Goal: Download file/media

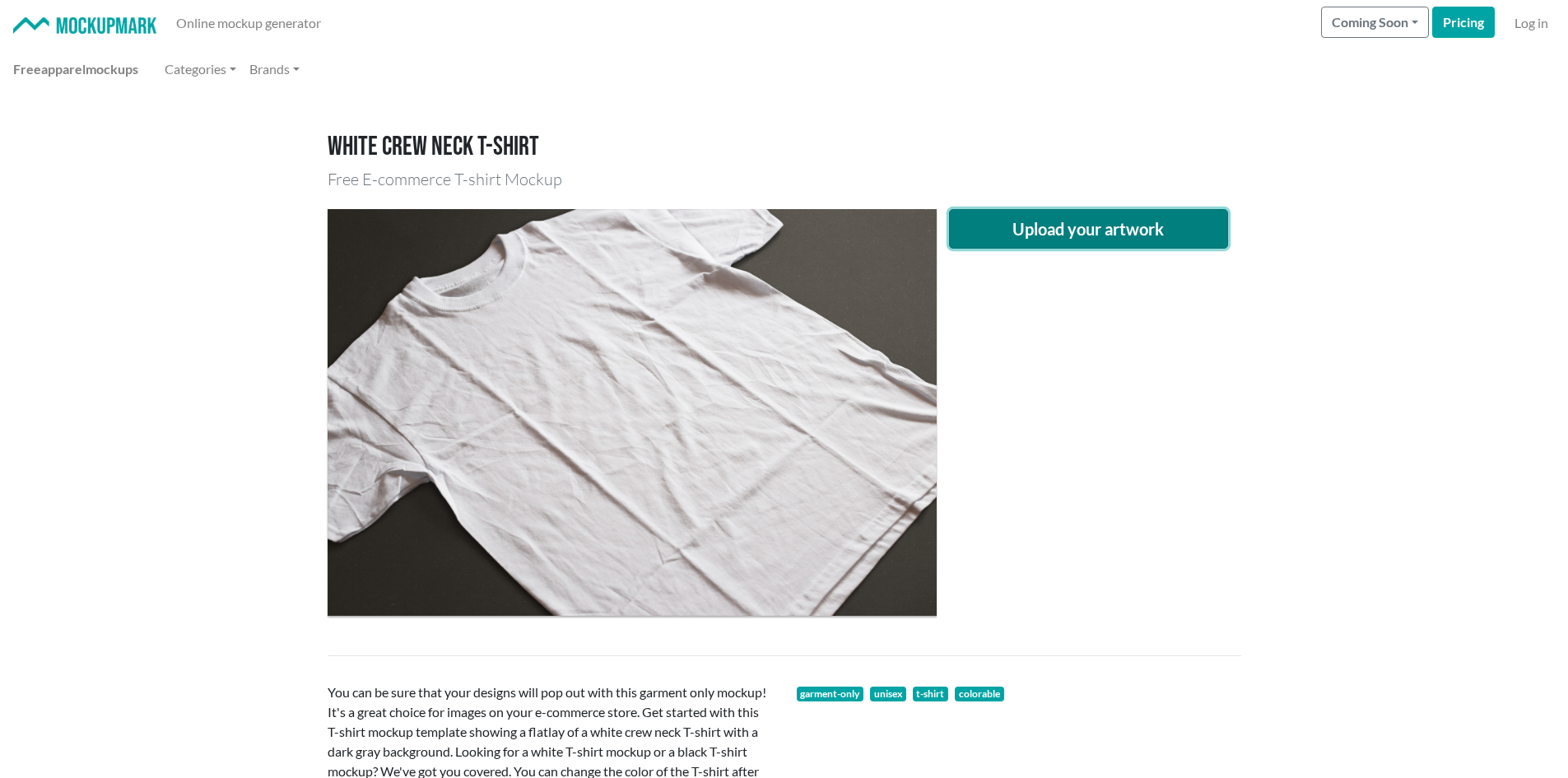
click at [1055, 217] on button "Upload your artwork" at bounding box center [1089, 229] width 280 height 40
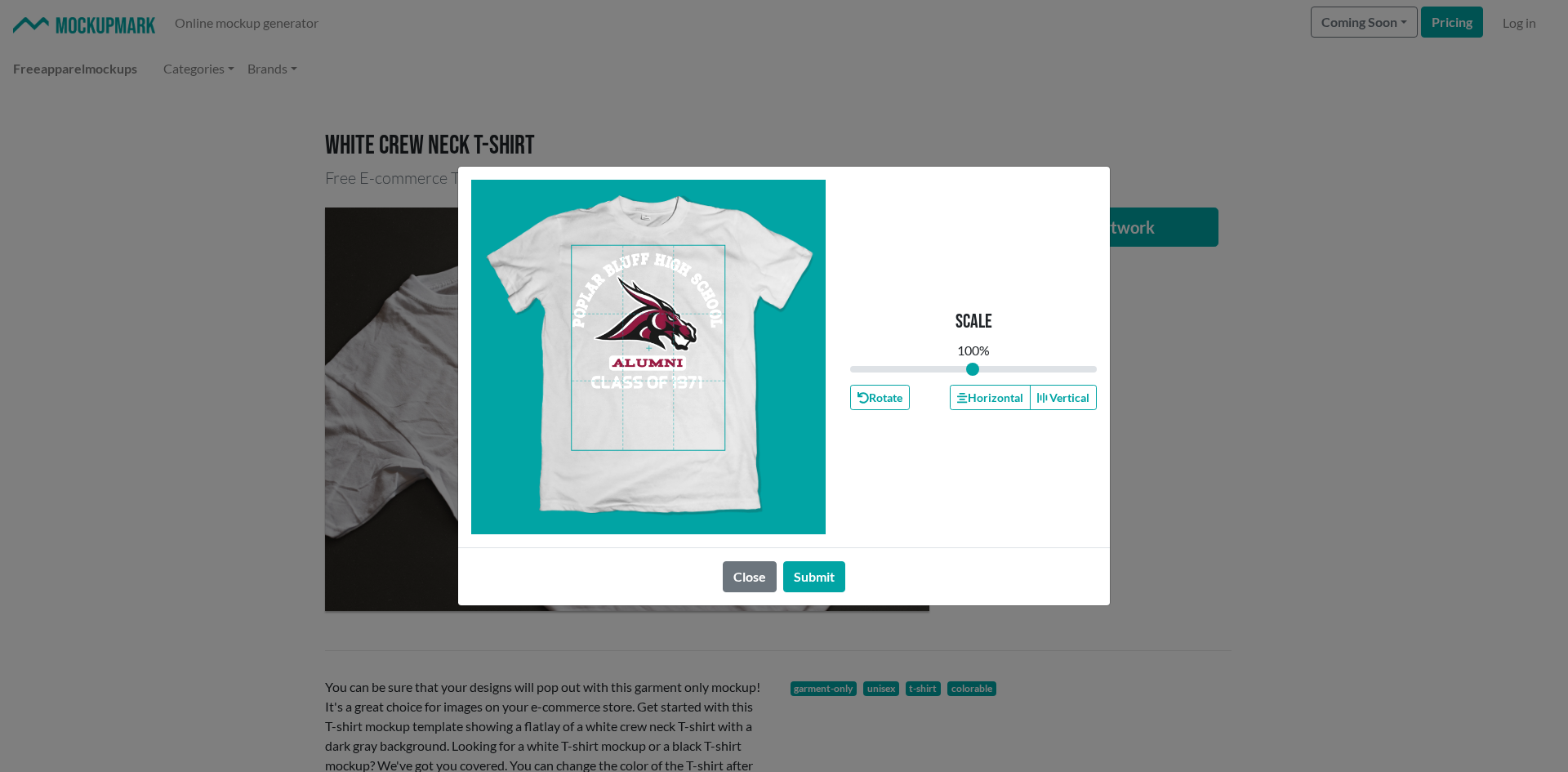
click at [647, 344] on span at bounding box center [648, 348] width 153 height 204
click at [957, 402] on icon "button" at bounding box center [962, 397] width 10 height 12
click at [809, 576] on button "Submit" at bounding box center [814, 576] width 62 height 31
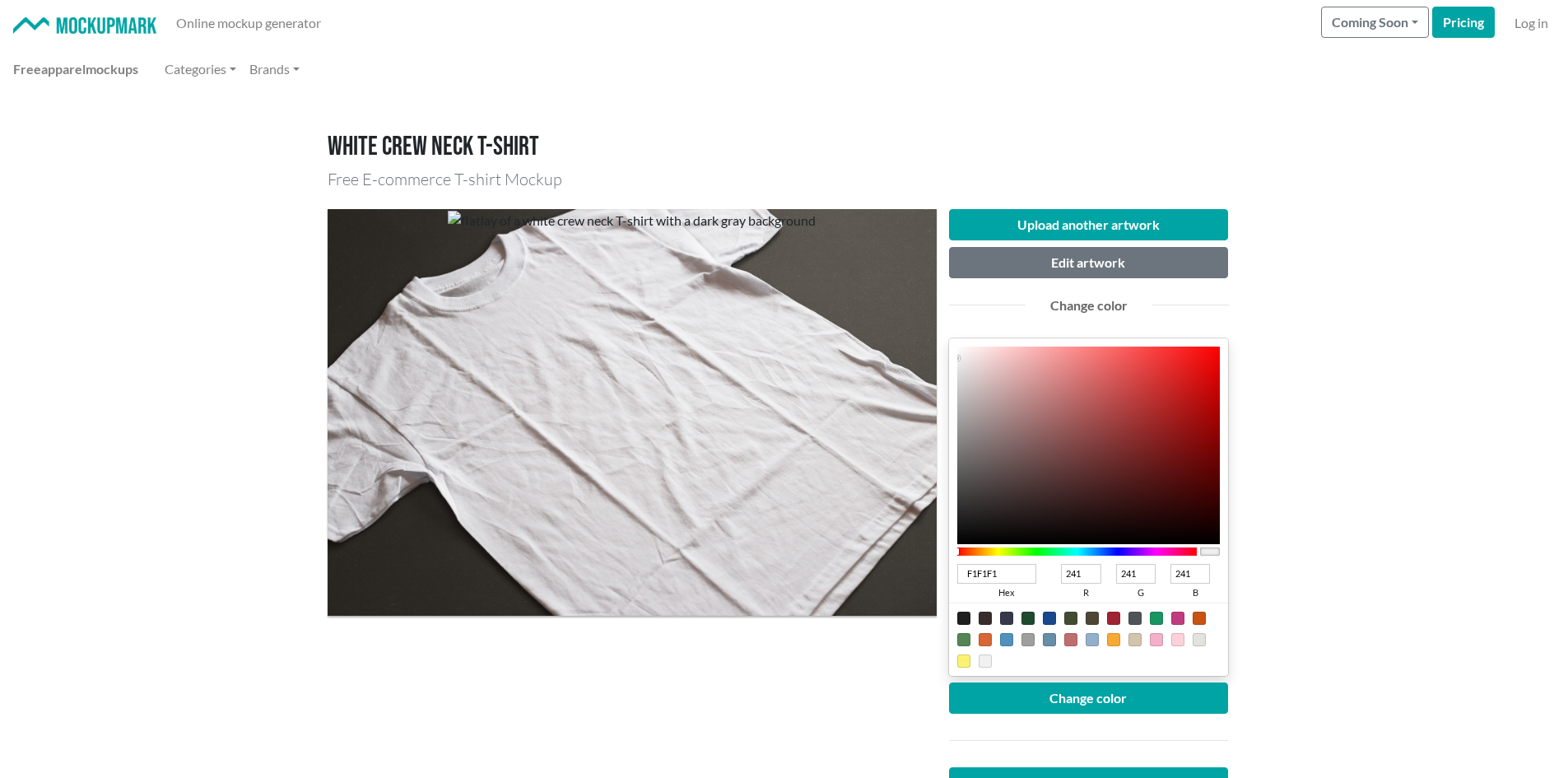
click at [1109, 623] on div at bounding box center [1114, 618] width 14 height 14
type input "A02331"
type input "160"
type input "35"
type input "49"
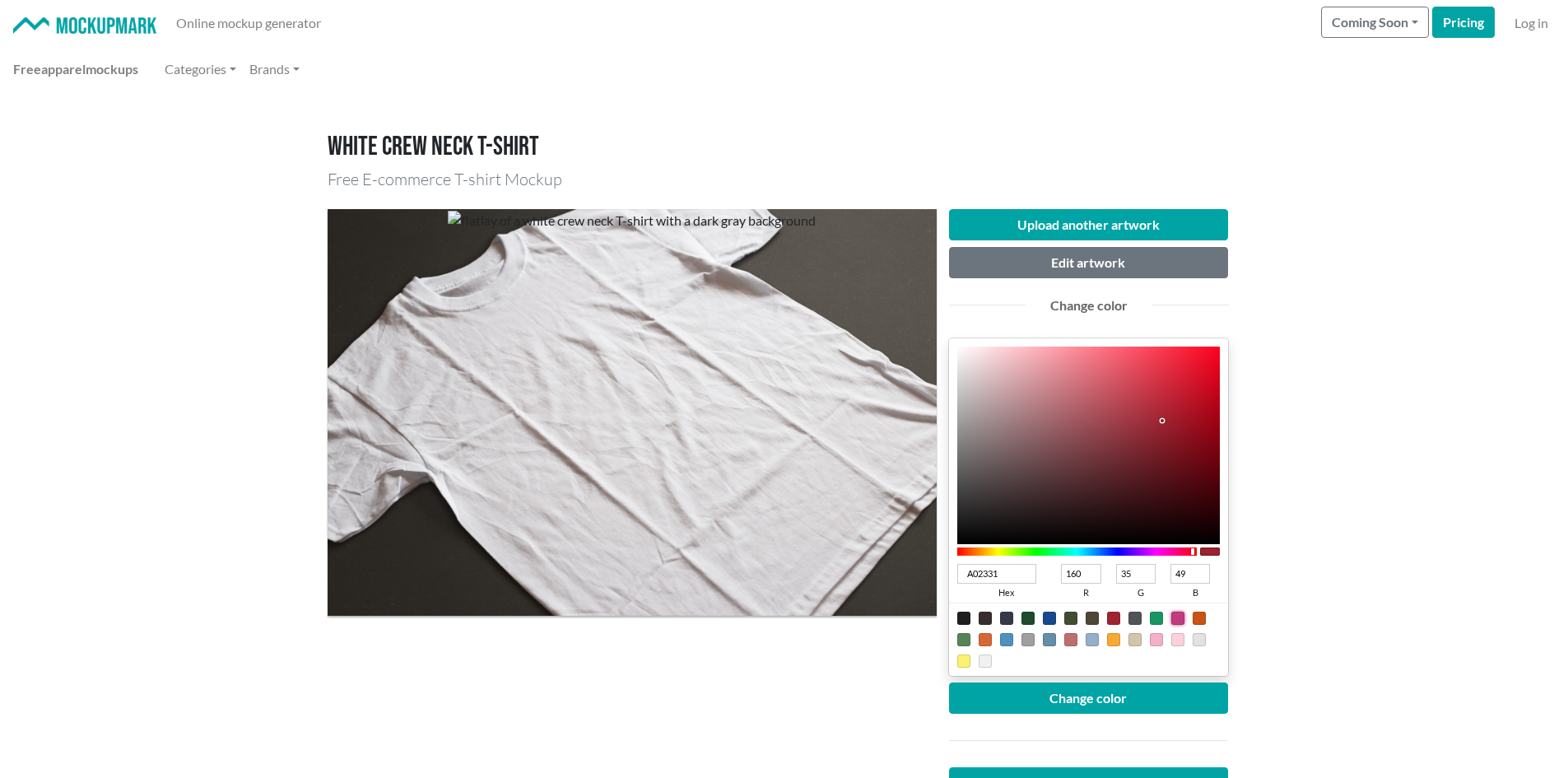
click at [1173, 613] on div at bounding box center [1178, 618] width 14 height 14
type input "C13C7E"
type input "193"
type input "60"
type input "126"
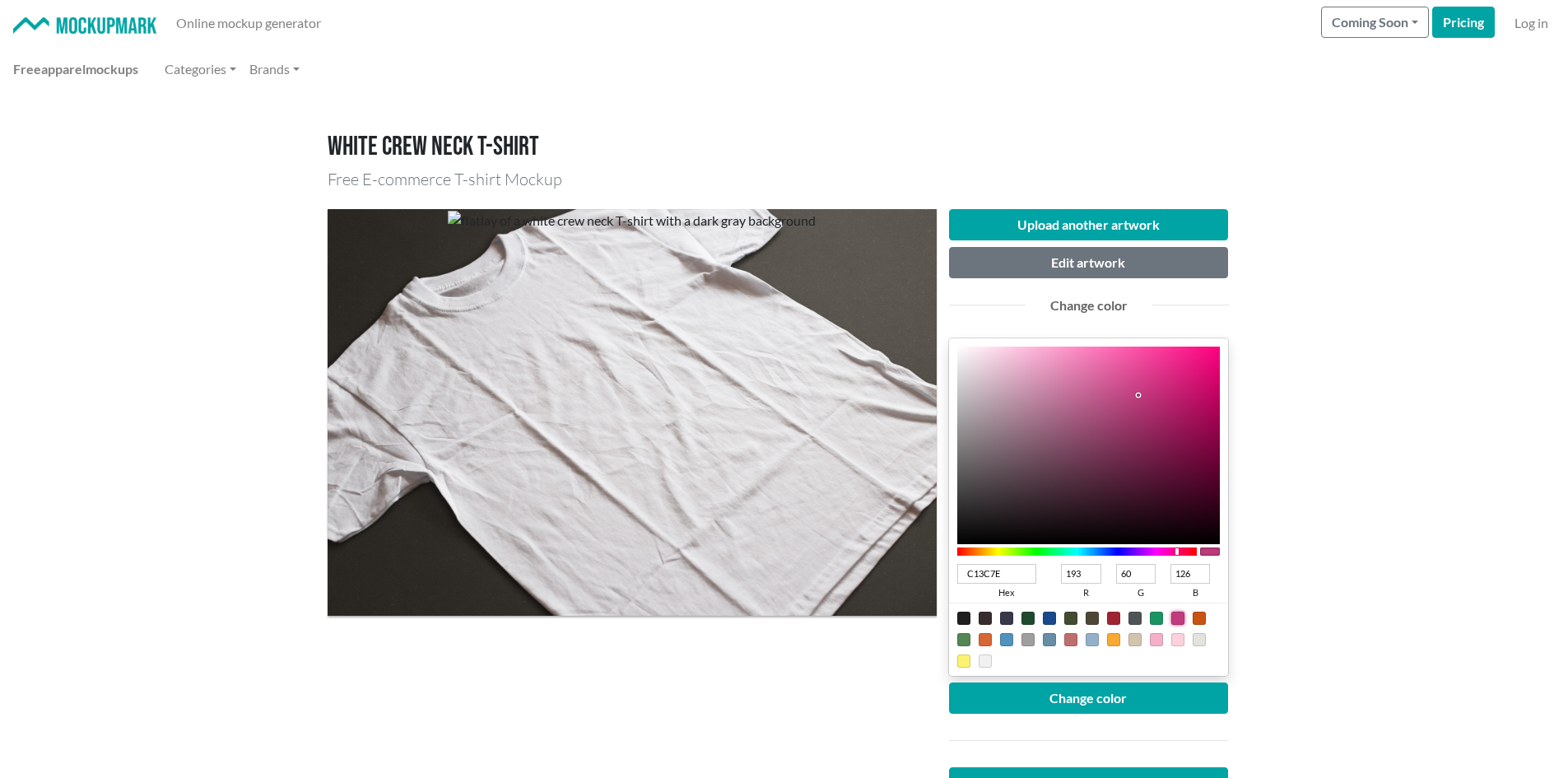
type input "450223"
type input "69"
type input "2"
type input "35"
type input "450123"
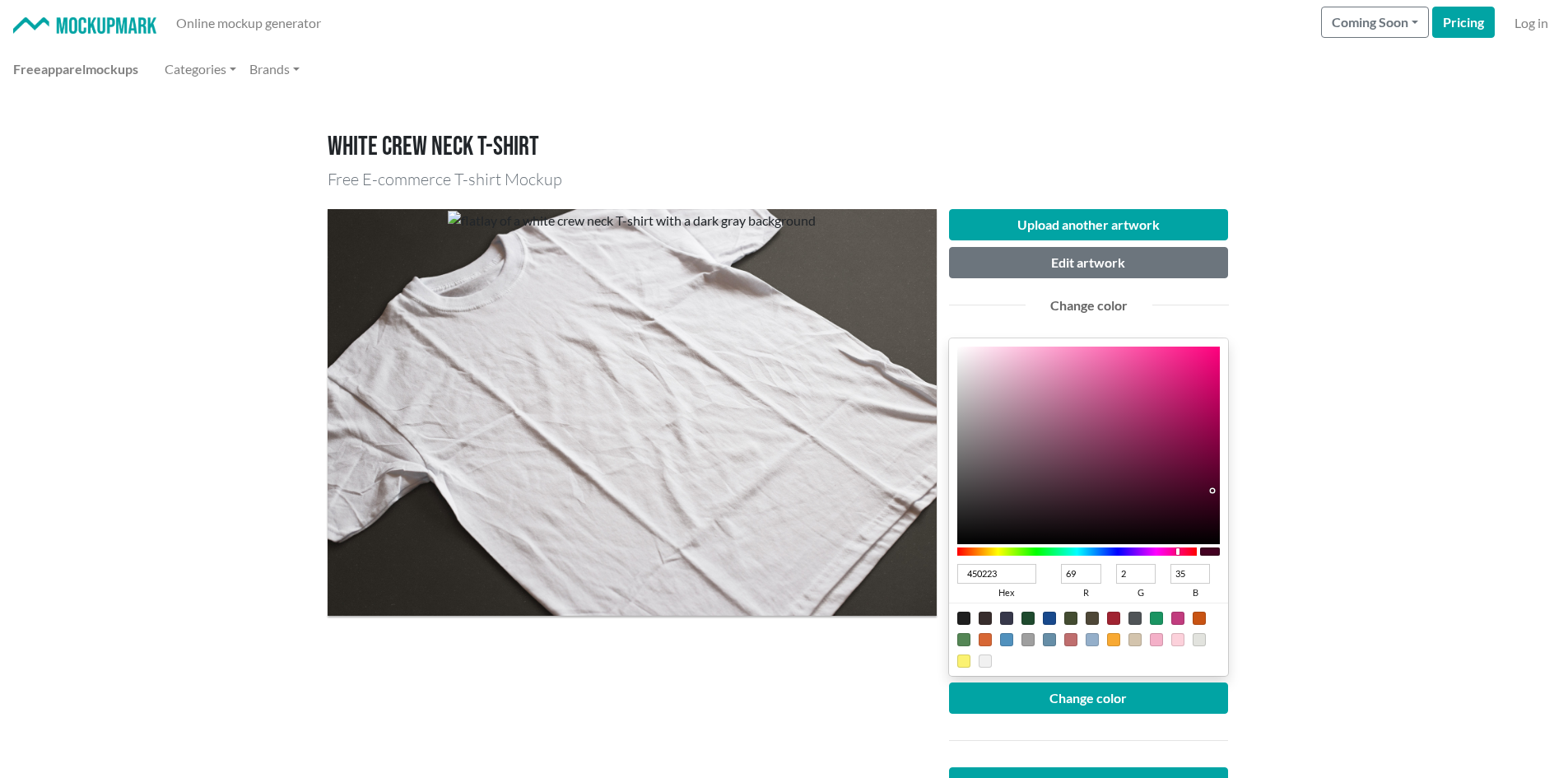
type input "1"
type input "480024"
type input "72"
type input "0"
type input "36"
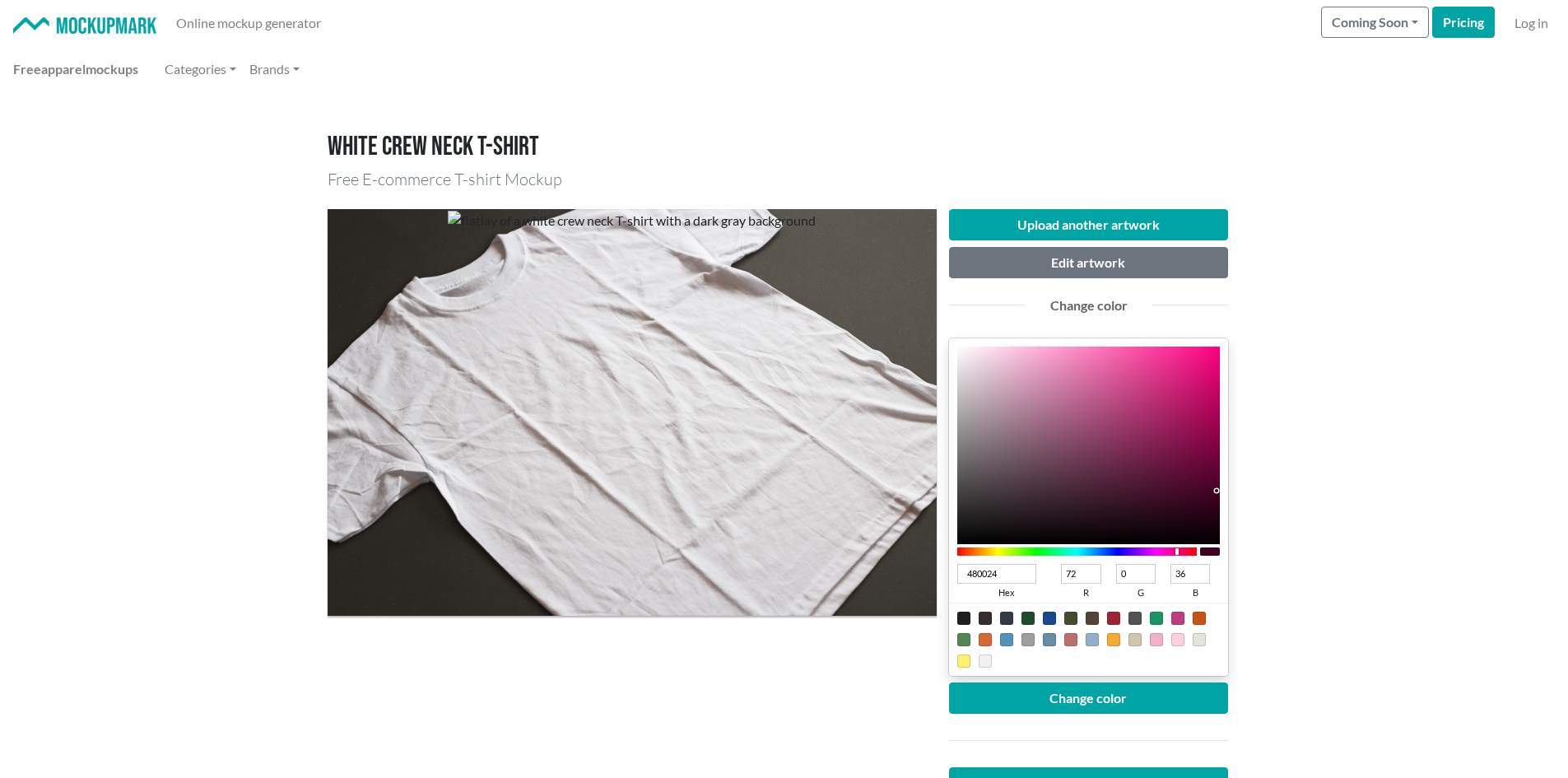
type input "4B0025"
type input "75"
type input "37"
type input "4C0025"
type input "76"
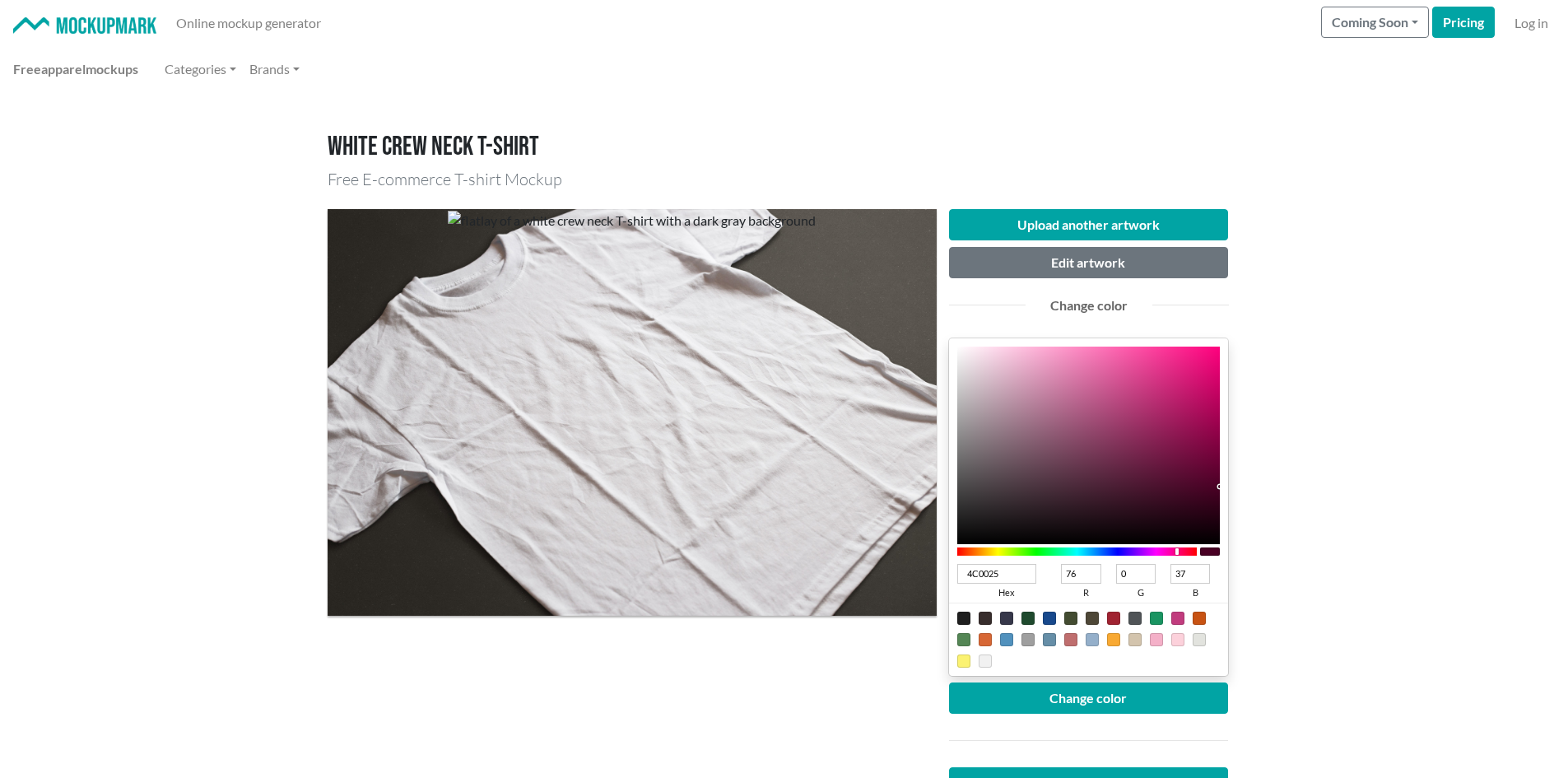
type input "4D0226"
type input "77"
type input "2"
type input "38"
type input "4E0226"
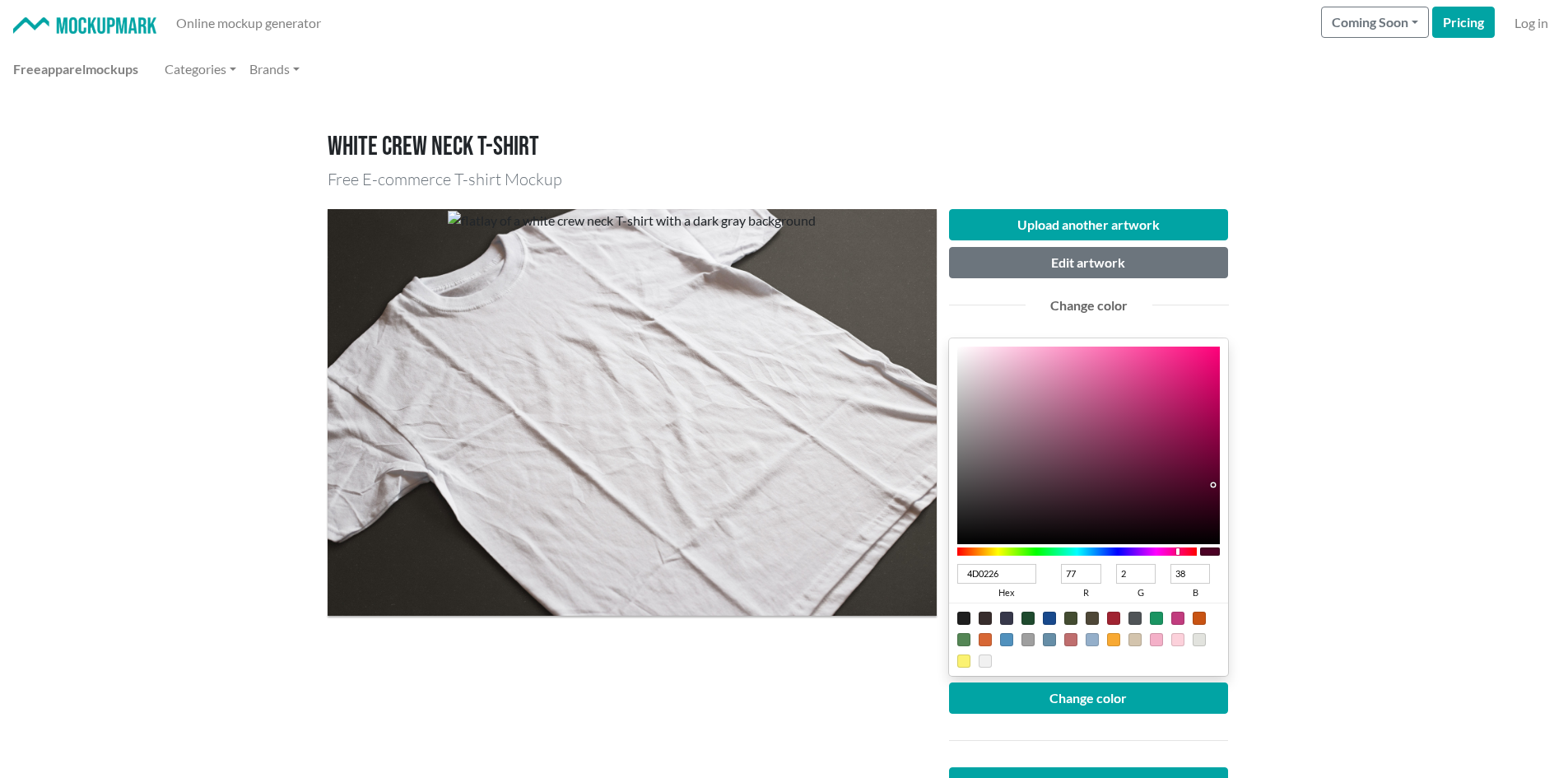
type input "78"
type input "4D0225"
type input "77"
type input "37"
type input "4C0224"
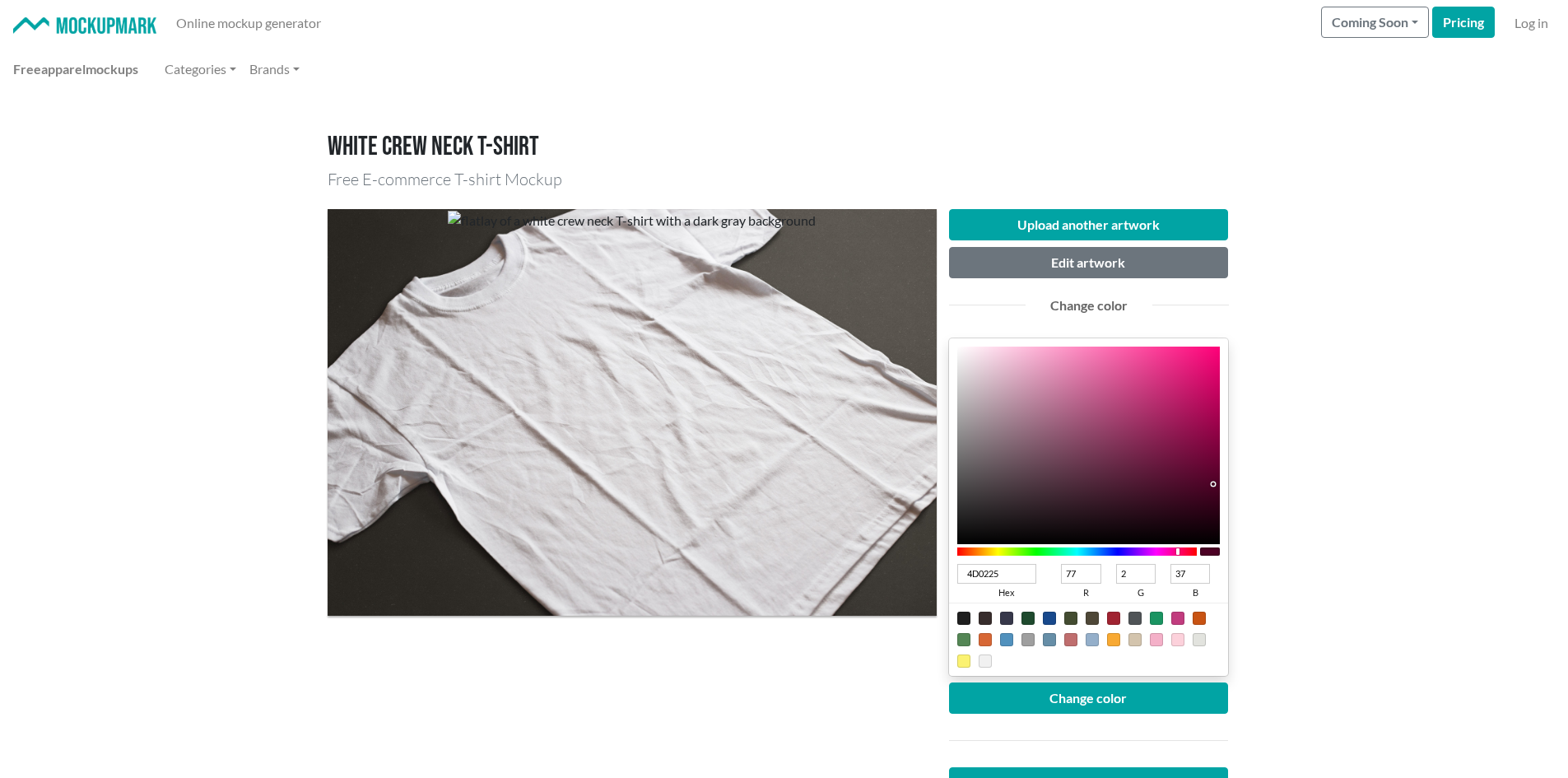
type input "76"
type input "36"
type input "4D0124"
type input "77"
type input "1"
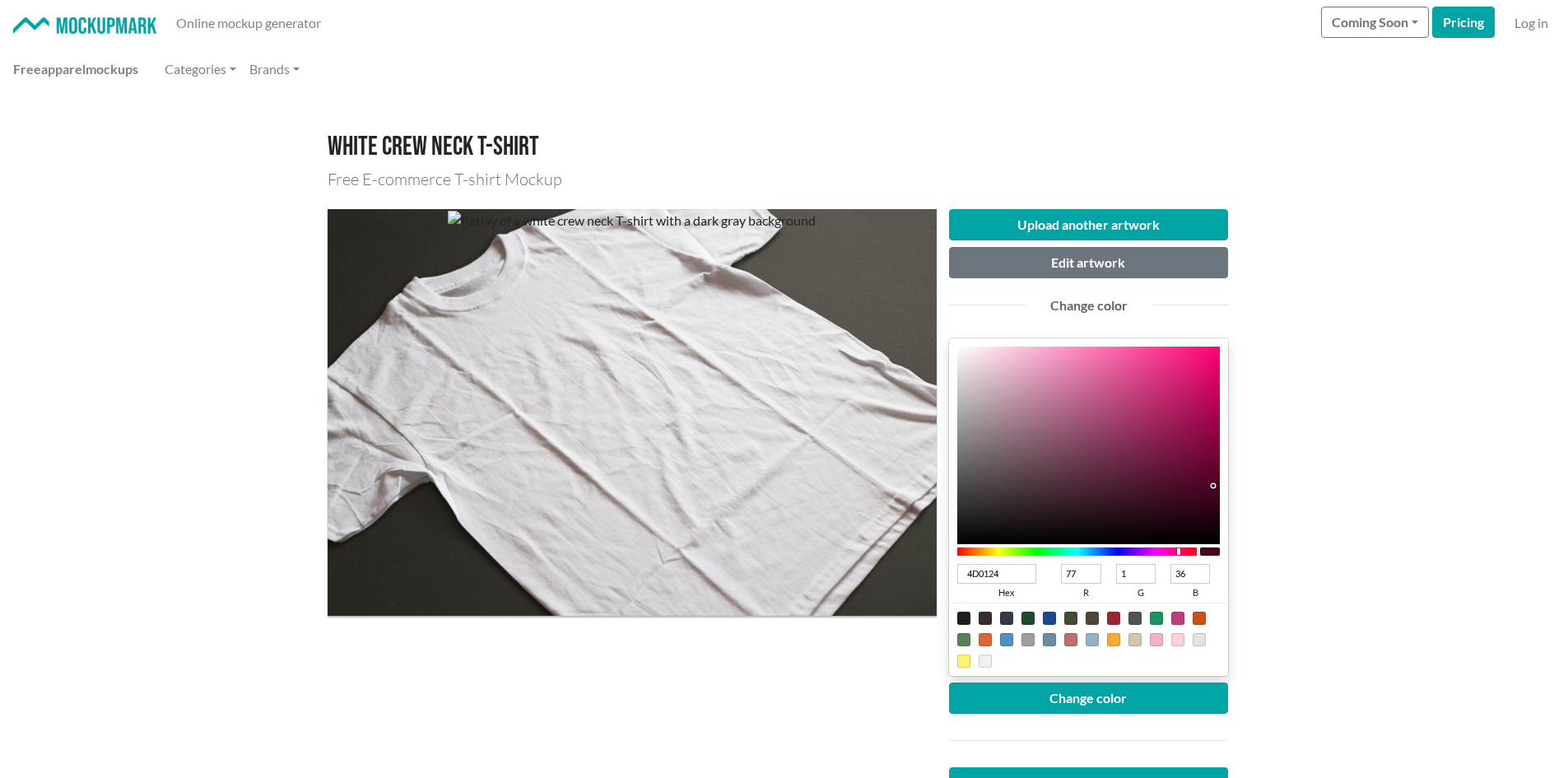
type input "4E0124"
type input "78"
type input "4F0124"
type input "79"
type input "520125"
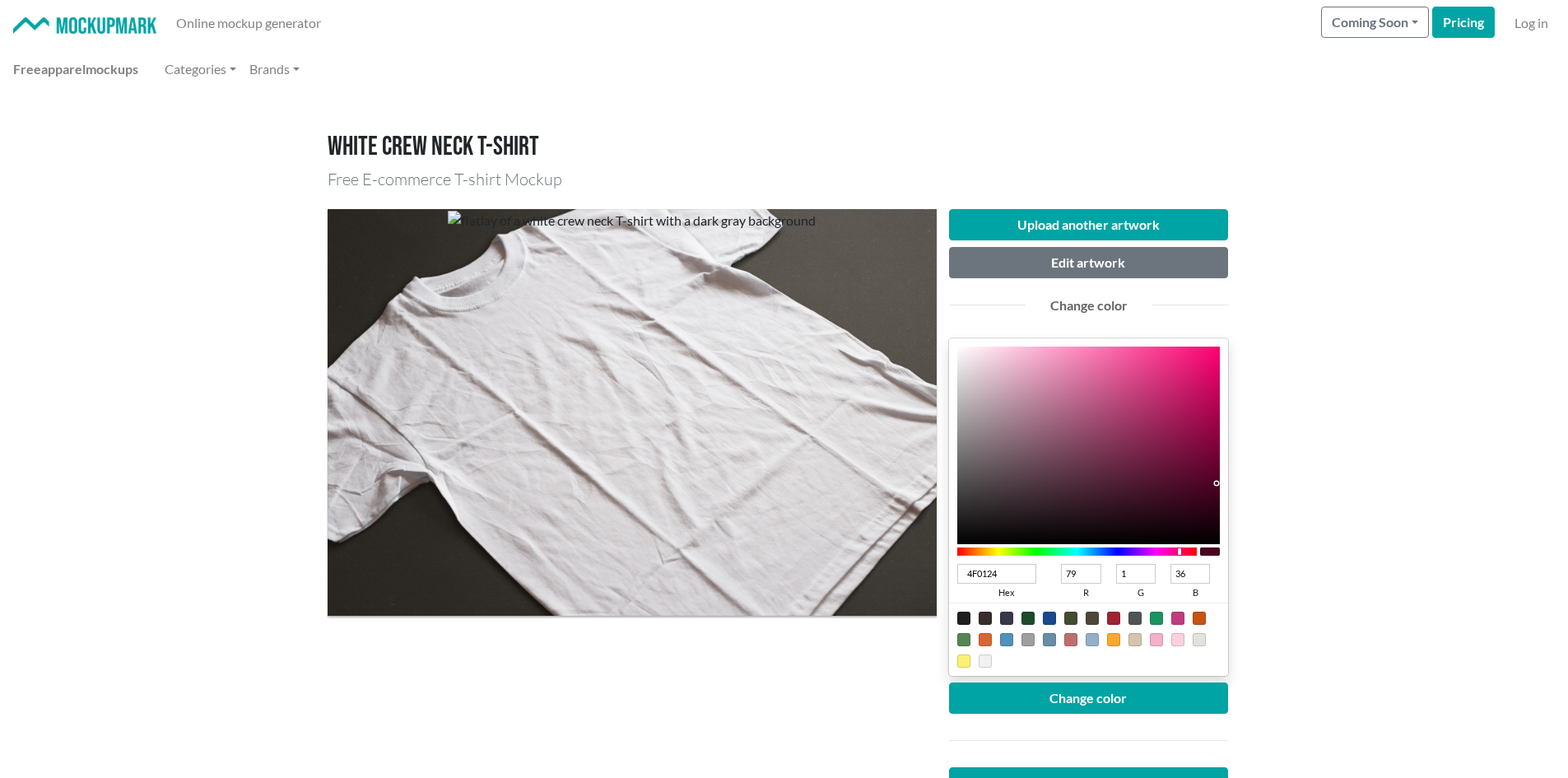
type input "82"
type input "37"
drag, startPoint x: 1215, startPoint y: 490, endPoint x: 1218, endPoint y: 481, distance: 9.5
click at [1218, 481] on div at bounding box center [1089, 444] width 263 height 197
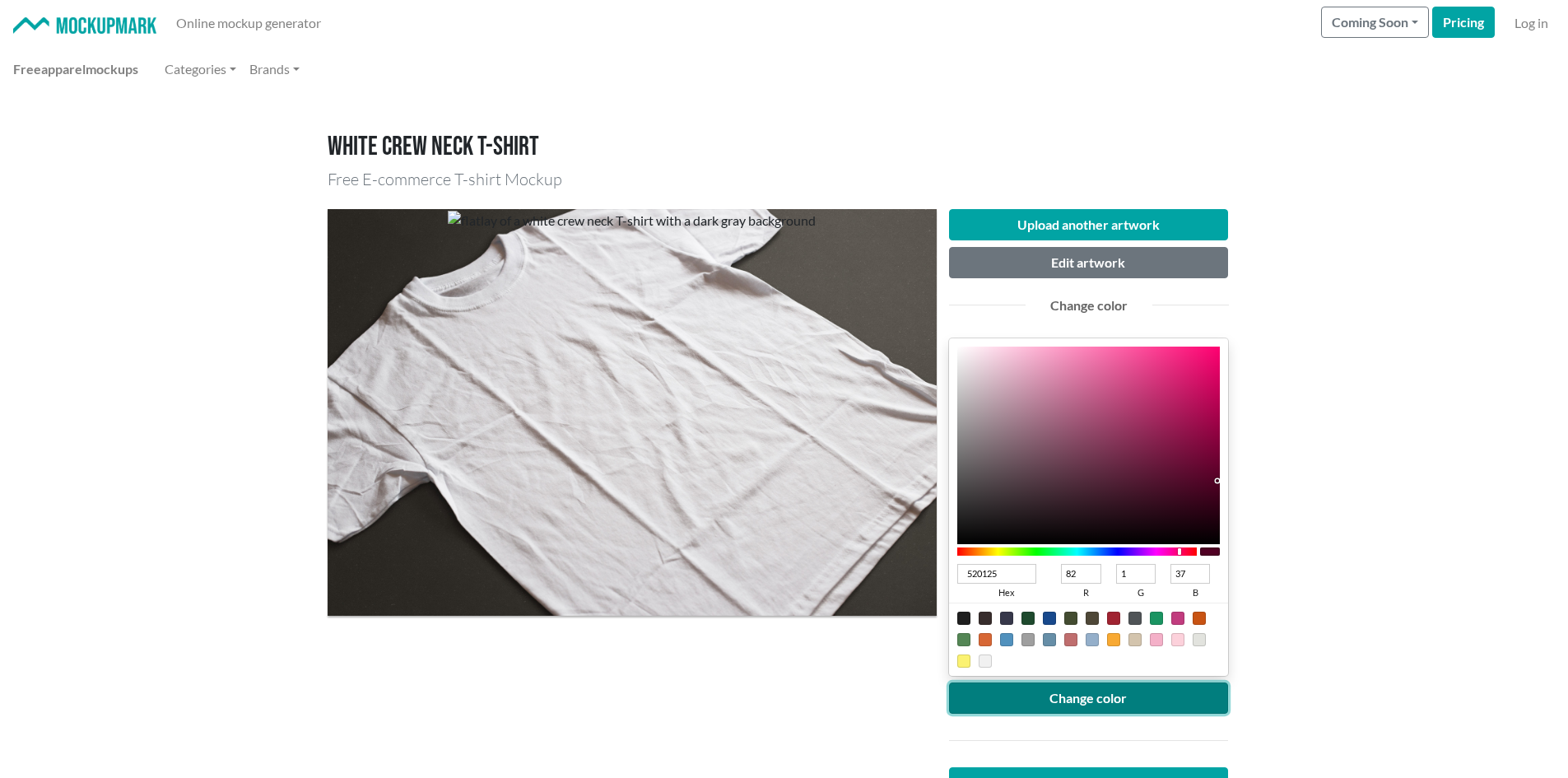
click at [1172, 703] on button "Change color" at bounding box center [1089, 698] width 280 height 32
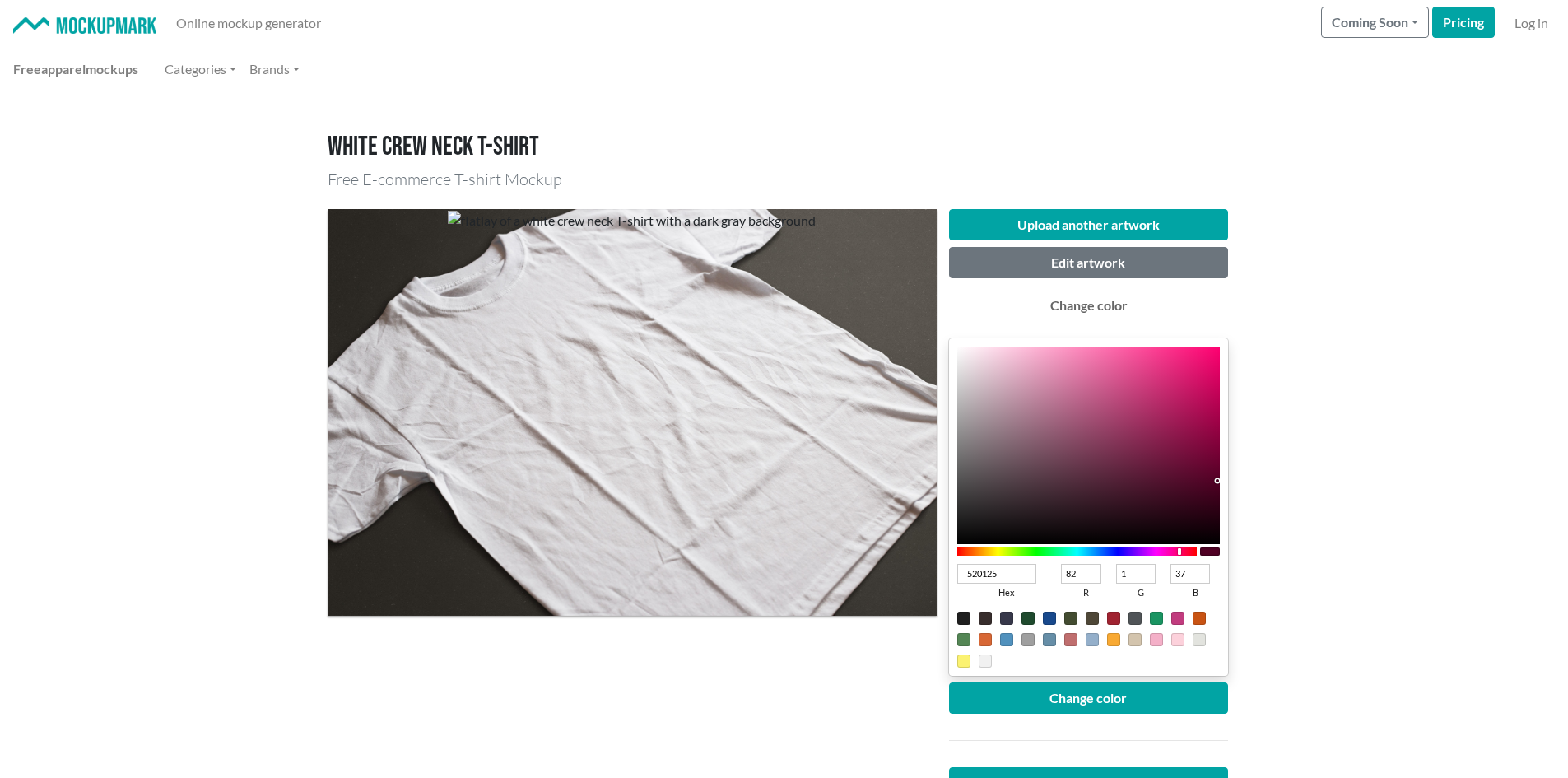
type input "5B0029"
type input "91"
type input "0"
type input "41"
click at [1219, 474] on div at bounding box center [1089, 444] width 263 height 197
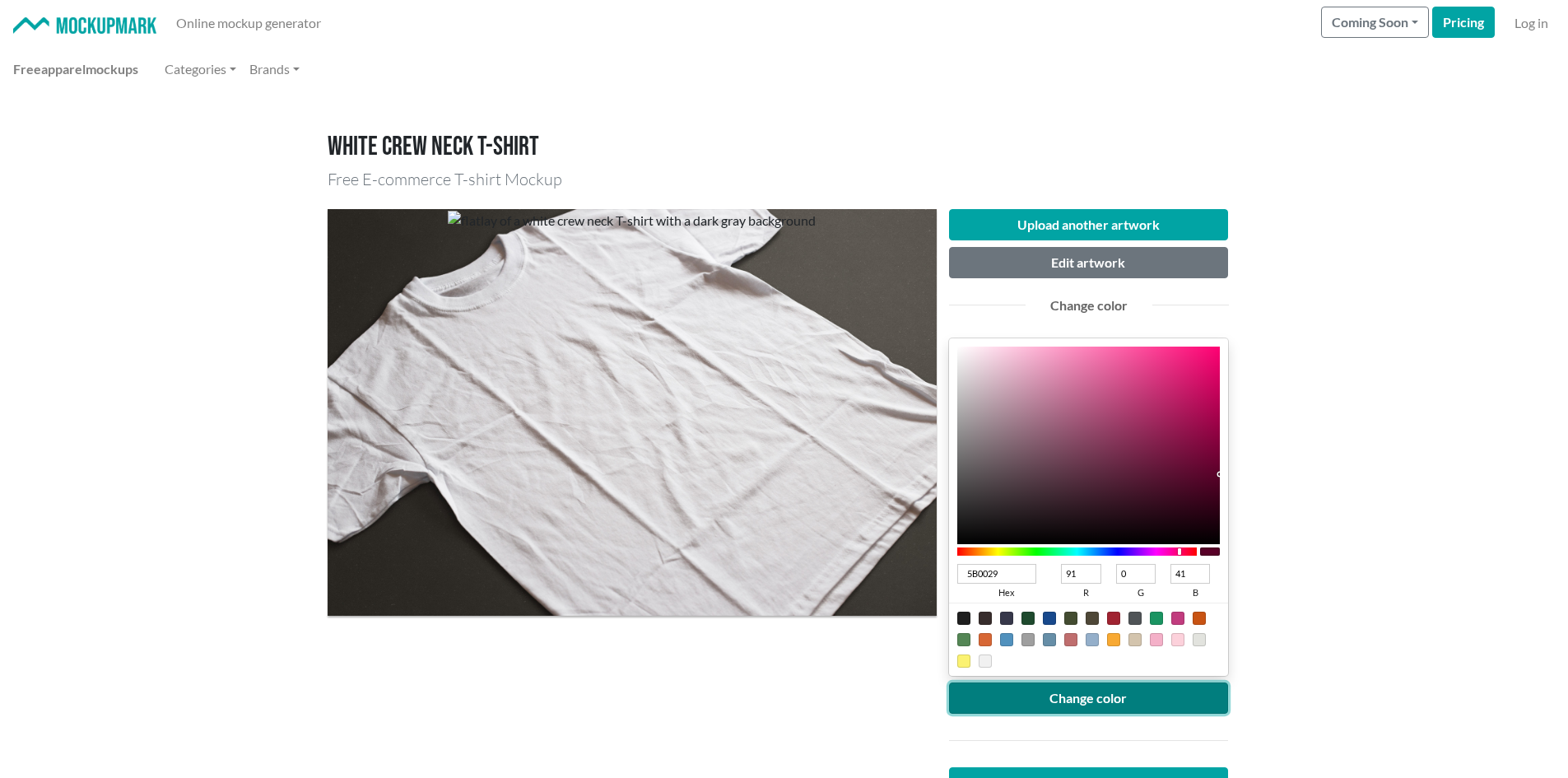
click at [1209, 695] on button "Change color" at bounding box center [1089, 698] width 280 height 32
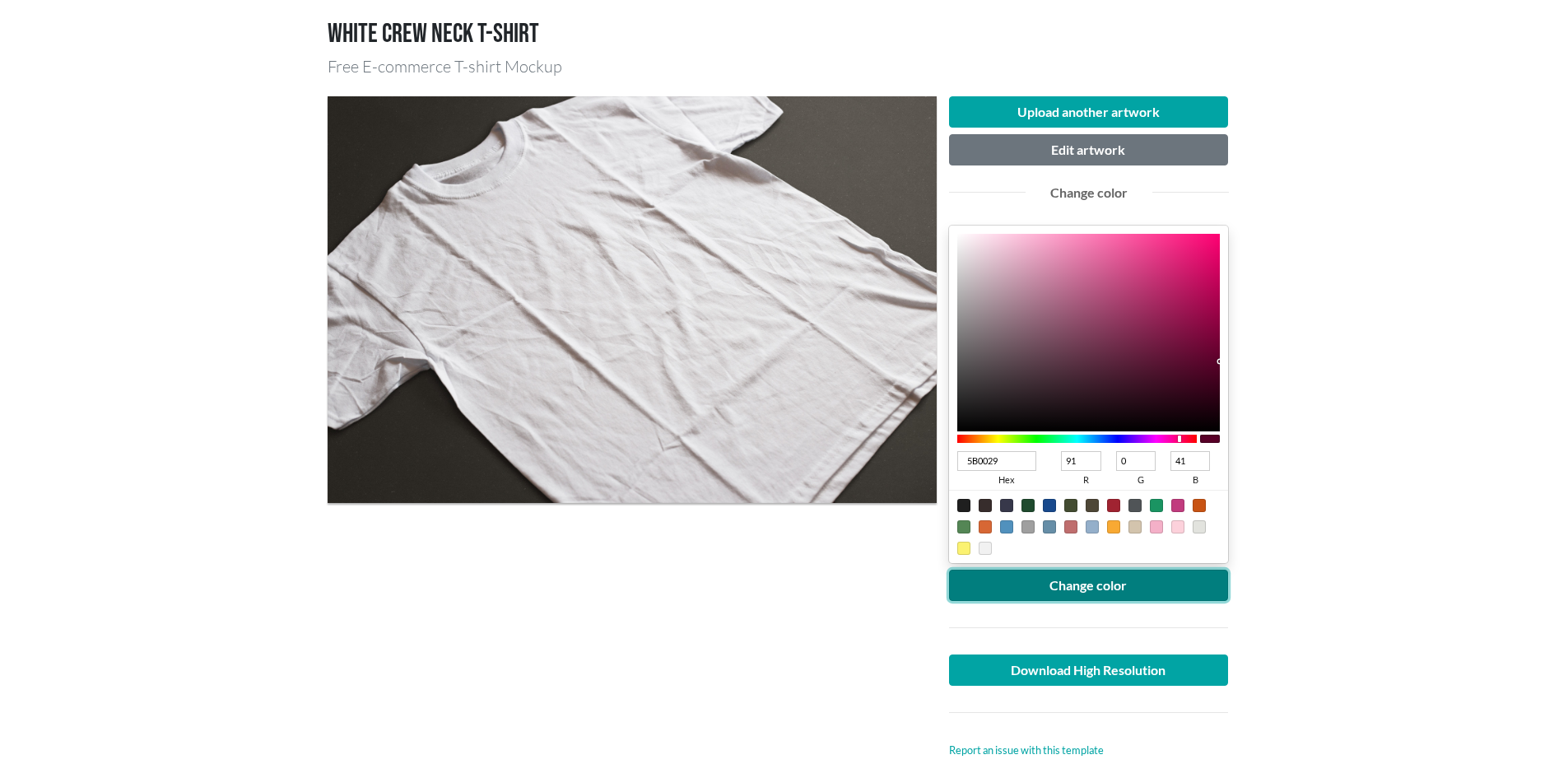
scroll to position [247, 0]
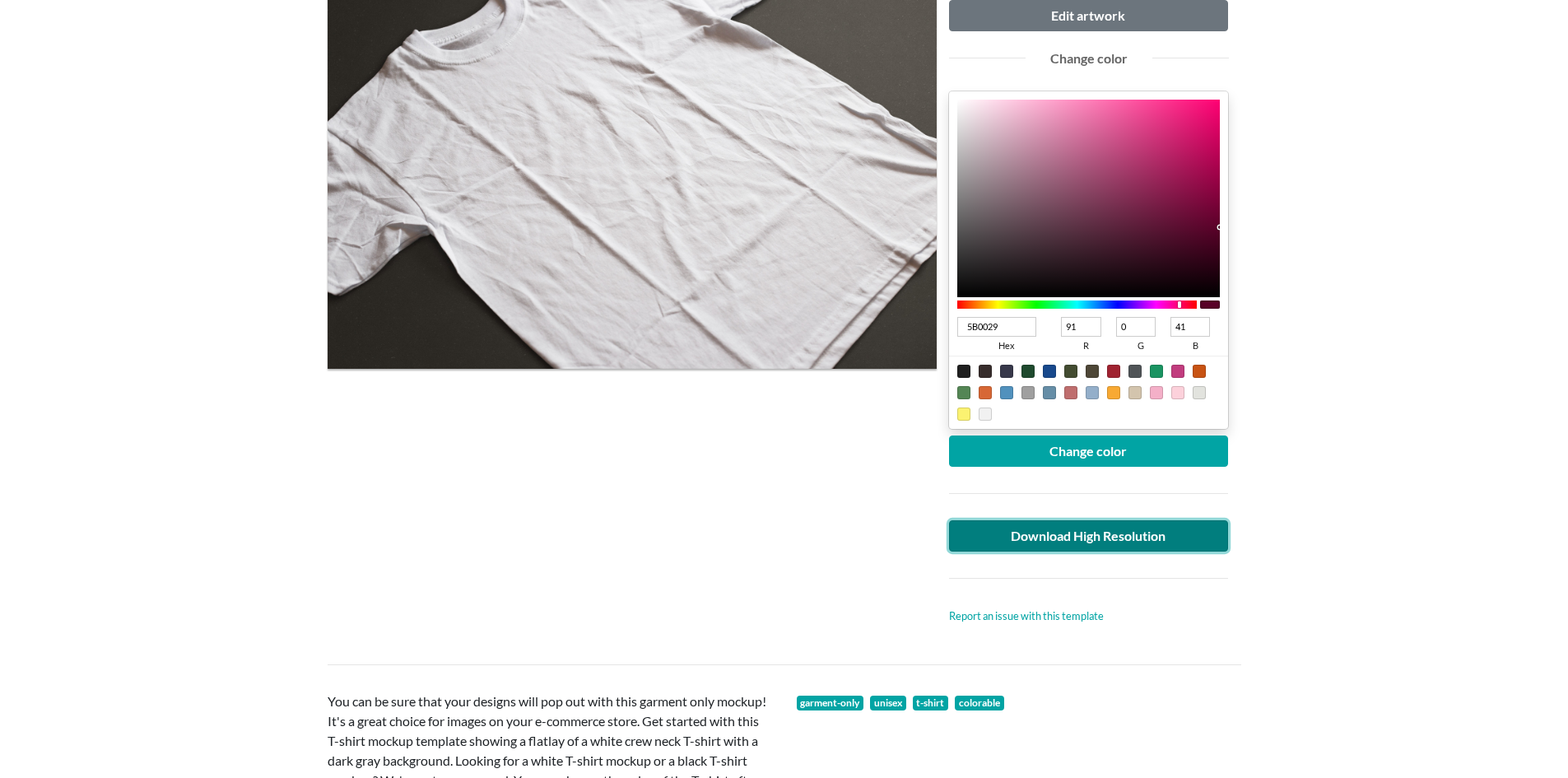
click at [1147, 532] on link "Download High Resolution" at bounding box center [1089, 535] width 280 height 32
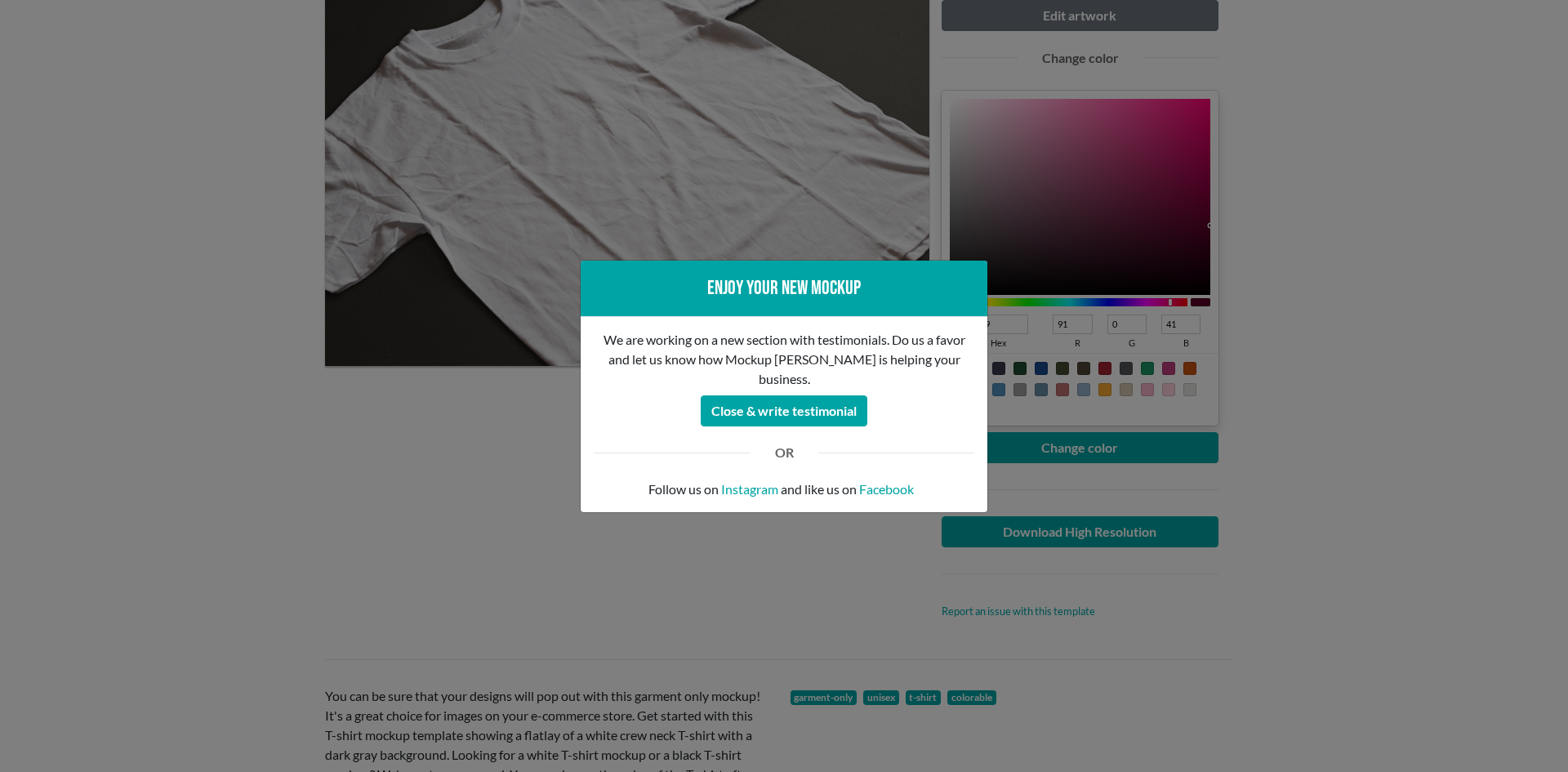
click at [549, 528] on div "Enjoy your new mockup We are working on a new section with testimonials. Do us …" at bounding box center [784, 386] width 1568 height 772
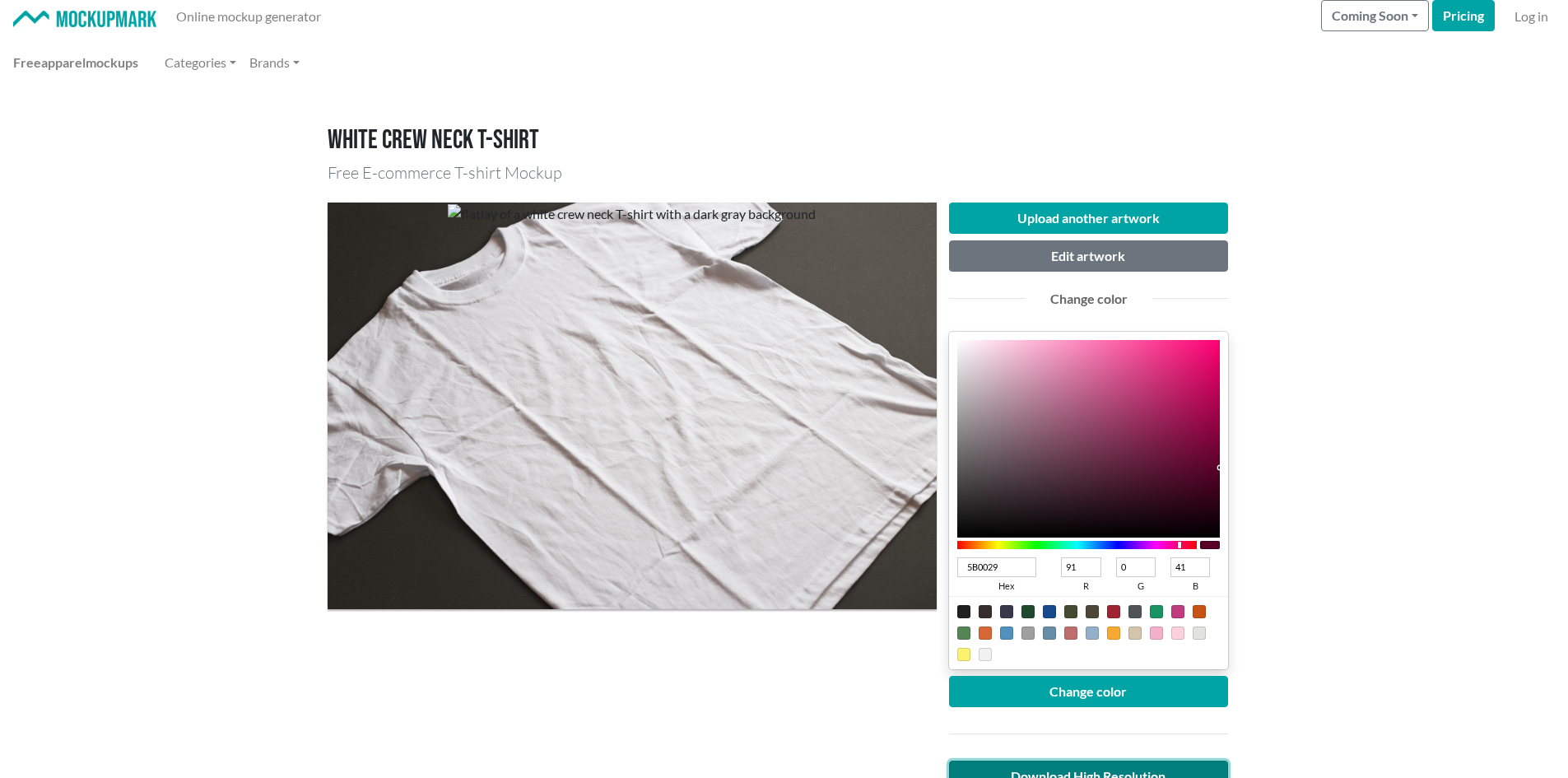
scroll to position [0, 0]
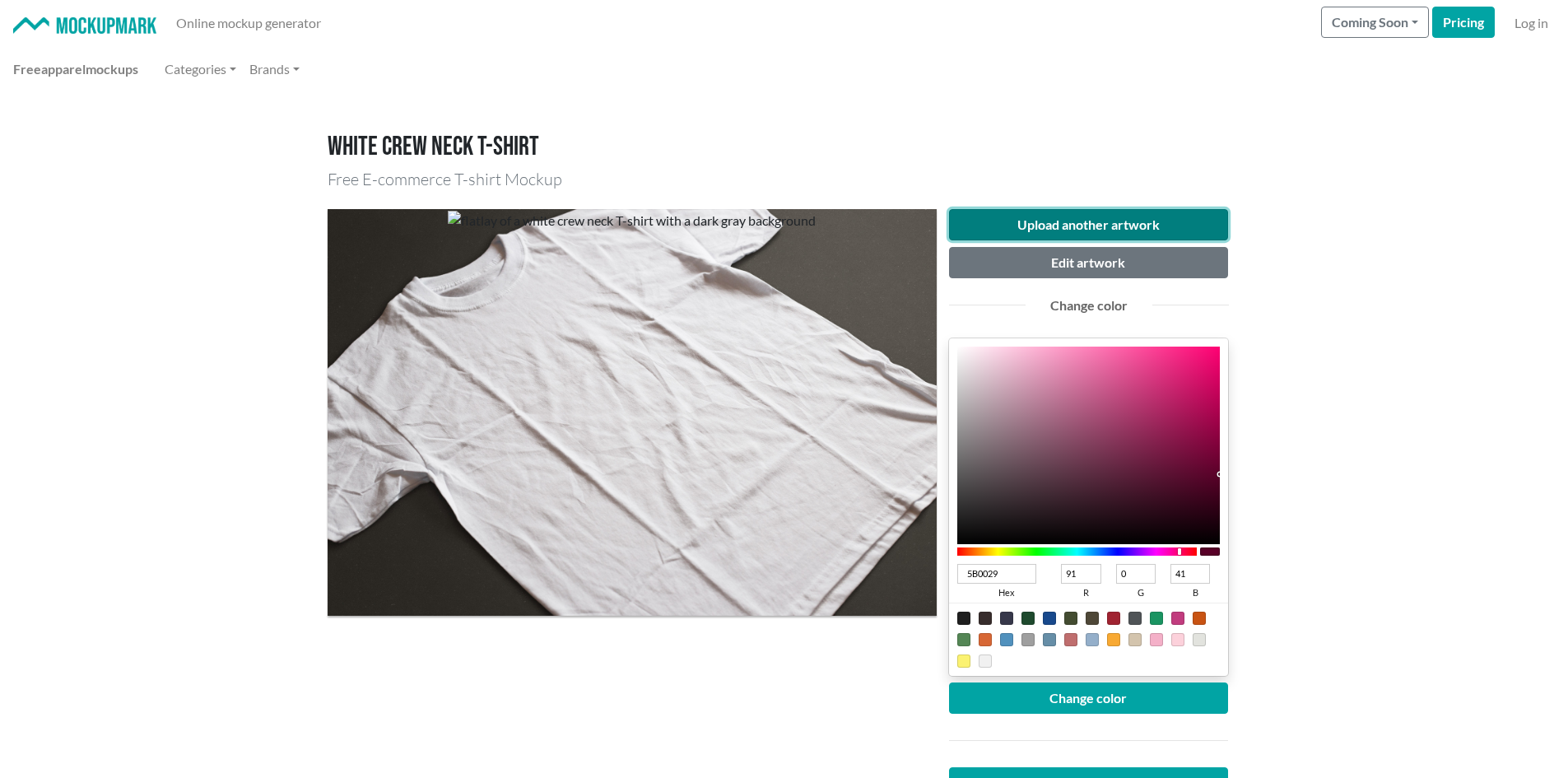
click at [1048, 229] on button "Upload another artwork" at bounding box center [1089, 224] width 280 height 32
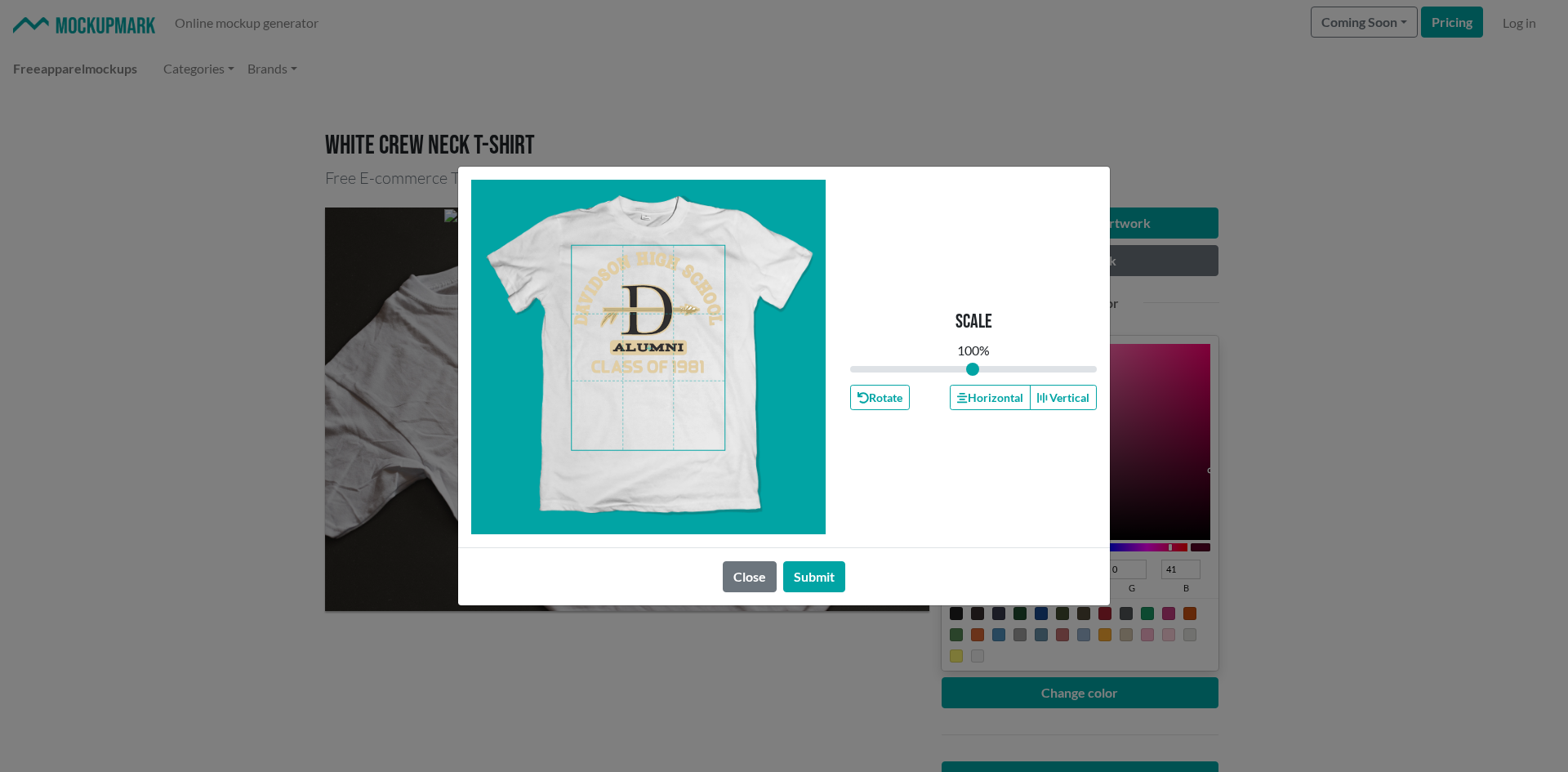
click at [648, 311] on span at bounding box center [648, 348] width 153 height 204
click at [974, 390] on button "Horizontal" at bounding box center [989, 397] width 80 height 25
click at [837, 585] on button "Submit" at bounding box center [814, 576] width 62 height 31
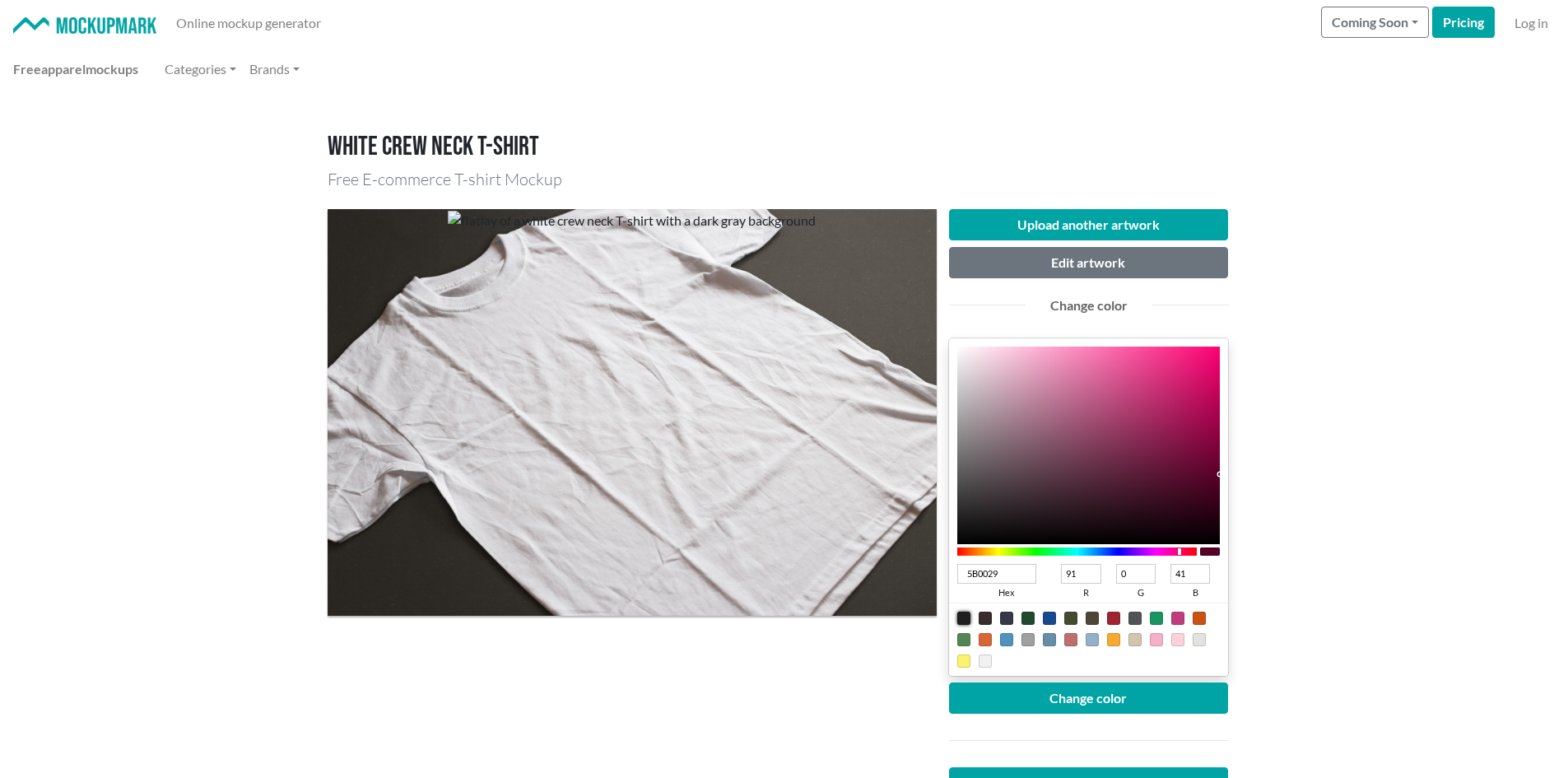
click at [968, 619] on div at bounding box center [964, 618] width 14 height 14
type input "1F1F1F"
type input "31"
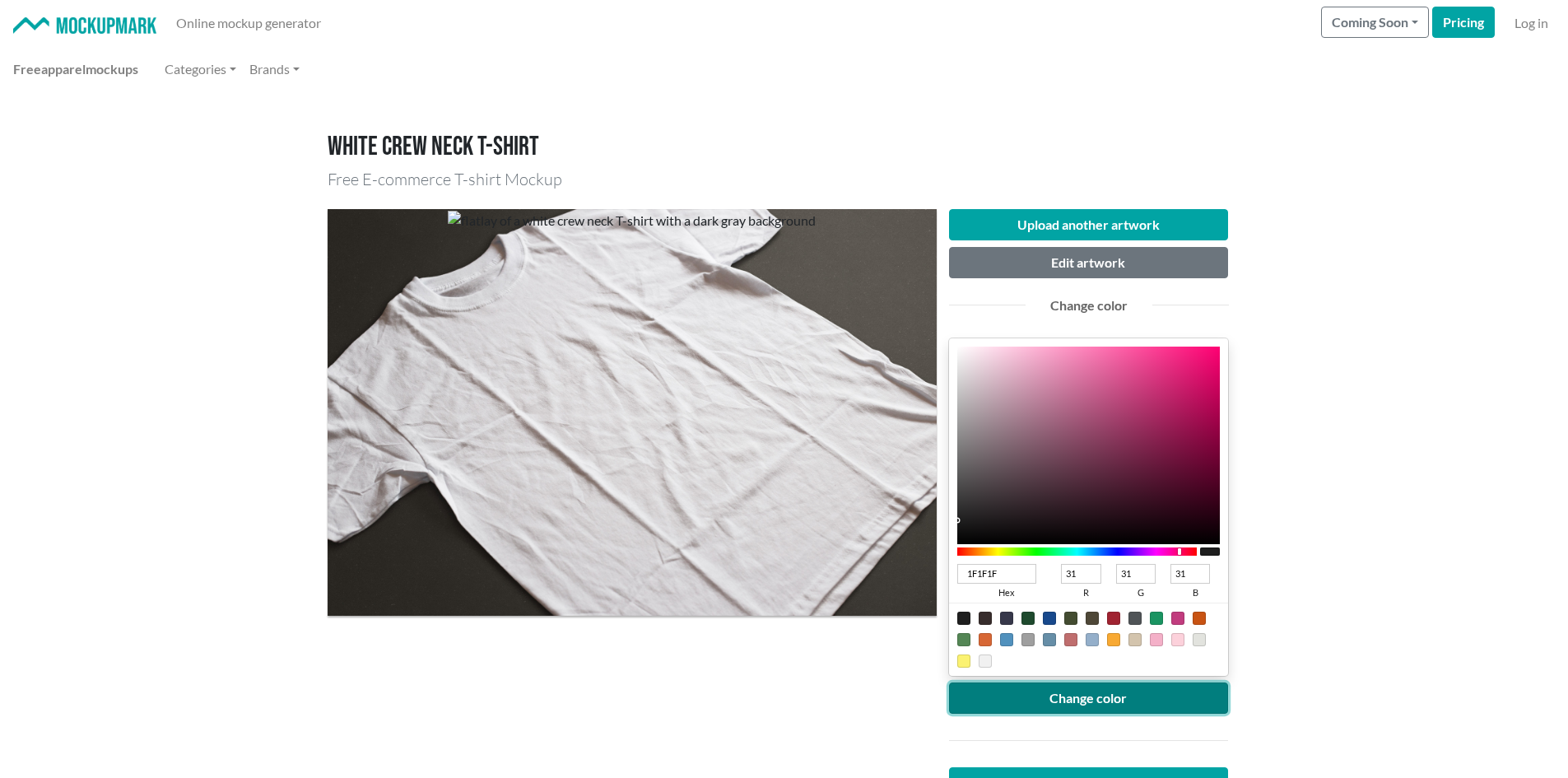
click at [1033, 697] on button "Change color" at bounding box center [1089, 698] width 280 height 32
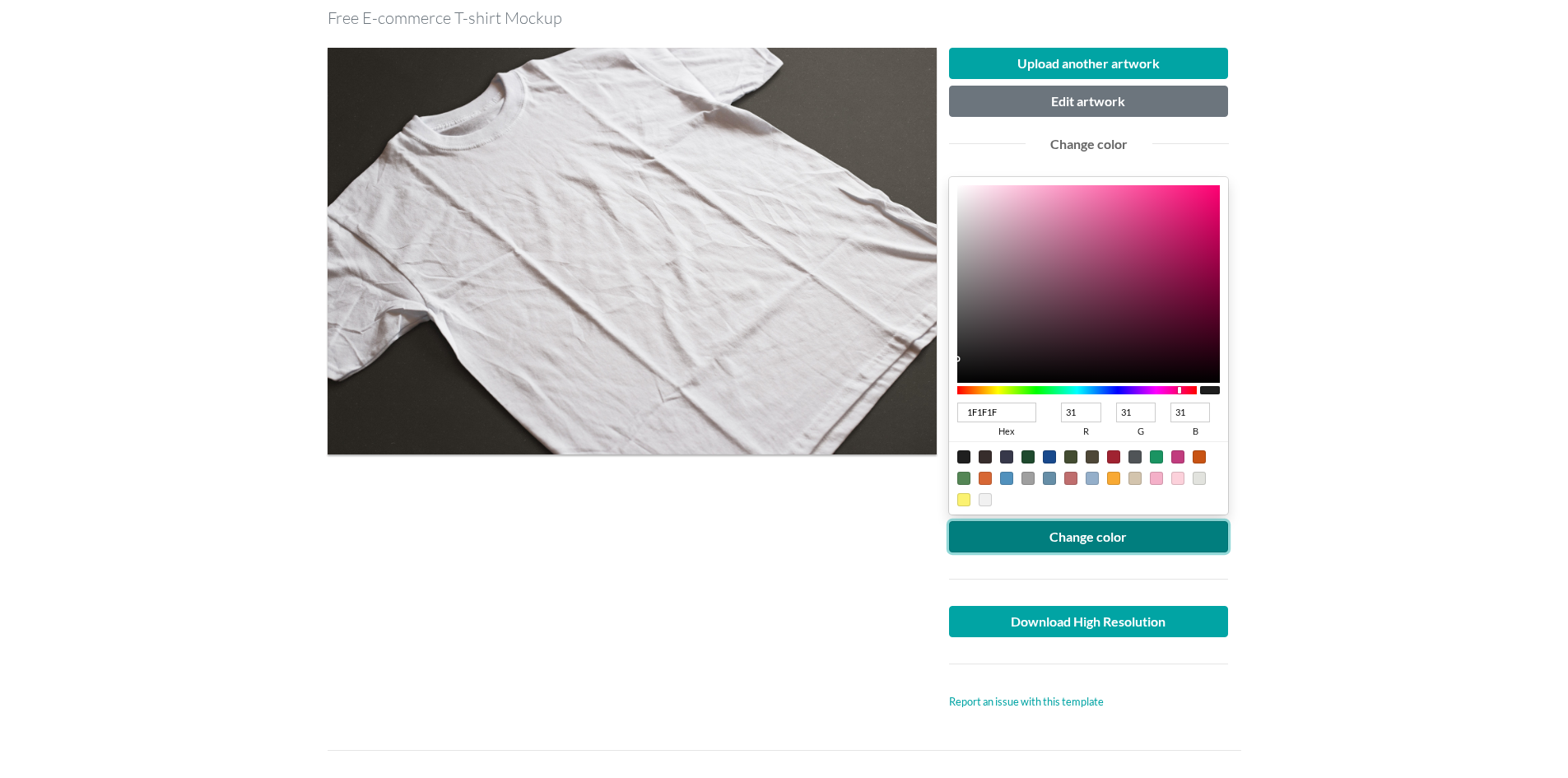
scroll to position [165, 0]
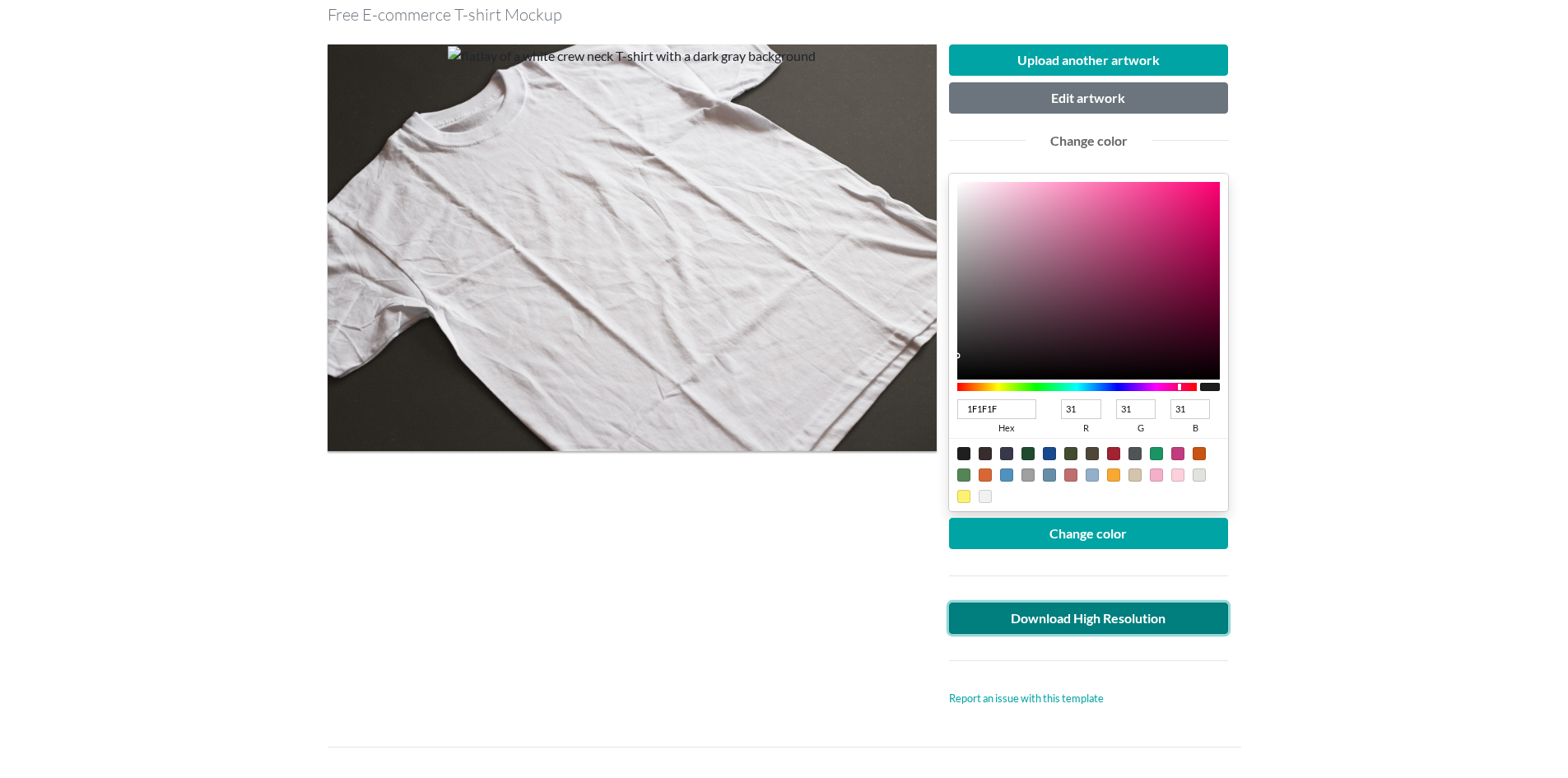
click at [1147, 615] on link "Download High Resolution" at bounding box center [1089, 618] width 280 height 32
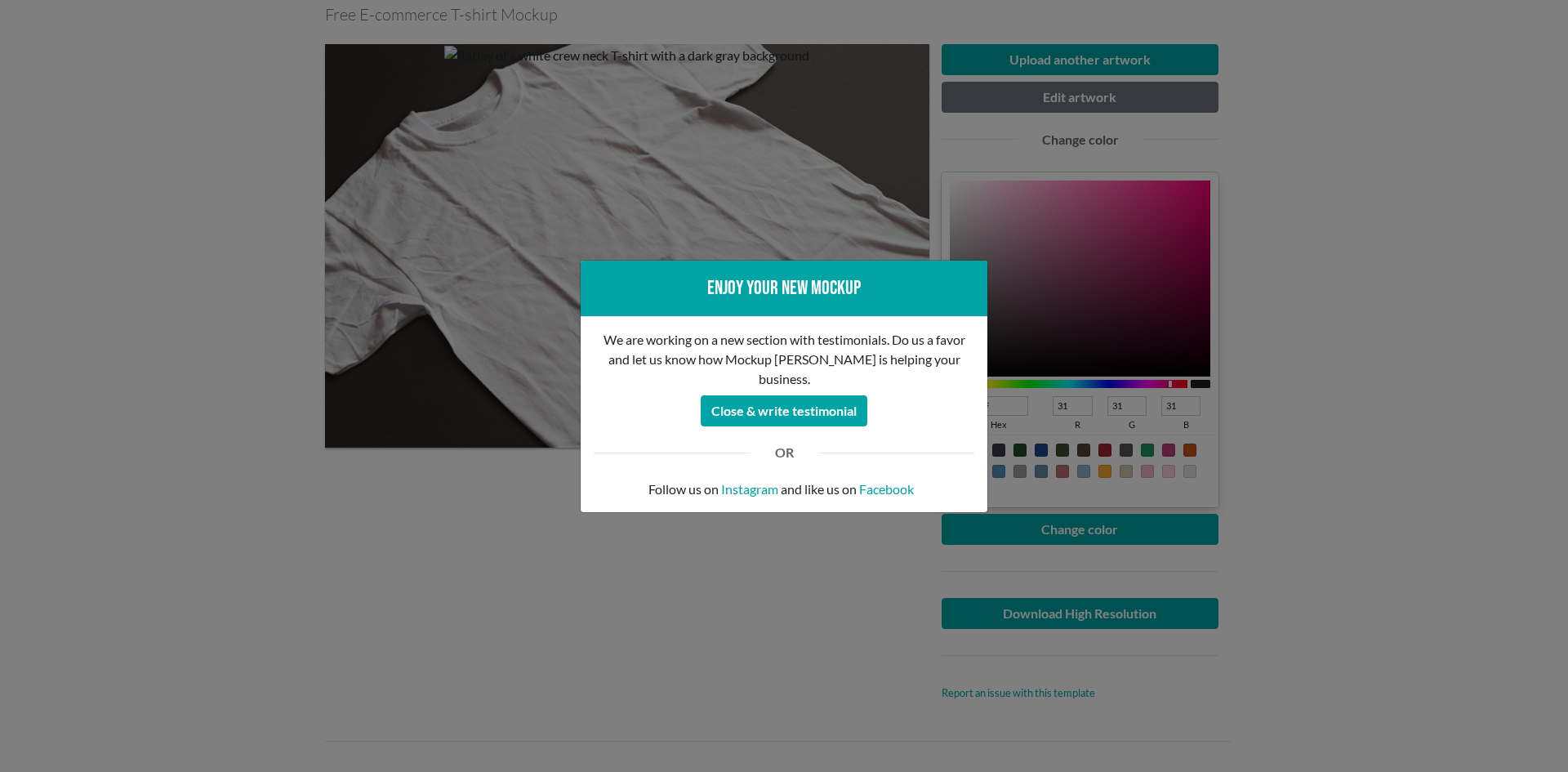
click at [818, 625] on div "Enjoy your new mockup We are working on a new section with testimonials. Do us …" at bounding box center [784, 386] width 1568 height 772
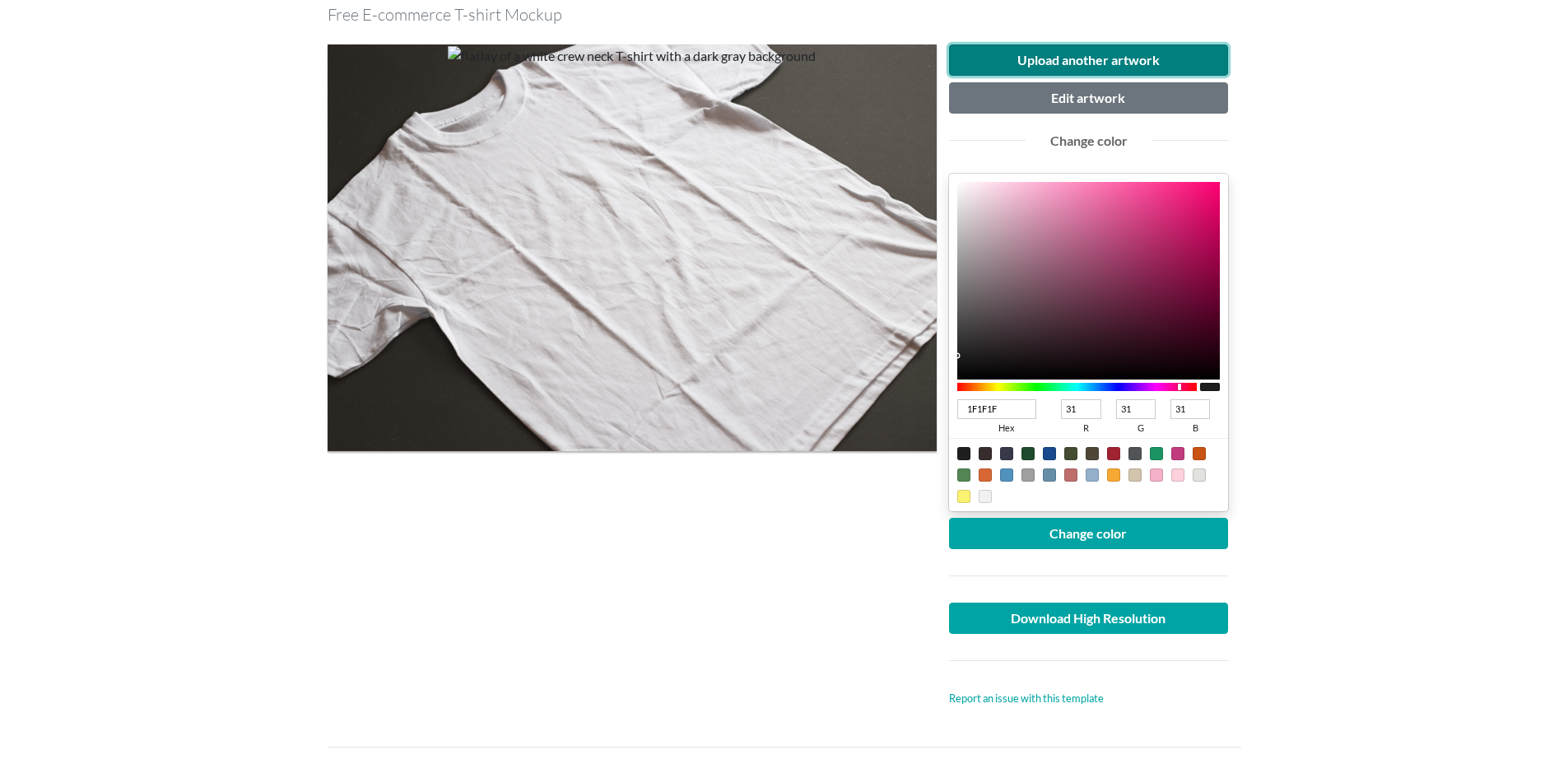
click at [1103, 51] on button "Upload another artwork" at bounding box center [1089, 59] width 280 height 32
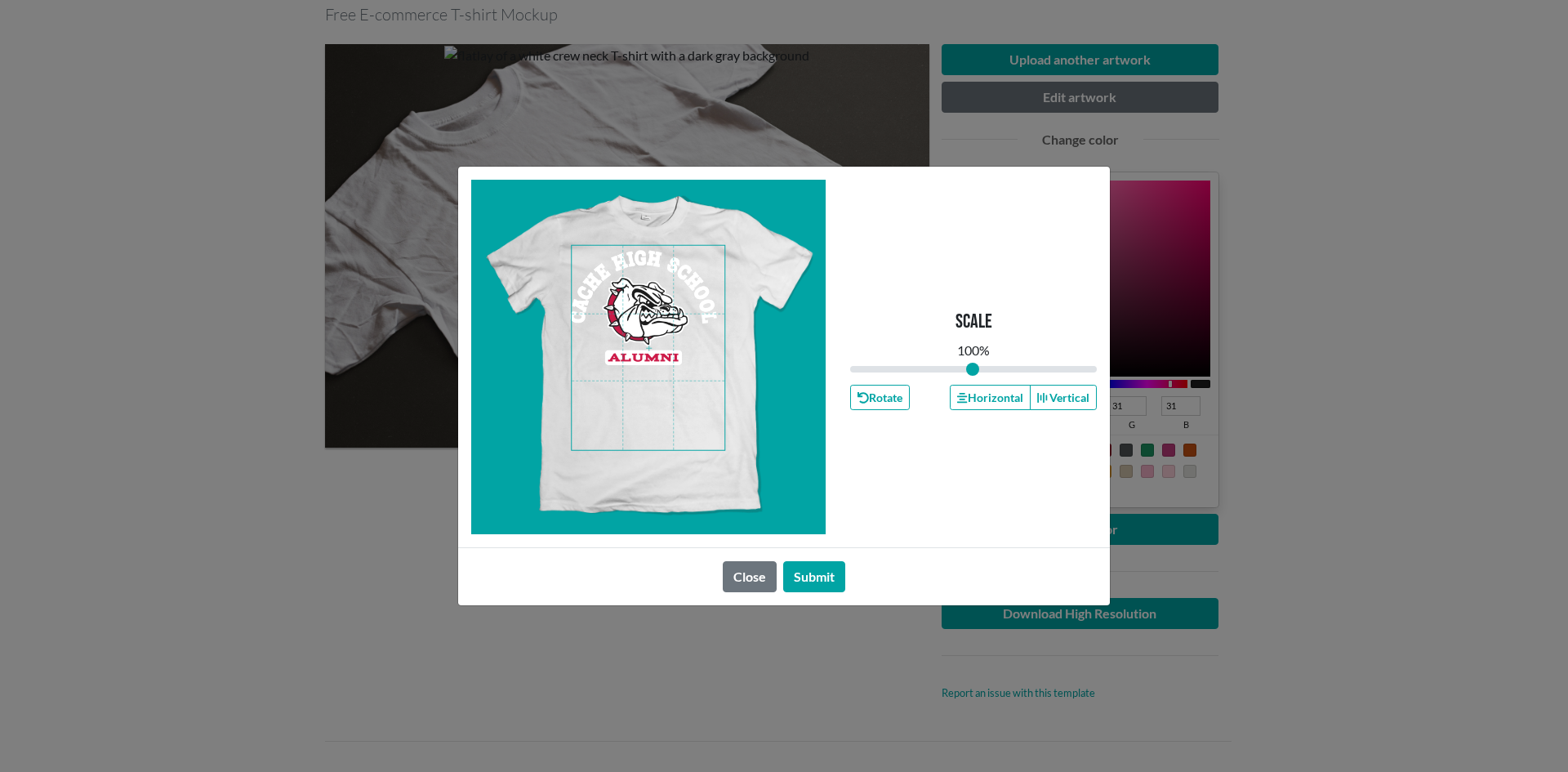
click at [649, 337] on span at bounding box center [648, 348] width 153 height 204
click at [990, 406] on button "Horizontal" at bounding box center [989, 397] width 80 height 25
click at [812, 578] on button "Submit" at bounding box center [814, 576] width 62 height 31
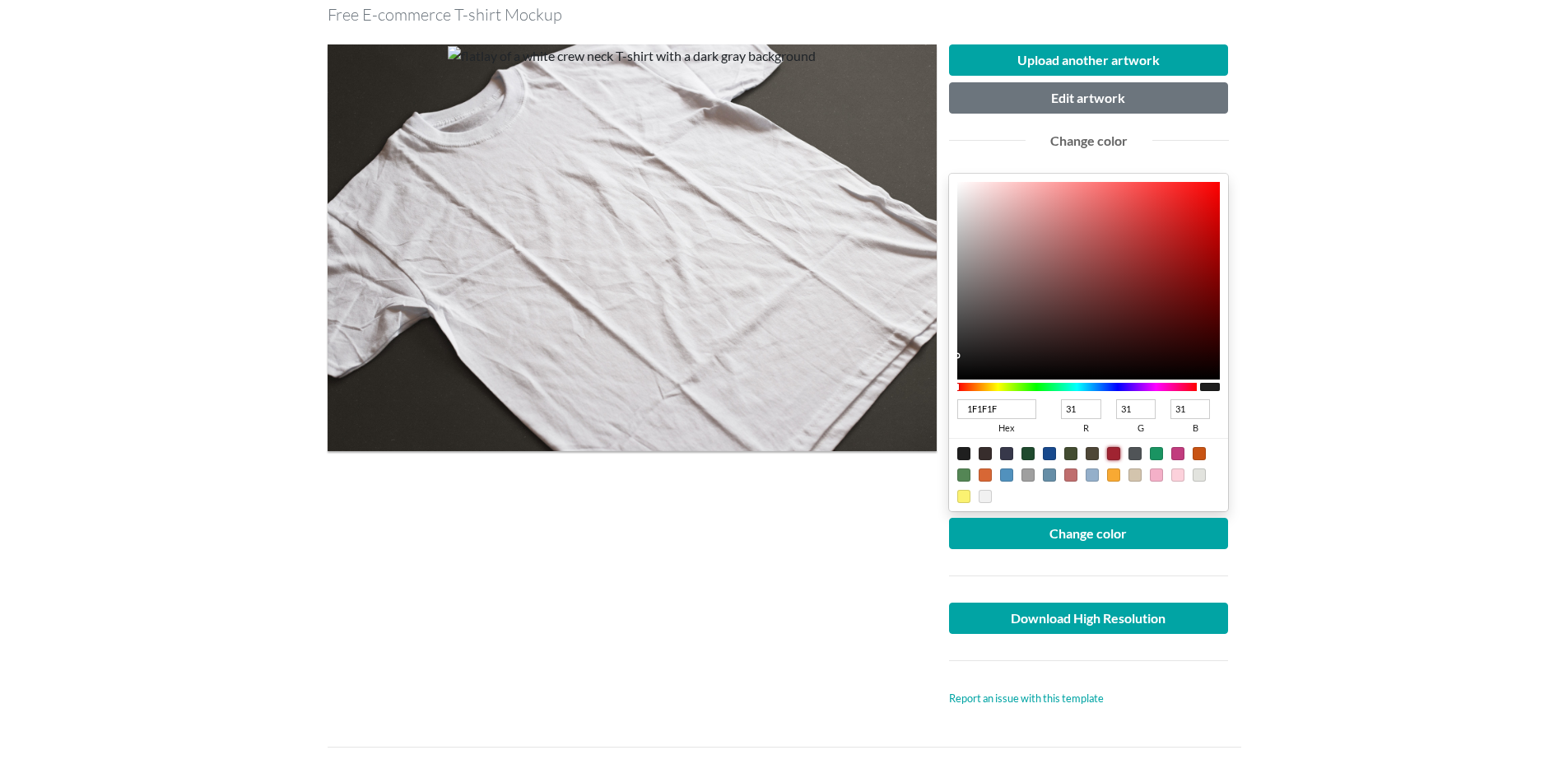
click at [1114, 451] on div at bounding box center [1114, 453] width 14 height 14
type input "A02331"
type input "160"
type input "35"
type input "49"
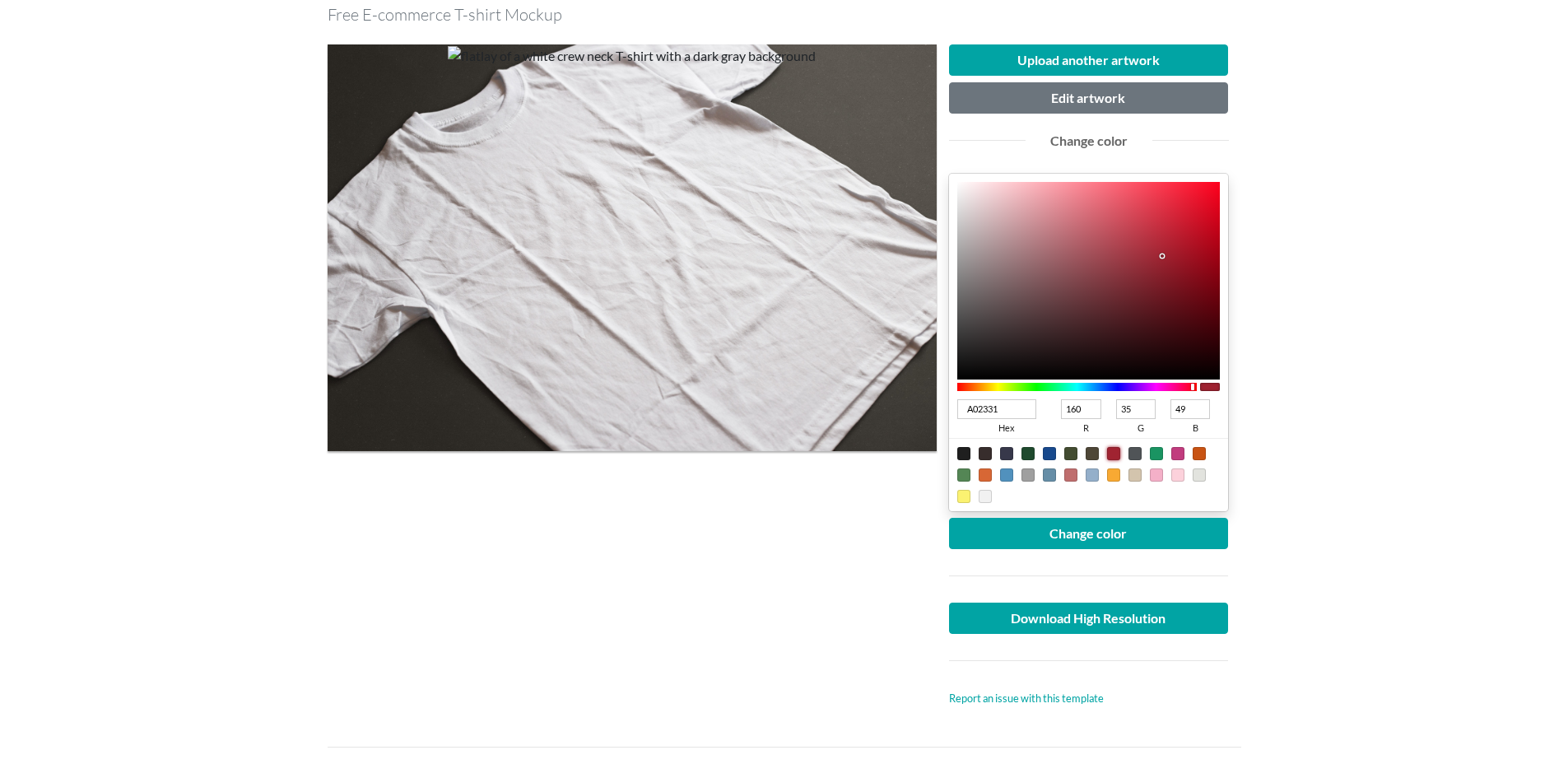
type input "D1061D"
type input "209"
type input "6"
type input "29"
type input "D1051C"
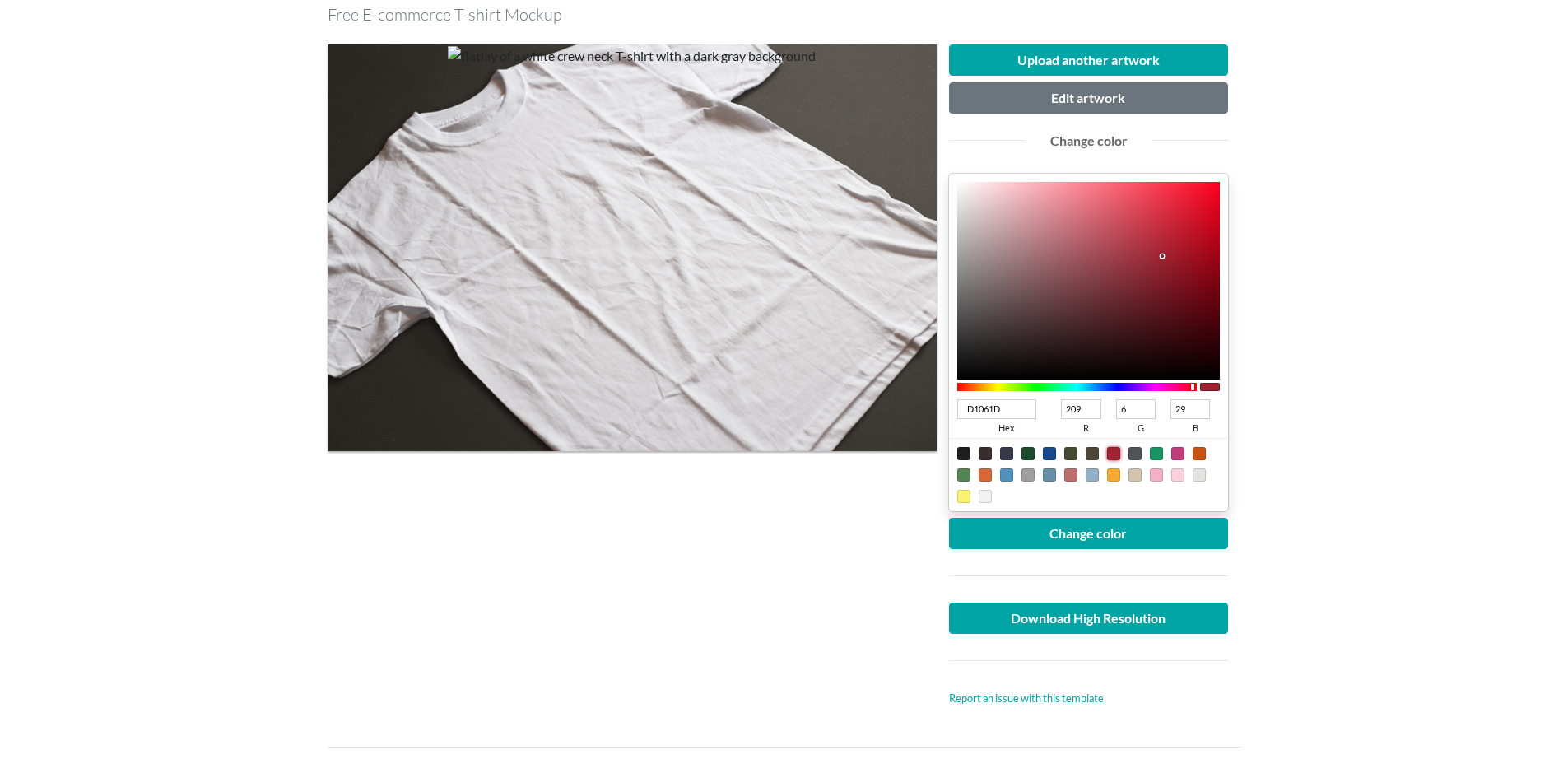
type input "5"
type input "28"
type input "D1041B"
type input "4"
type input "27"
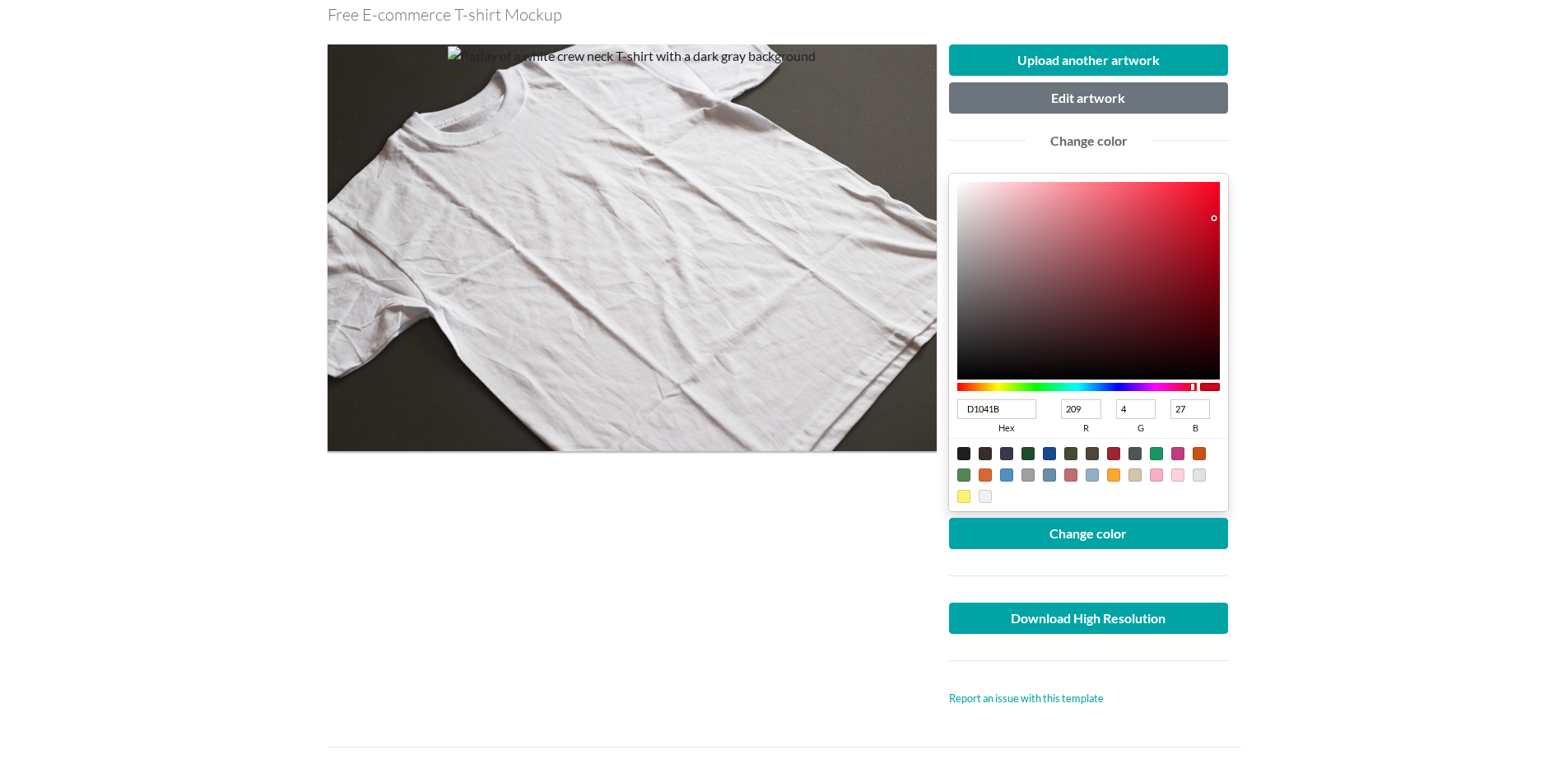
type input "CF0219"
type input "207"
type input "2"
type input "25"
type input "CF0017"
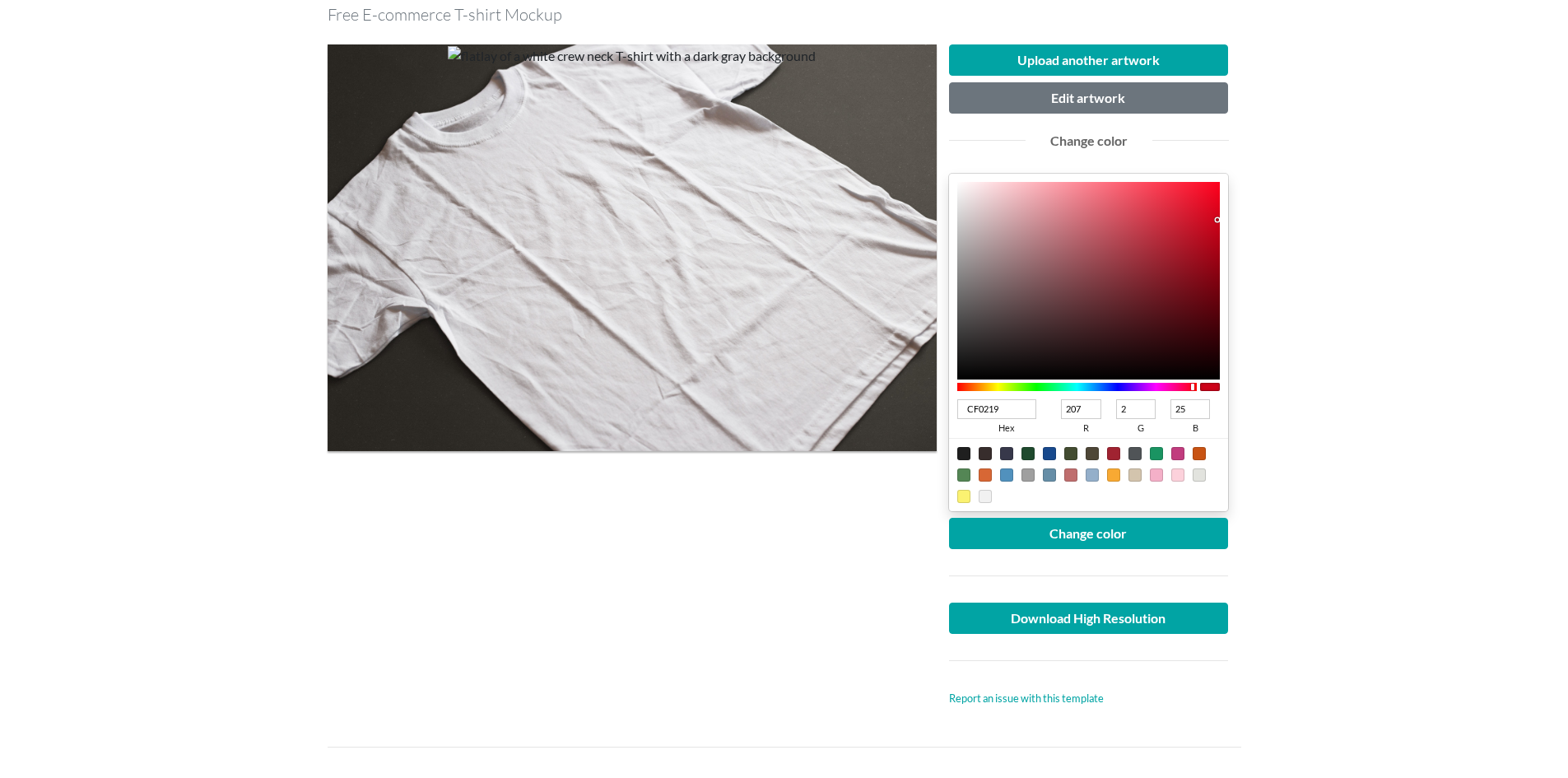
type input "0"
type input "23"
type input "CD0017"
type input "205"
click at [1220, 221] on div at bounding box center [1089, 280] width 263 height 197
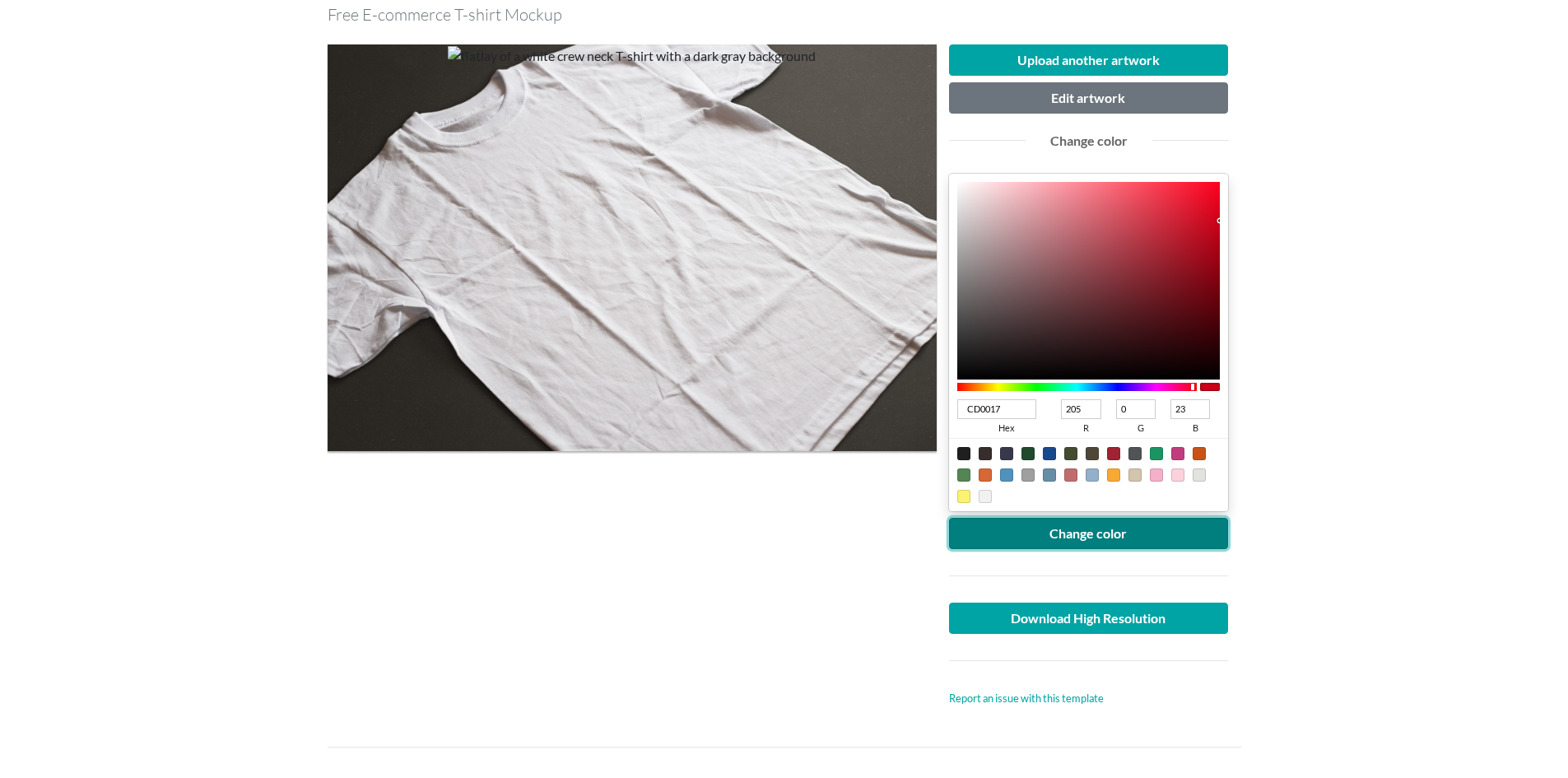
click at [1102, 533] on button "Change color" at bounding box center [1089, 533] width 280 height 32
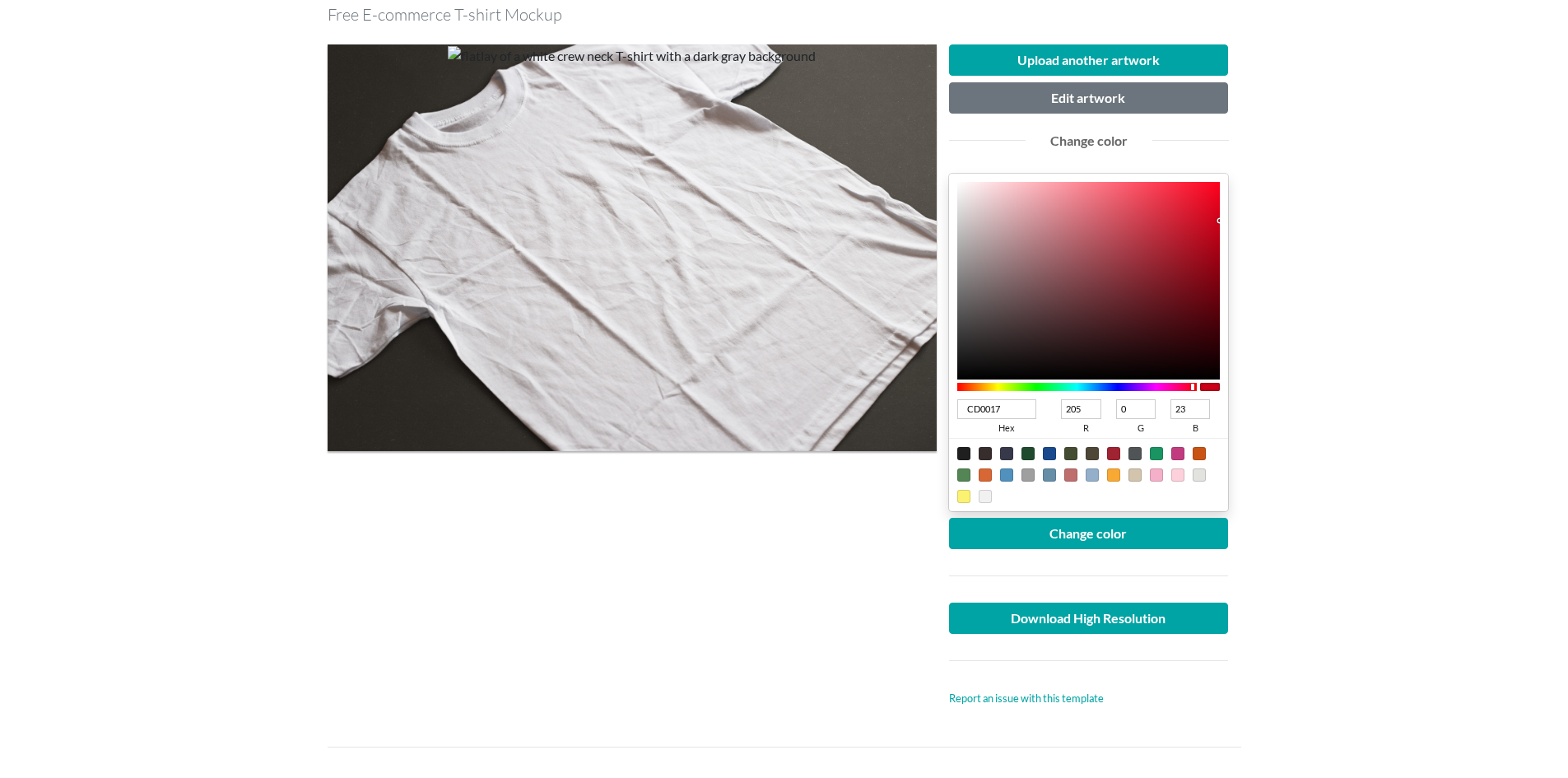
click at [1226, 242] on div "CD0017 hex 205 r 0 g 23 b 100 a" at bounding box center [1089, 343] width 280 height 337
type input "B60116"
type input "182"
type input "1"
type input "22"
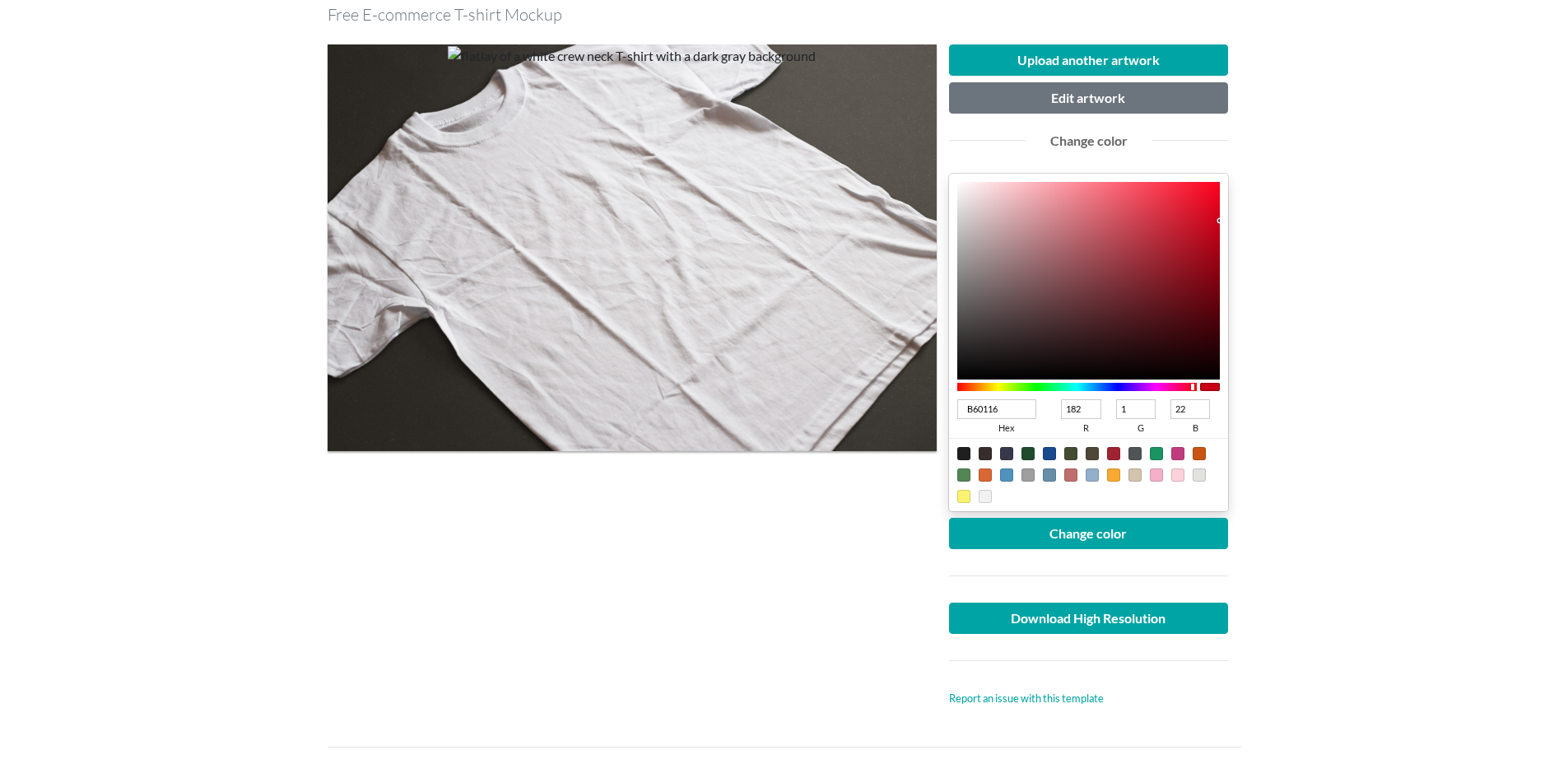
type input "B70117"
type input "183"
type input "23"
click at [1218, 238] on div at bounding box center [1089, 280] width 263 height 197
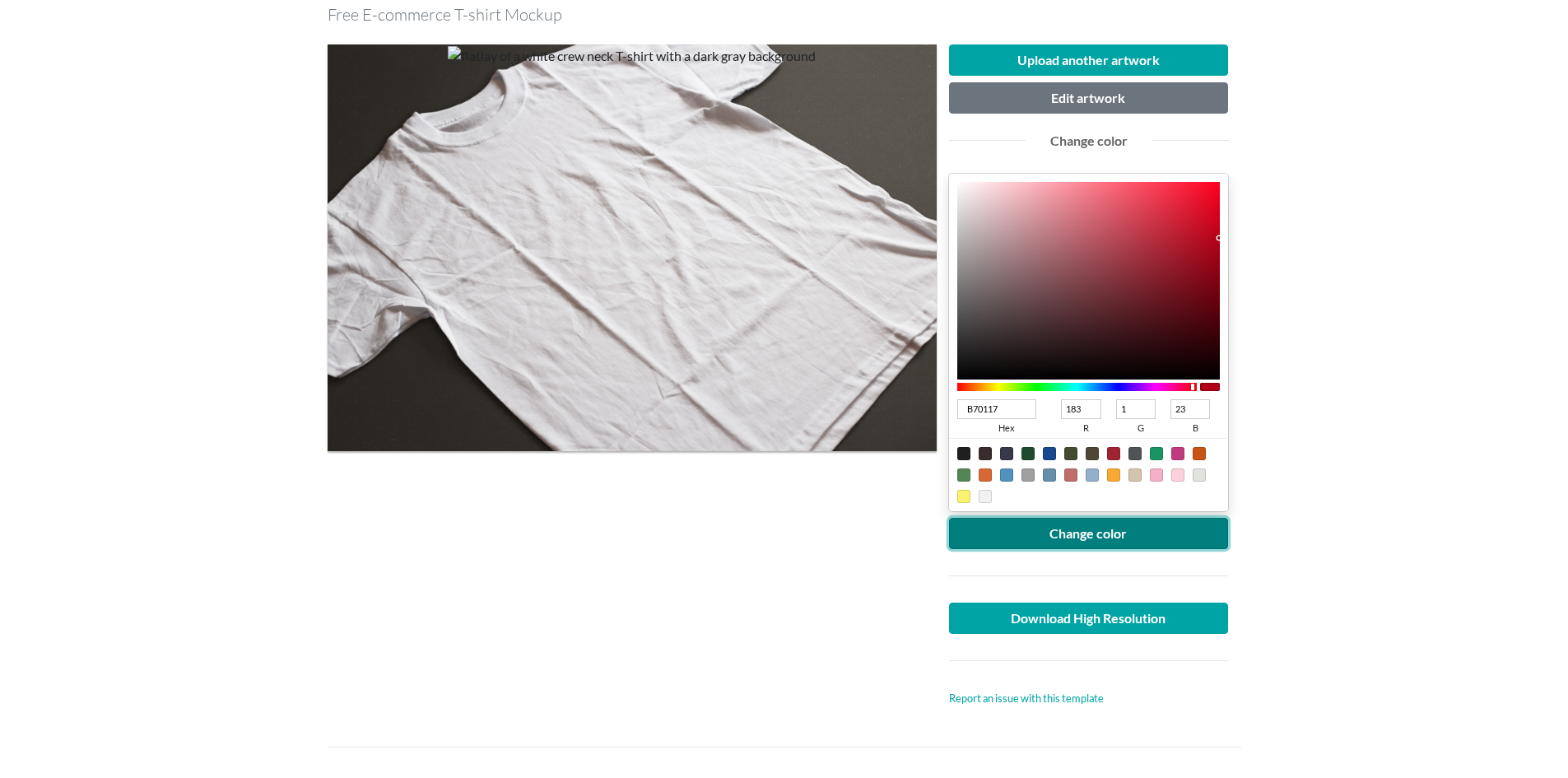
click at [1029, 539] on button "Change color" at bounding box center [1089, 533] width 280 height 32
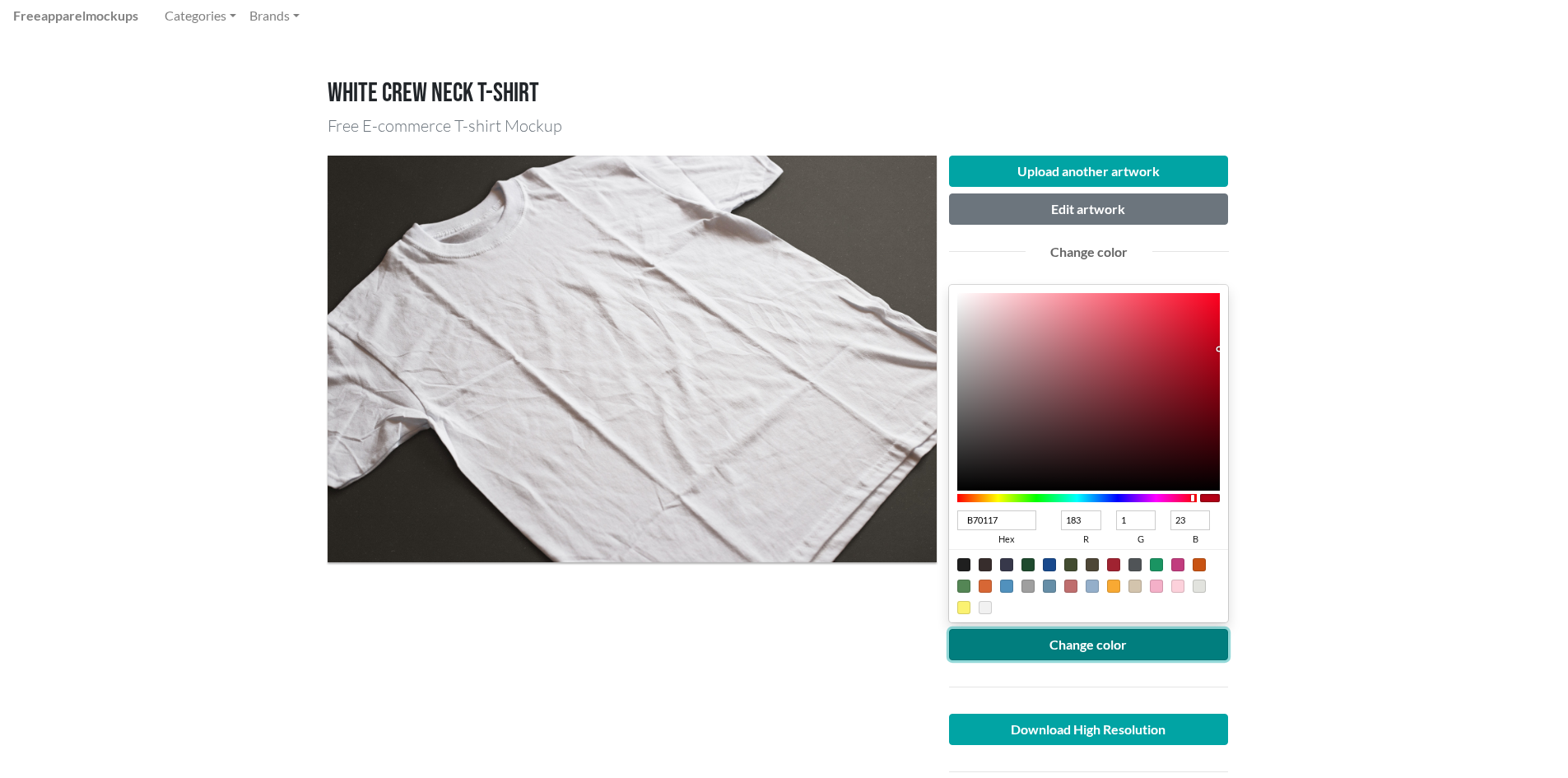
scroll to position [82, 0]
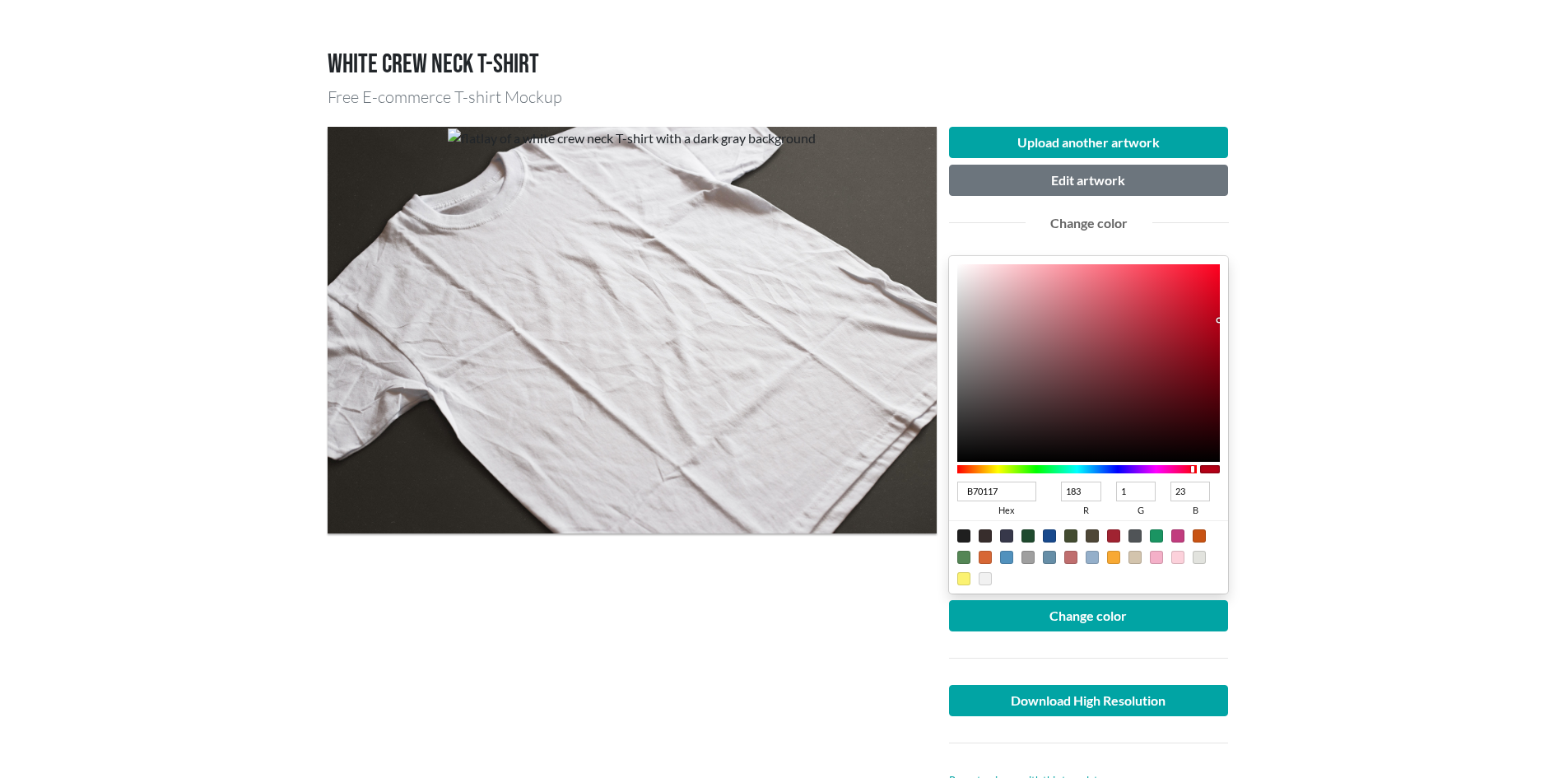
type input "B50117"
type input "181"
click at [1218, 322] on div at bounding box center [1219, 320] width 4 height 4
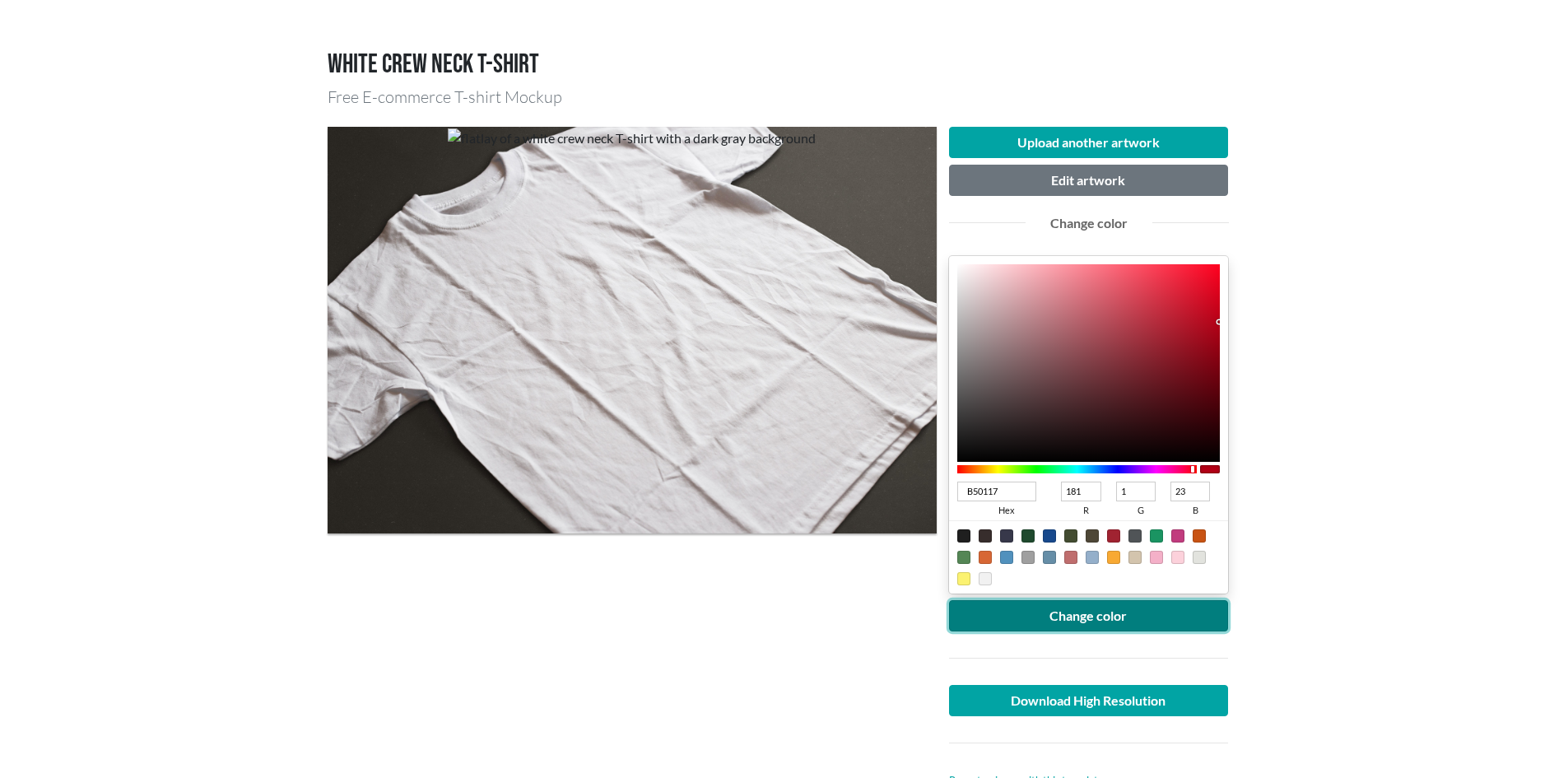
click at [1099, 620] on button "Change color" at bounding box center [1089, 616] width 280 height 32
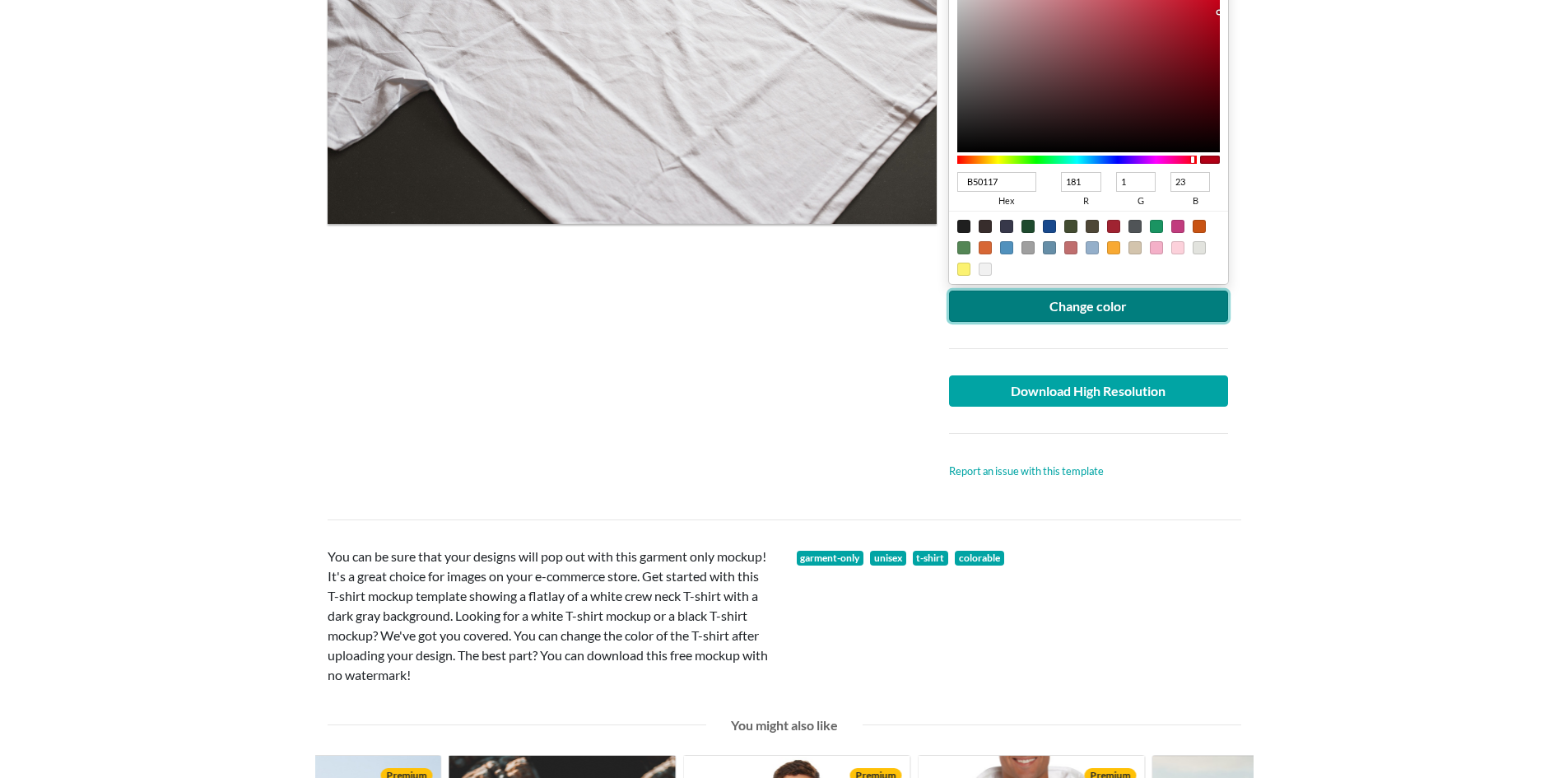
scroll to position [412, 0]
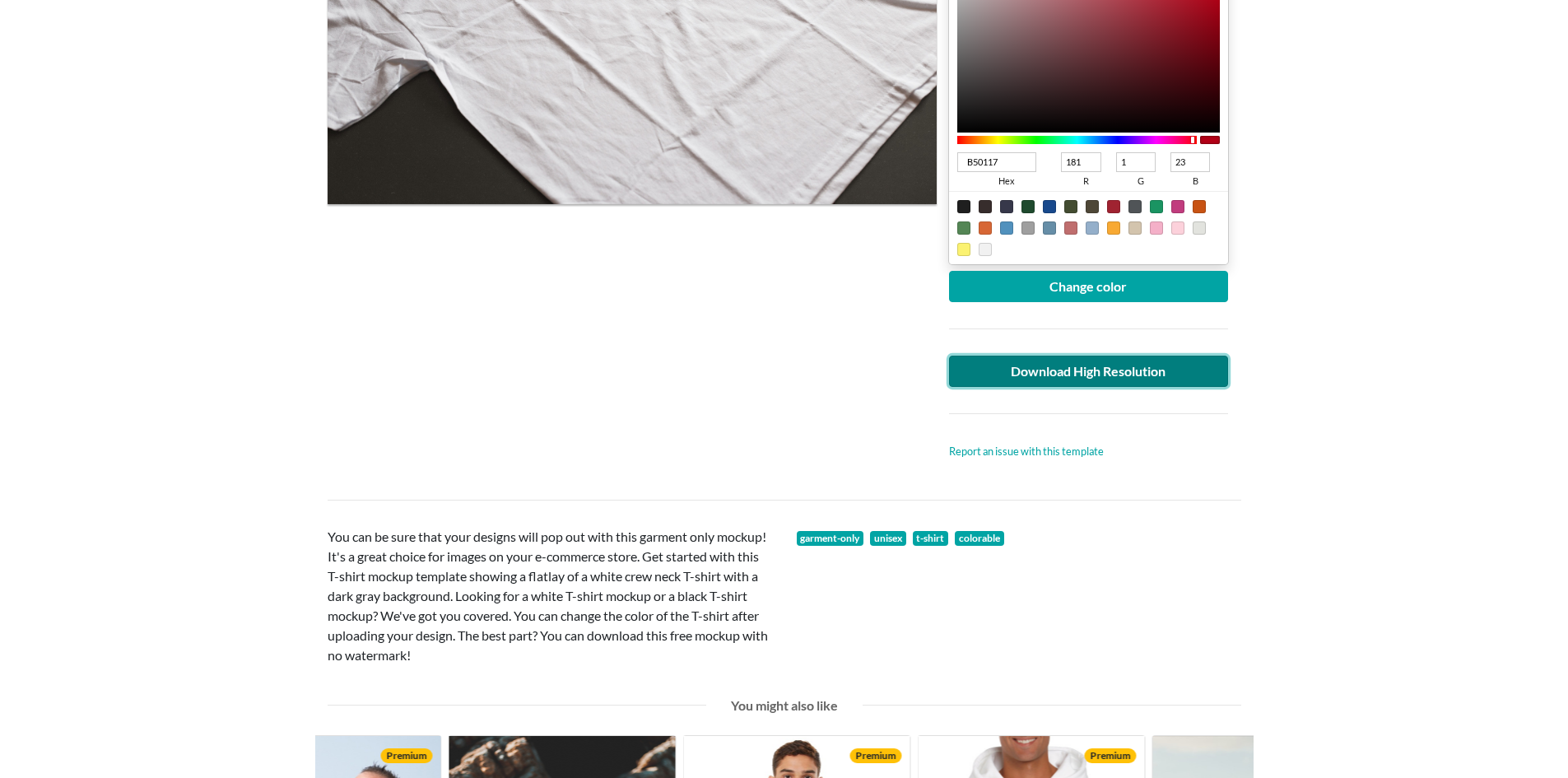
click at [1114, 380] on link "Download High Resolution" at bounding box center [1089, 371] width 280 height 32
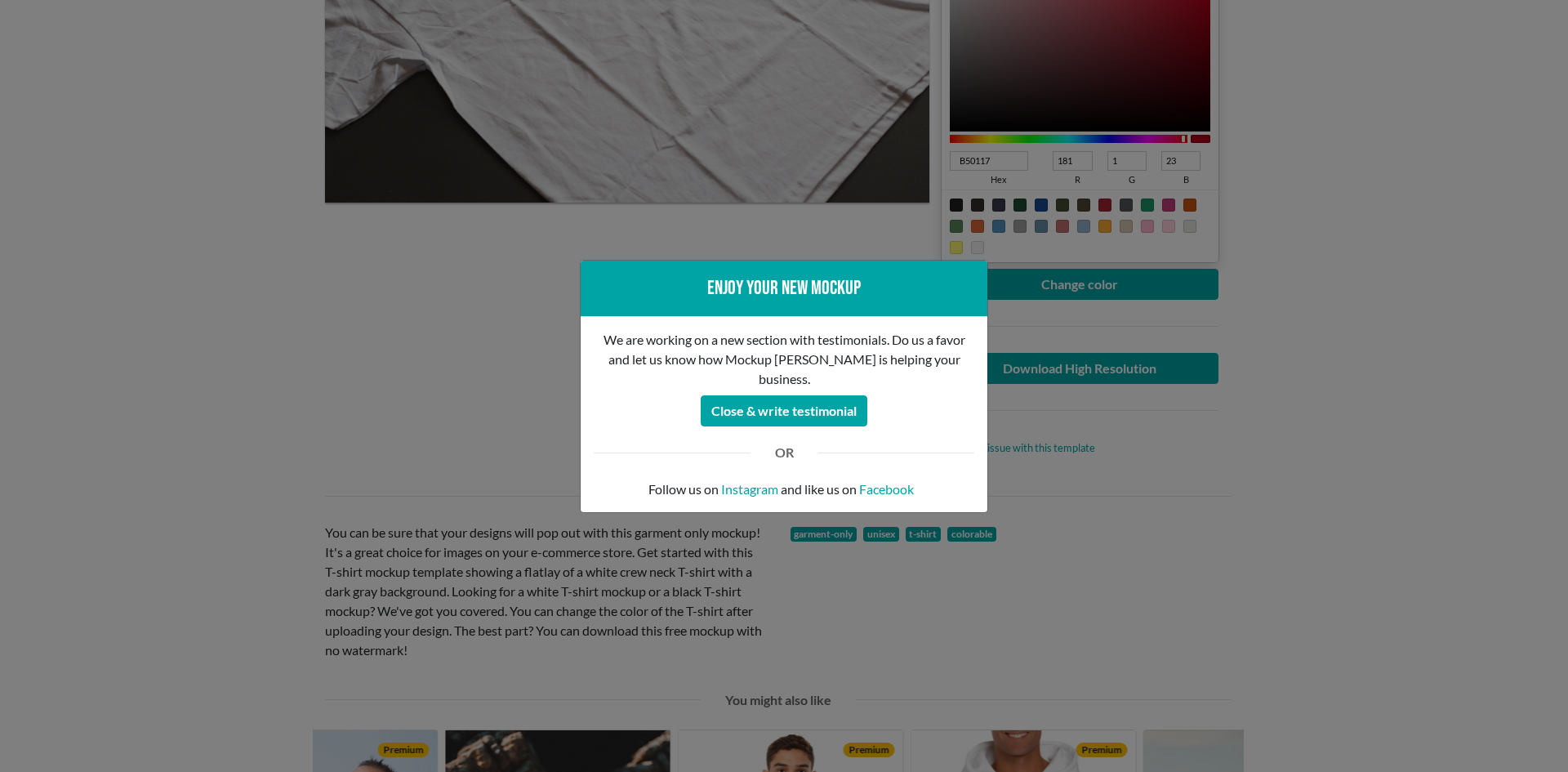
click at [433, 363] on div "Enjoy your new mockup We are working on a new section with testimonials. Do us …" at bounding box center [784, 386] width 1568 height 772
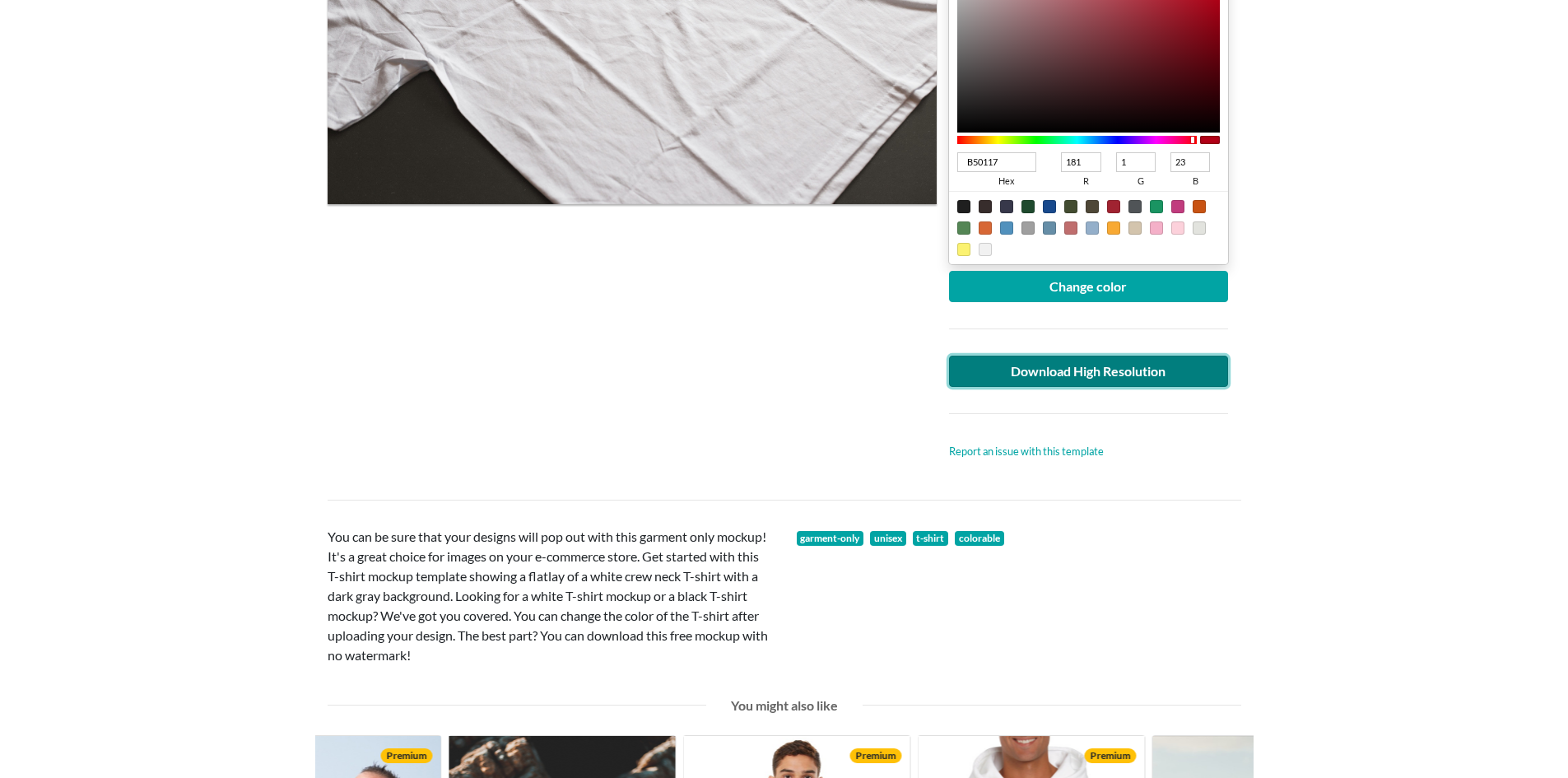
scroll to position [0, 0]
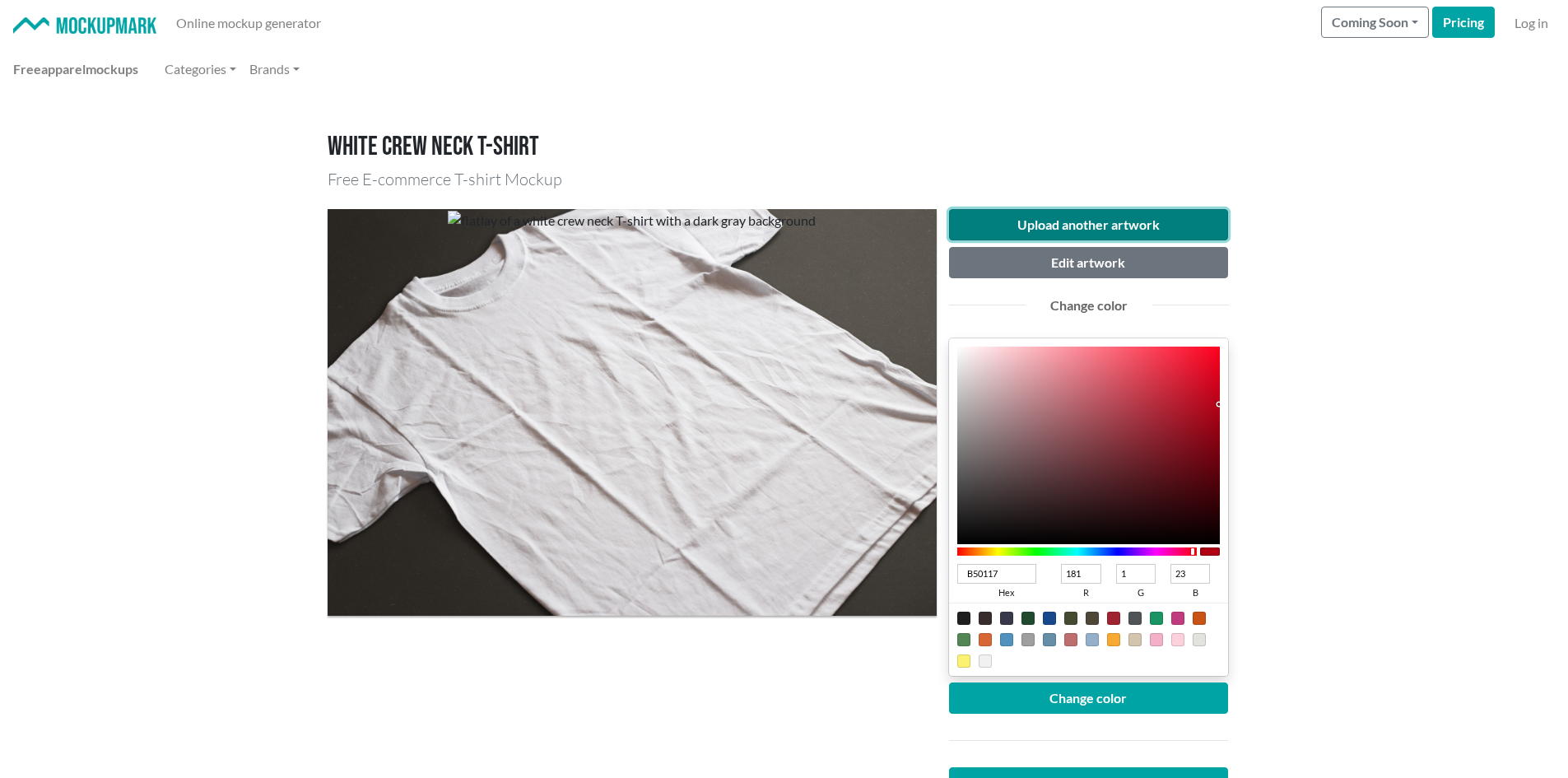
click at [1004, 230] on button "Upload another artwork" at bounding box center [1089, 224] width 280 height 32
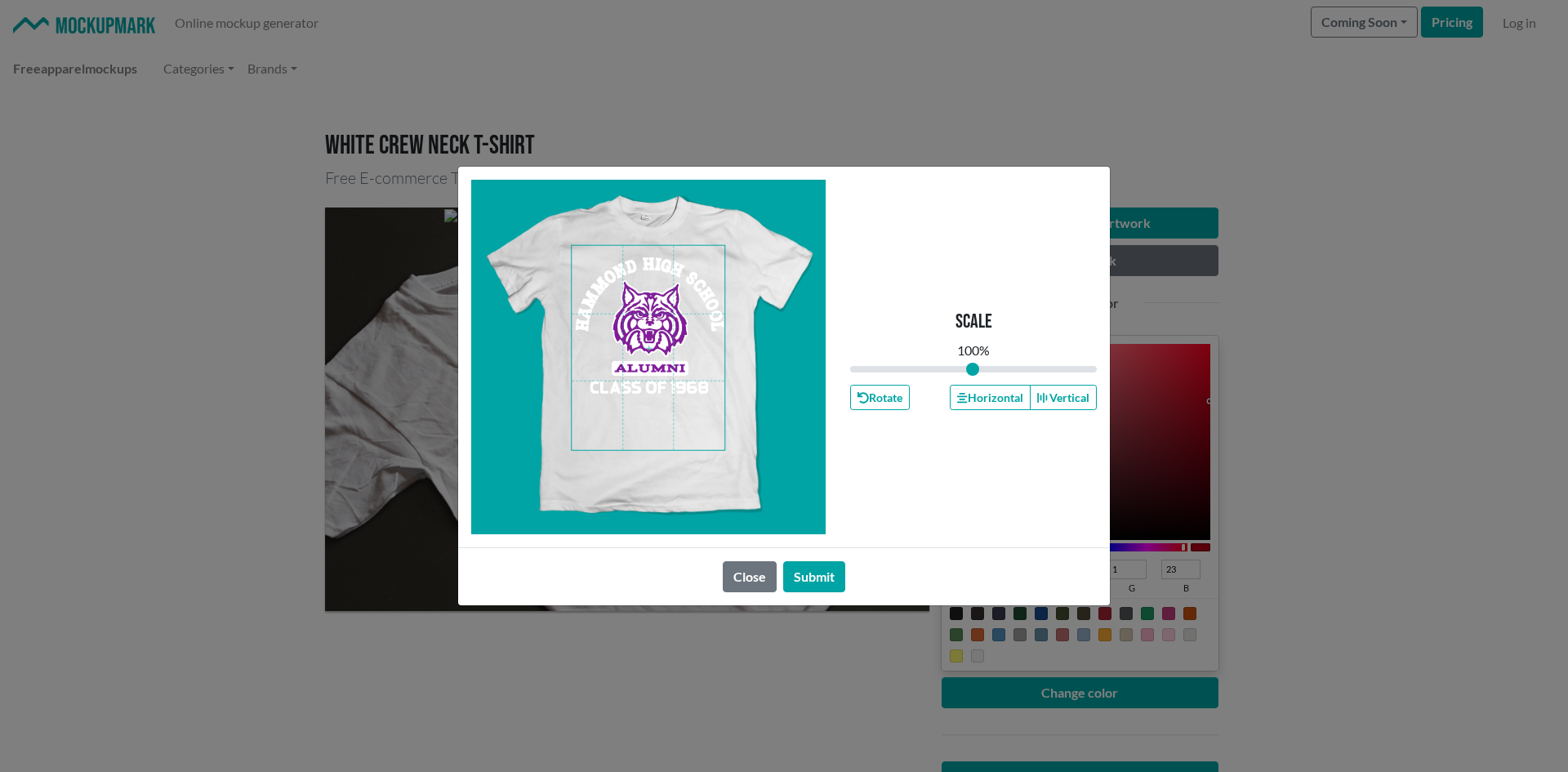
click at [640, 348] on span at bounding box center [648, 348] width 153 height 204
click at [654, 344] on span at bounding box center [648, 348] width 153 height 204
click at [996, 401] on button "Horizontal" at bounding box center [989, 397] width 80 height 25
click at [822, 579] on button "Submit" at bounding box center [814, 576] width 62 height 31
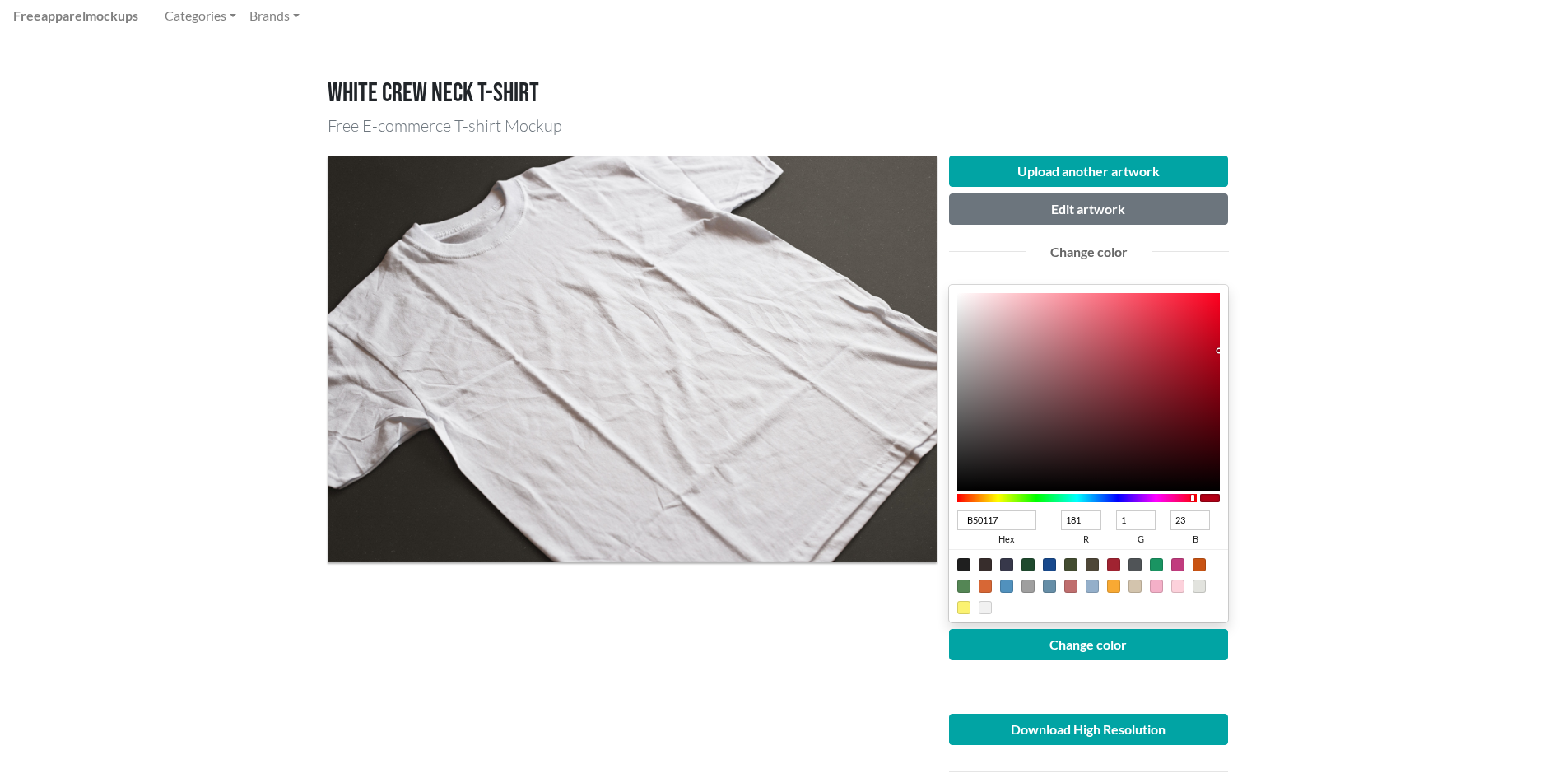
scroll to position [82, 0]
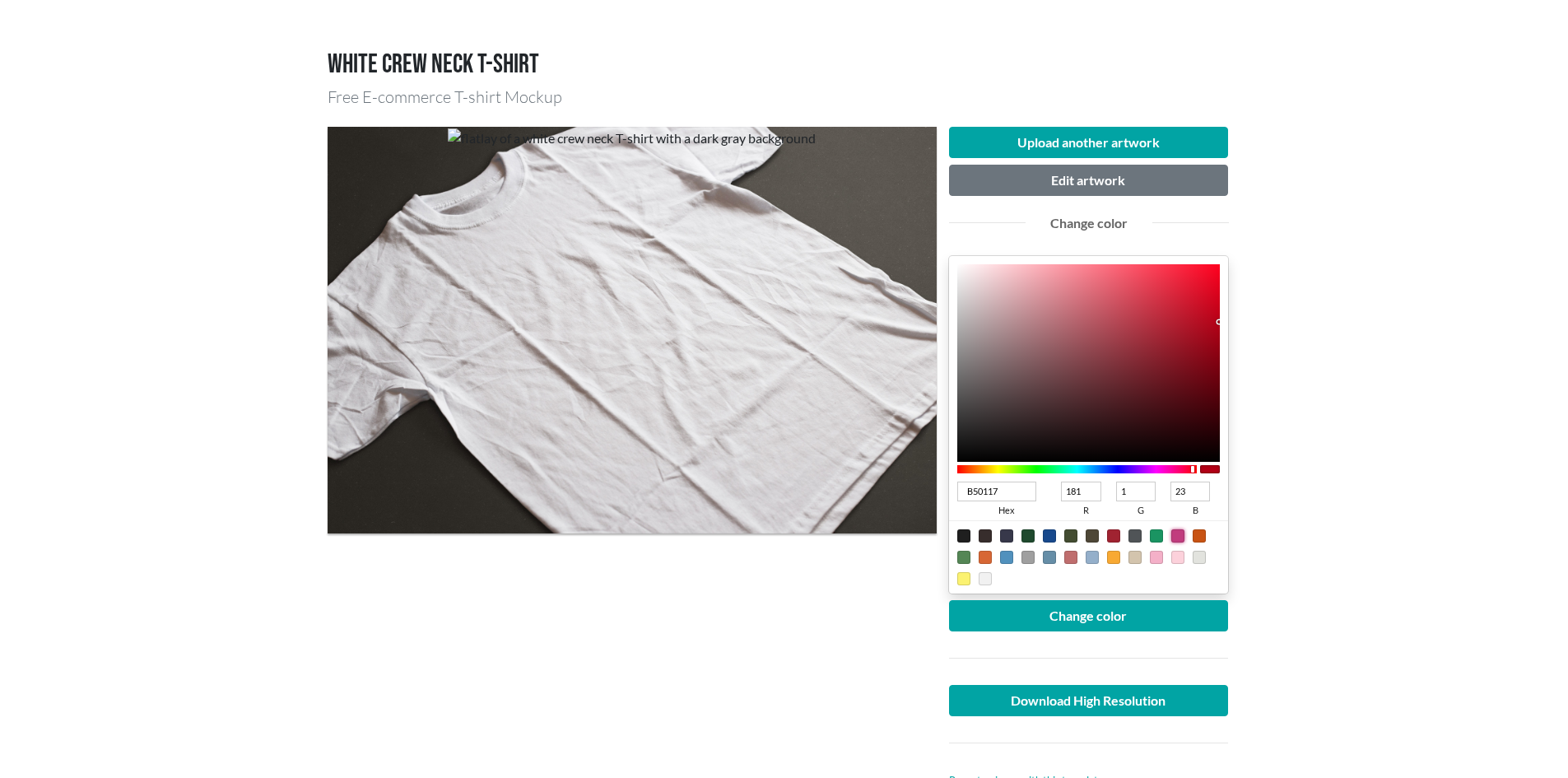
click at [1177, 540] on div at bounding box center [1178, 535] width 14 height 14
type input "C13C7E"
type input "193"
type input "60"
type input "126"
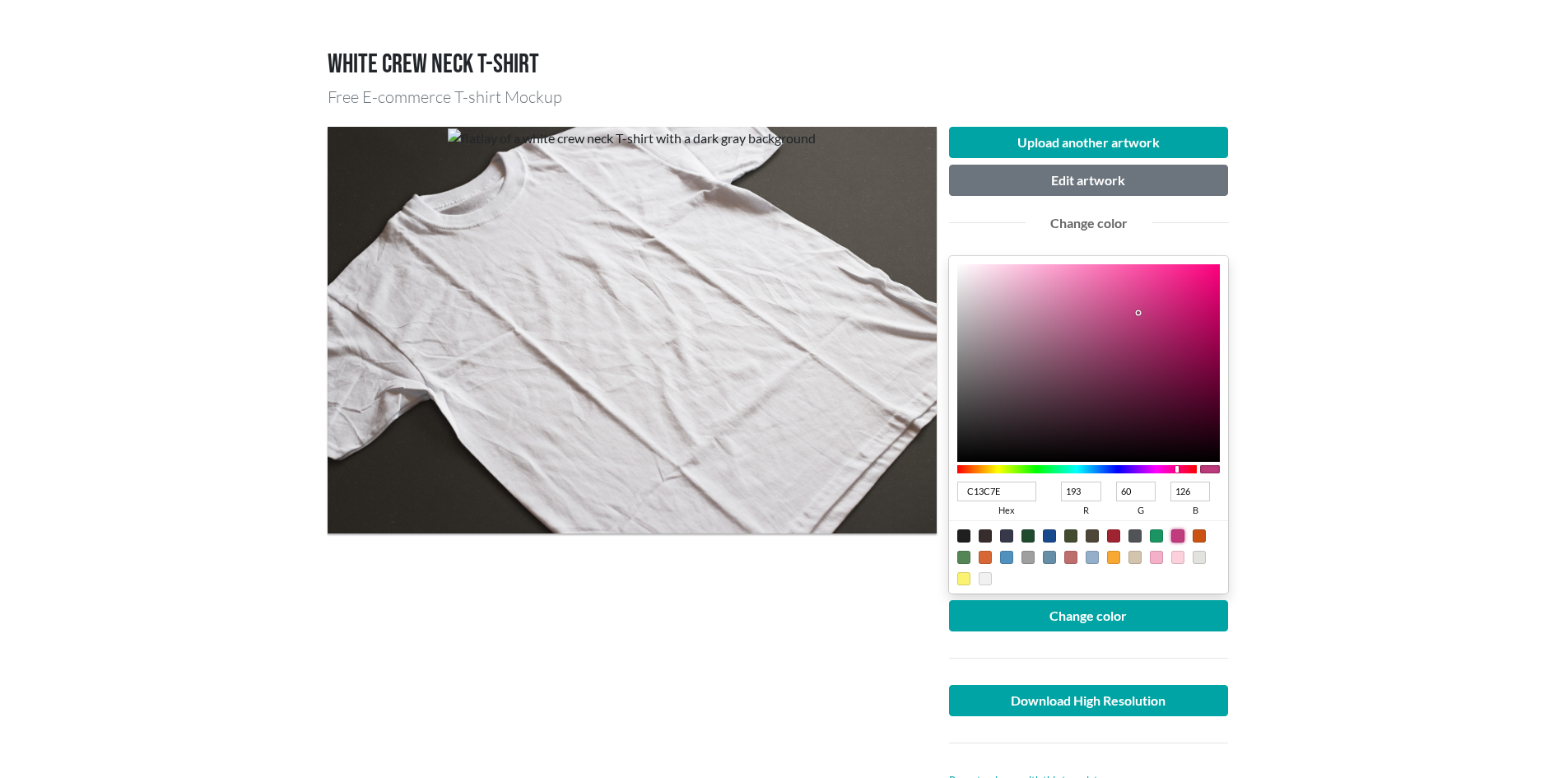
type input "883CC1"
type input "136"
type input "193"
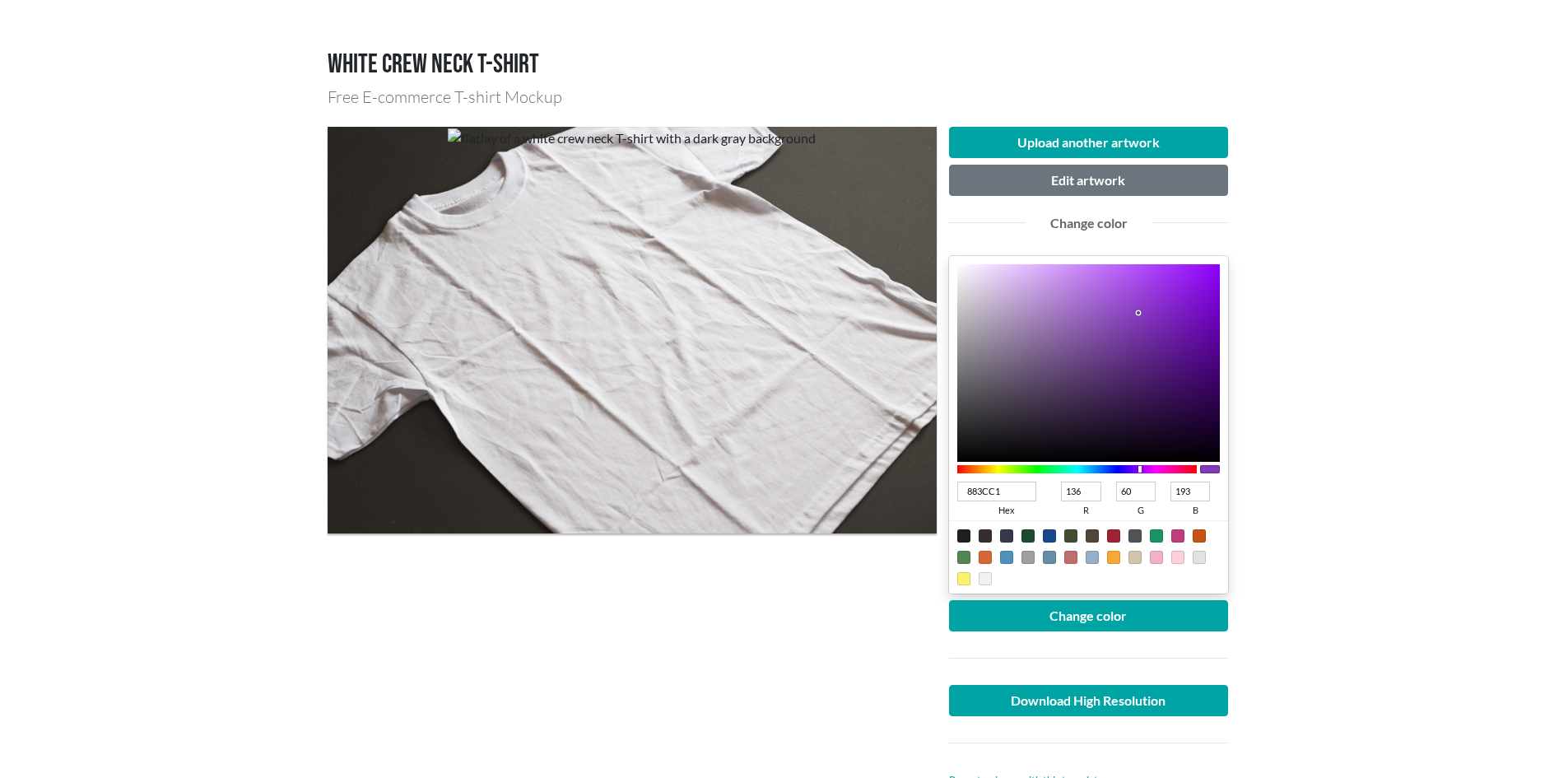
click at [1141, 469] on div at bounding box center [1077, 469] width 241 height 8
type input "5D089D"
type input "93"
type input "8"
type input "157"
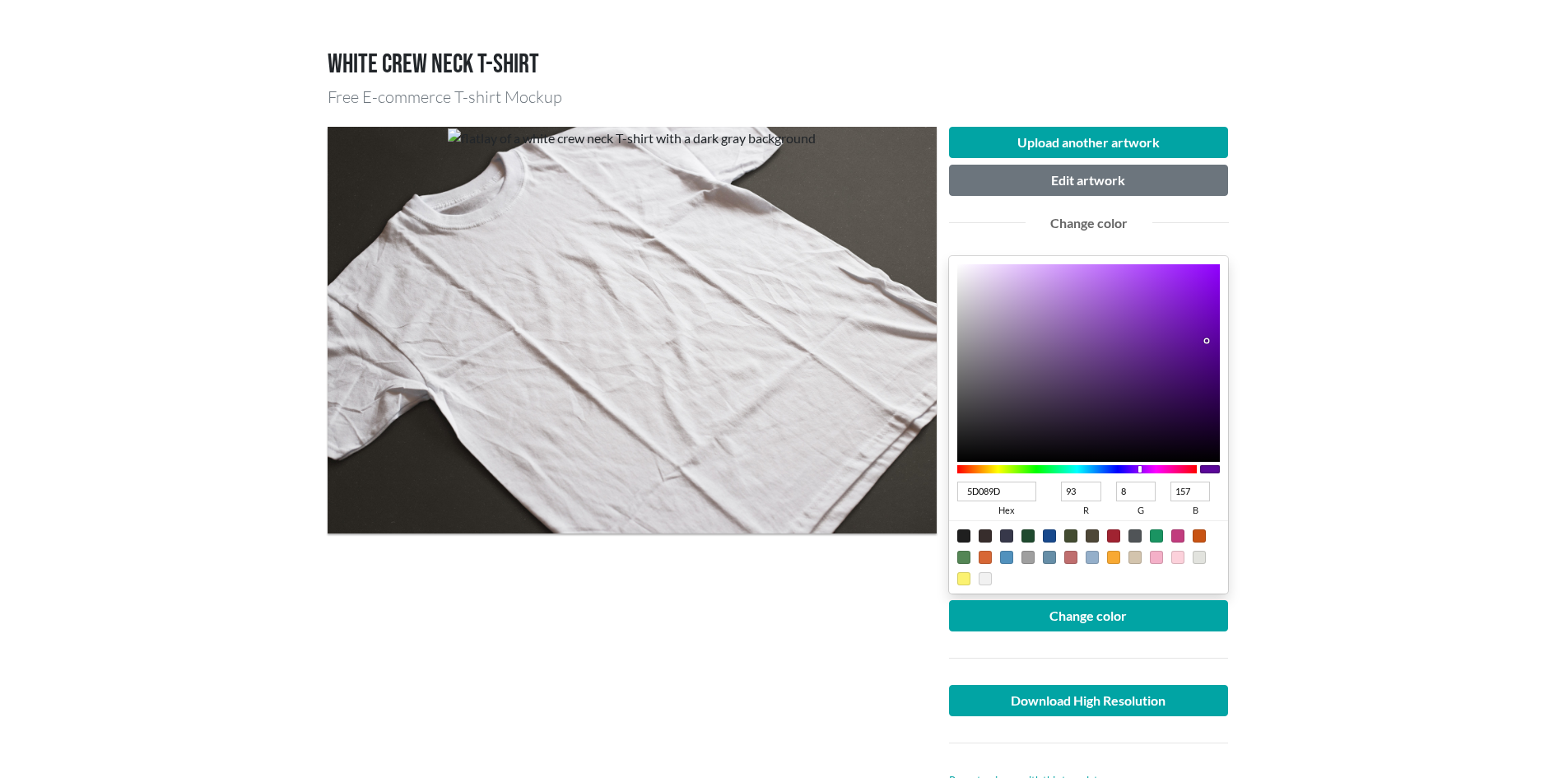
type input "5B069C"
type input "91"
type input "6"
type input "156"
type input "59049A"
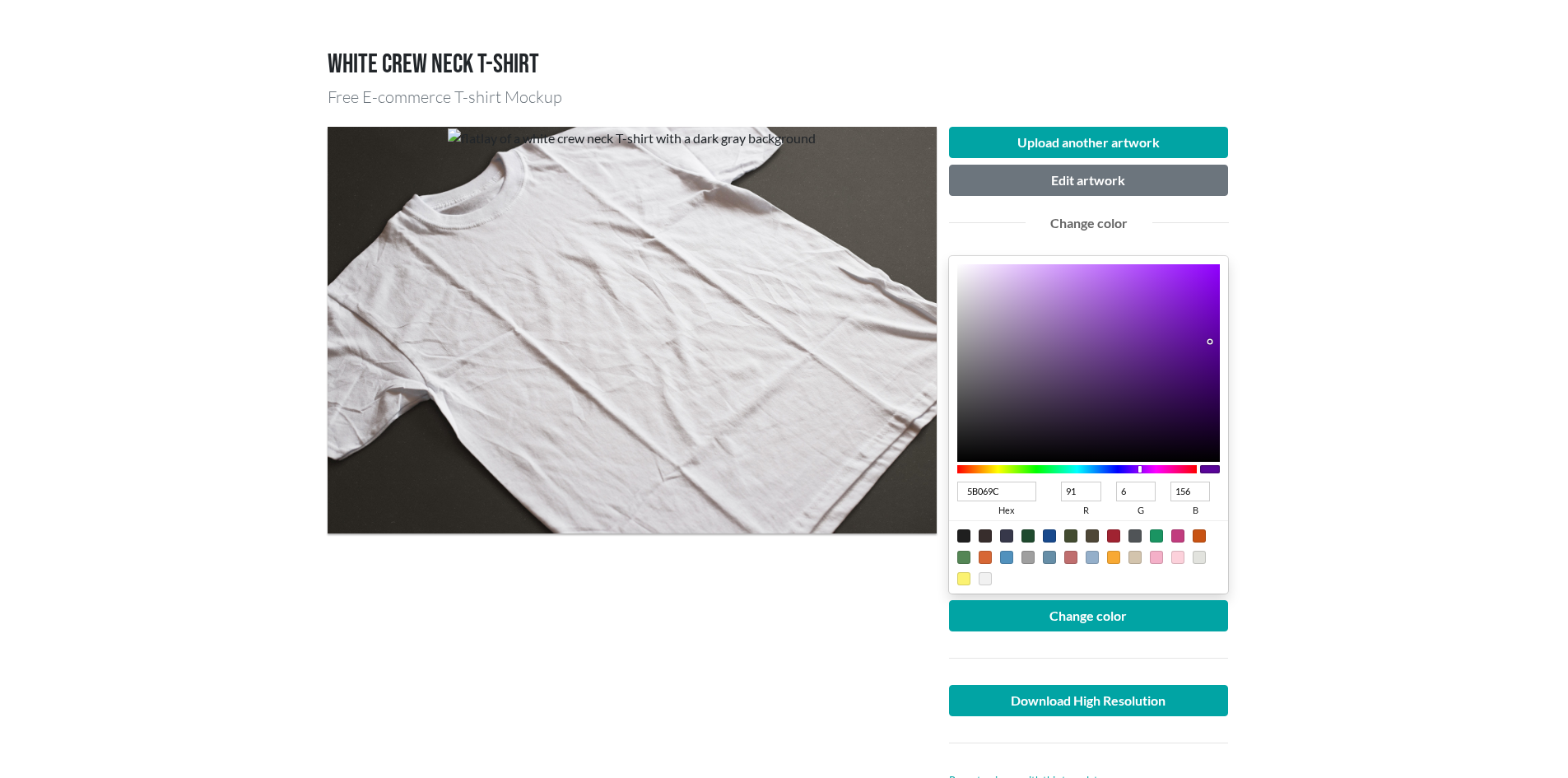
type input "89"
type input "4"
type input "154"
type input "580399"
type input "88"
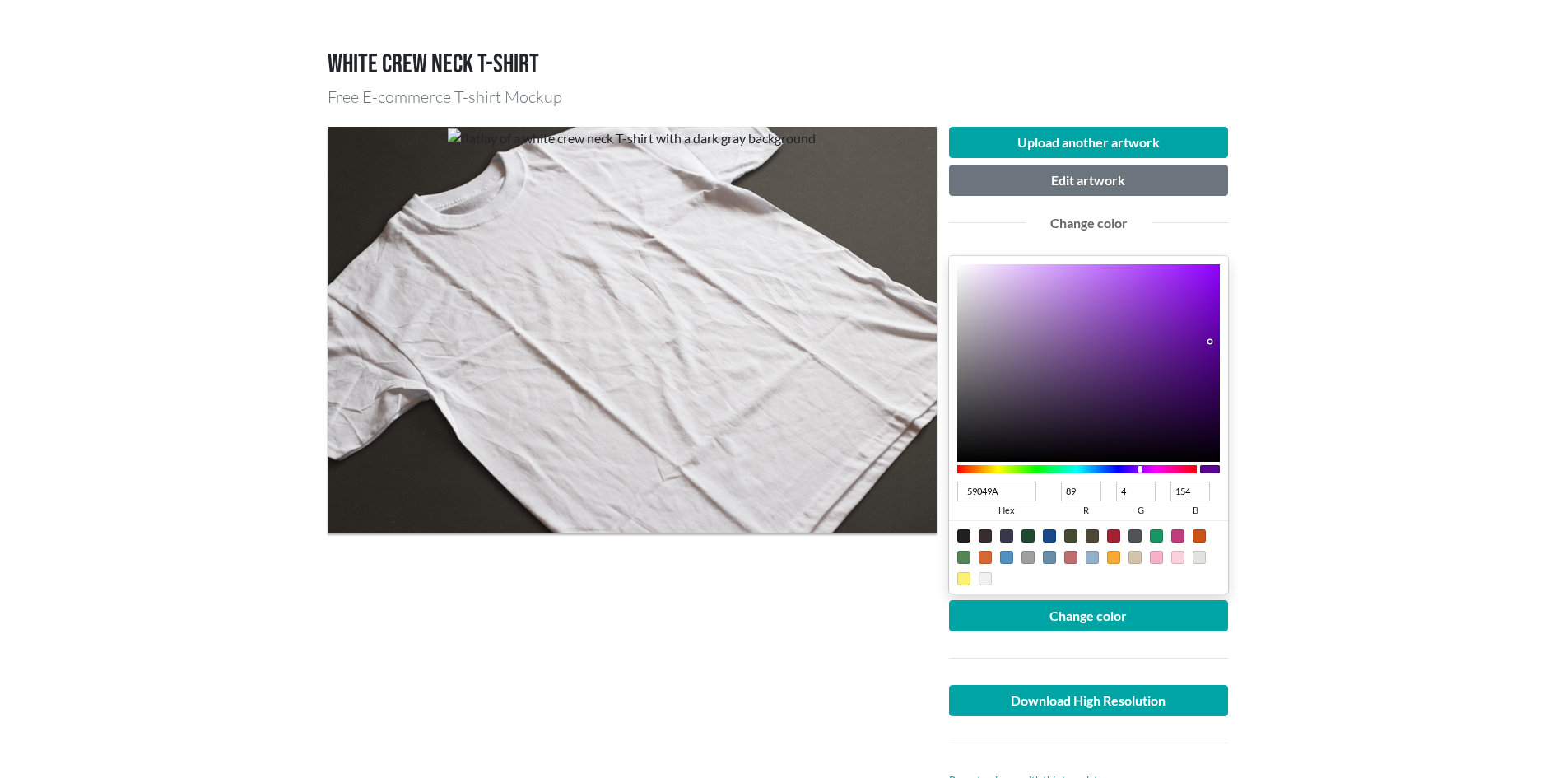
type input "3"
type input "153"
type input "570298"
type input "87"
type input "2"
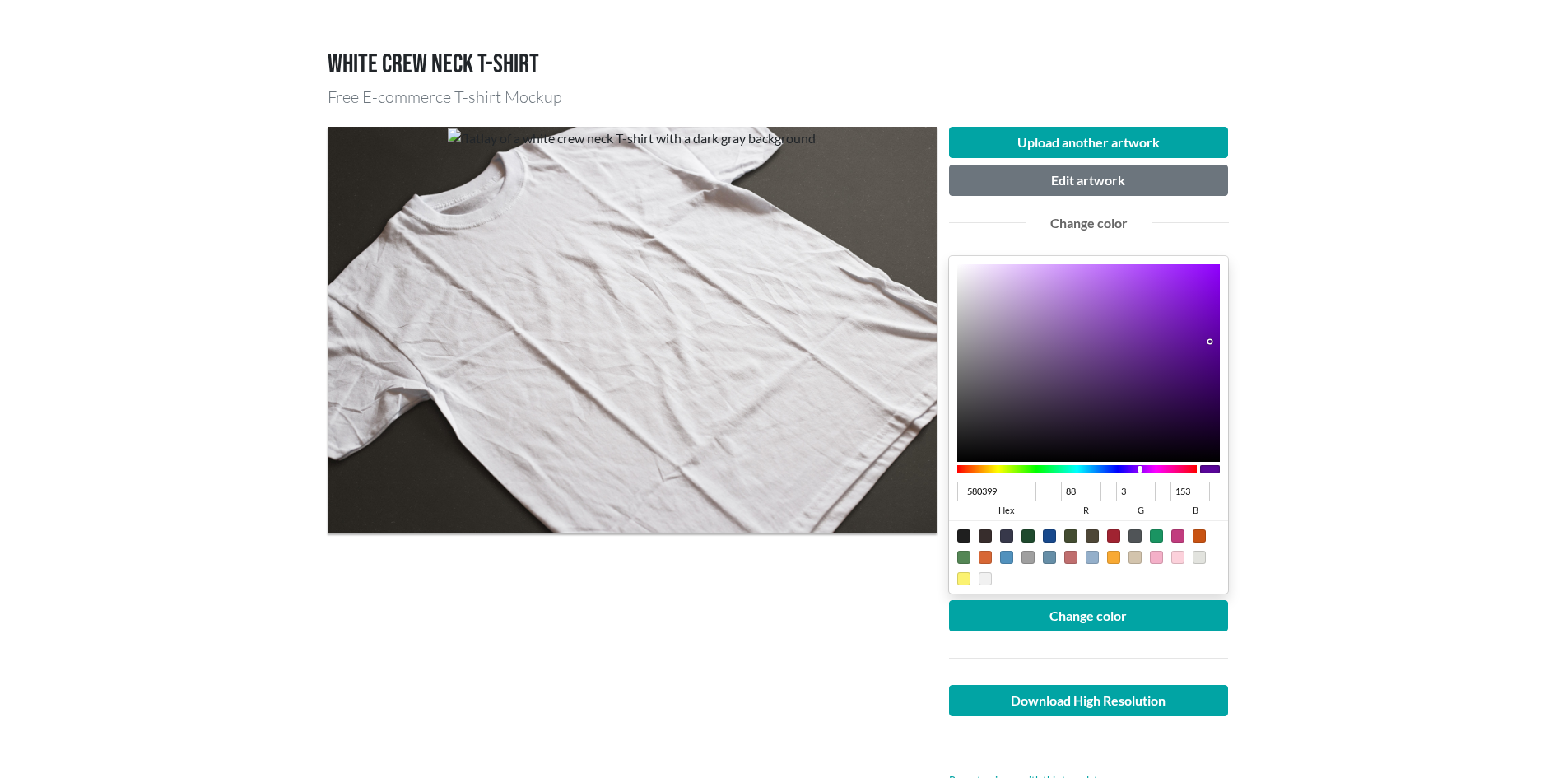
type input "152"
type input "570198"
type input "1"
type input "570098"
type input "0"
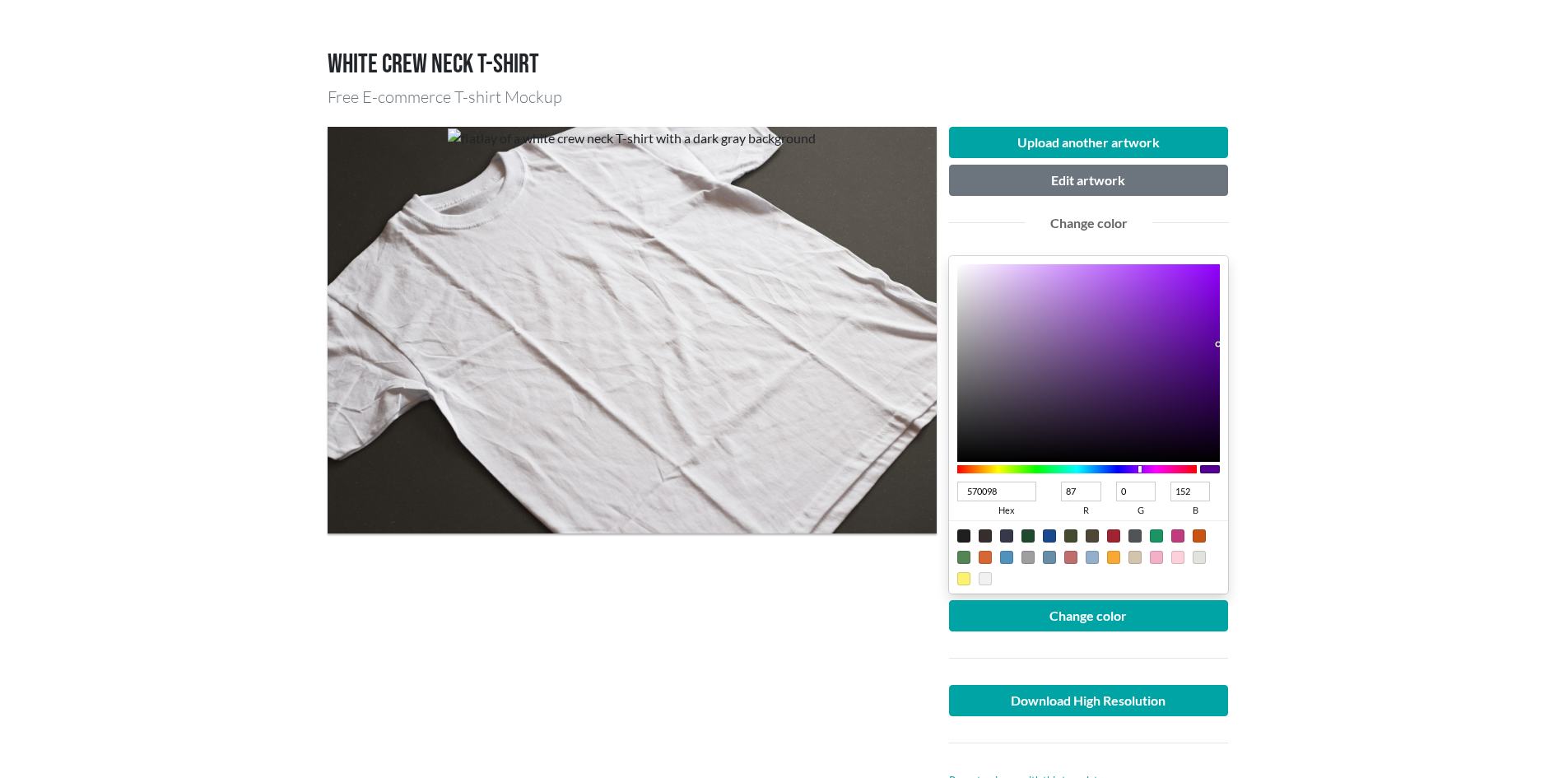
type input "570096"
type input "150"
type input "4F0088"
type input "79"
type input "136"
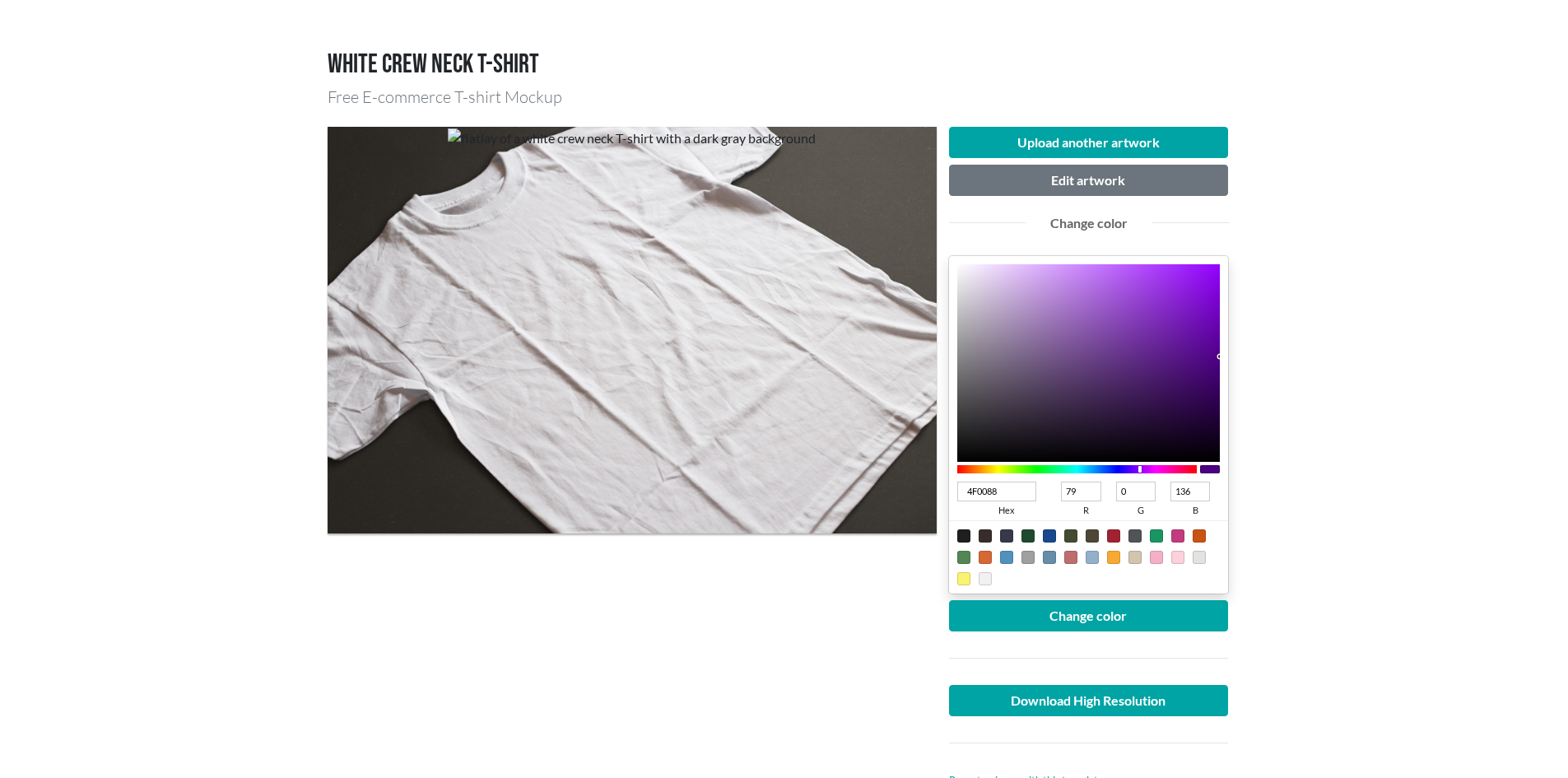
type input "4C0083"
type input "76"
type input "131"
drag, startPoint x: 1207, startPoint y: 341, endPoint x: 1226, endPoint y: 361, distance: 27.6
click at [1226, 361] on div "4C0083 hex 76 r 0 g 131 b 100 a" at bounding box center [1089, 425] width 280 height 337
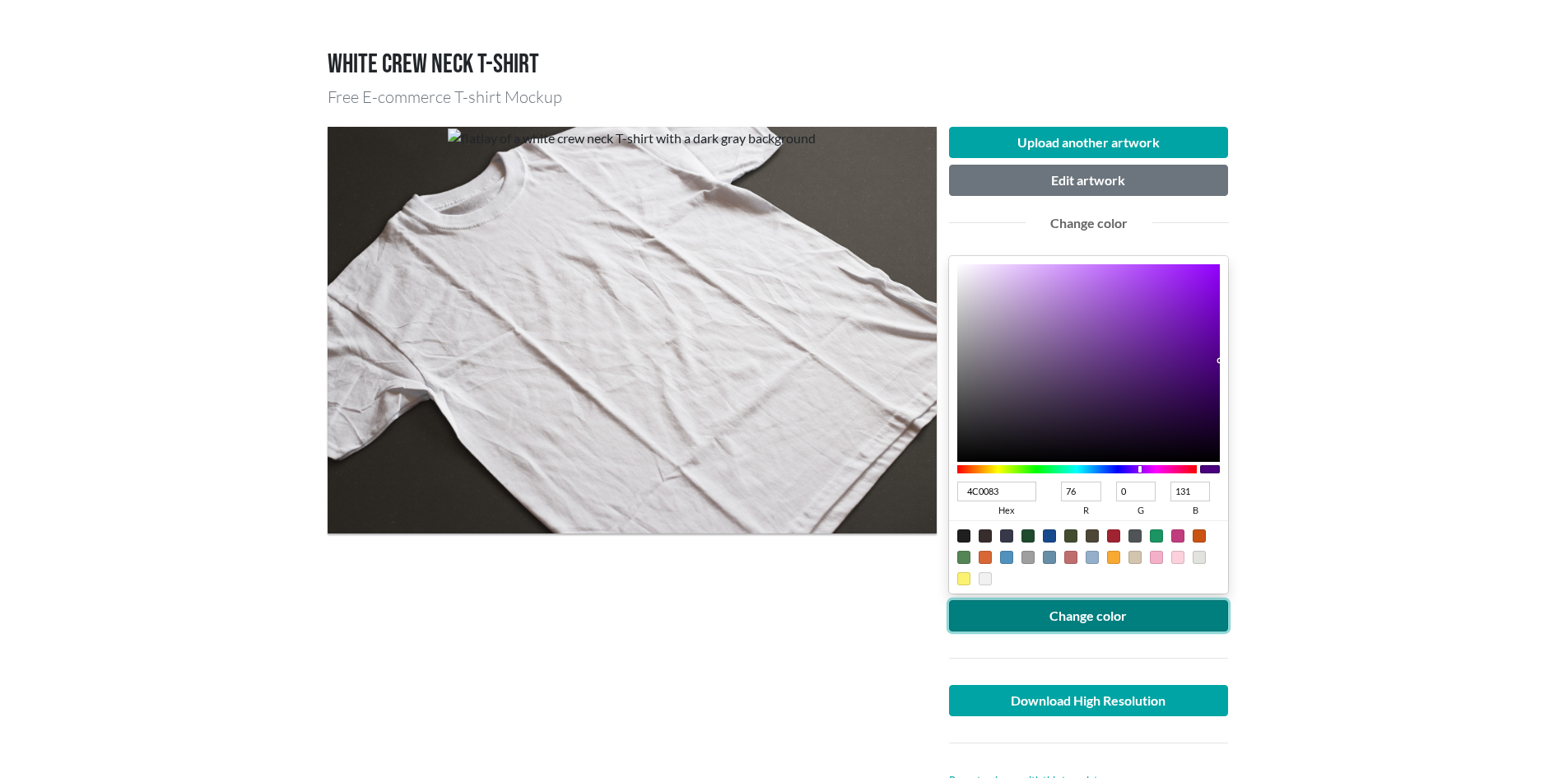
click at [1104, 616] on button "Change color" at bounding box center [1089, 616] width 280 height 32
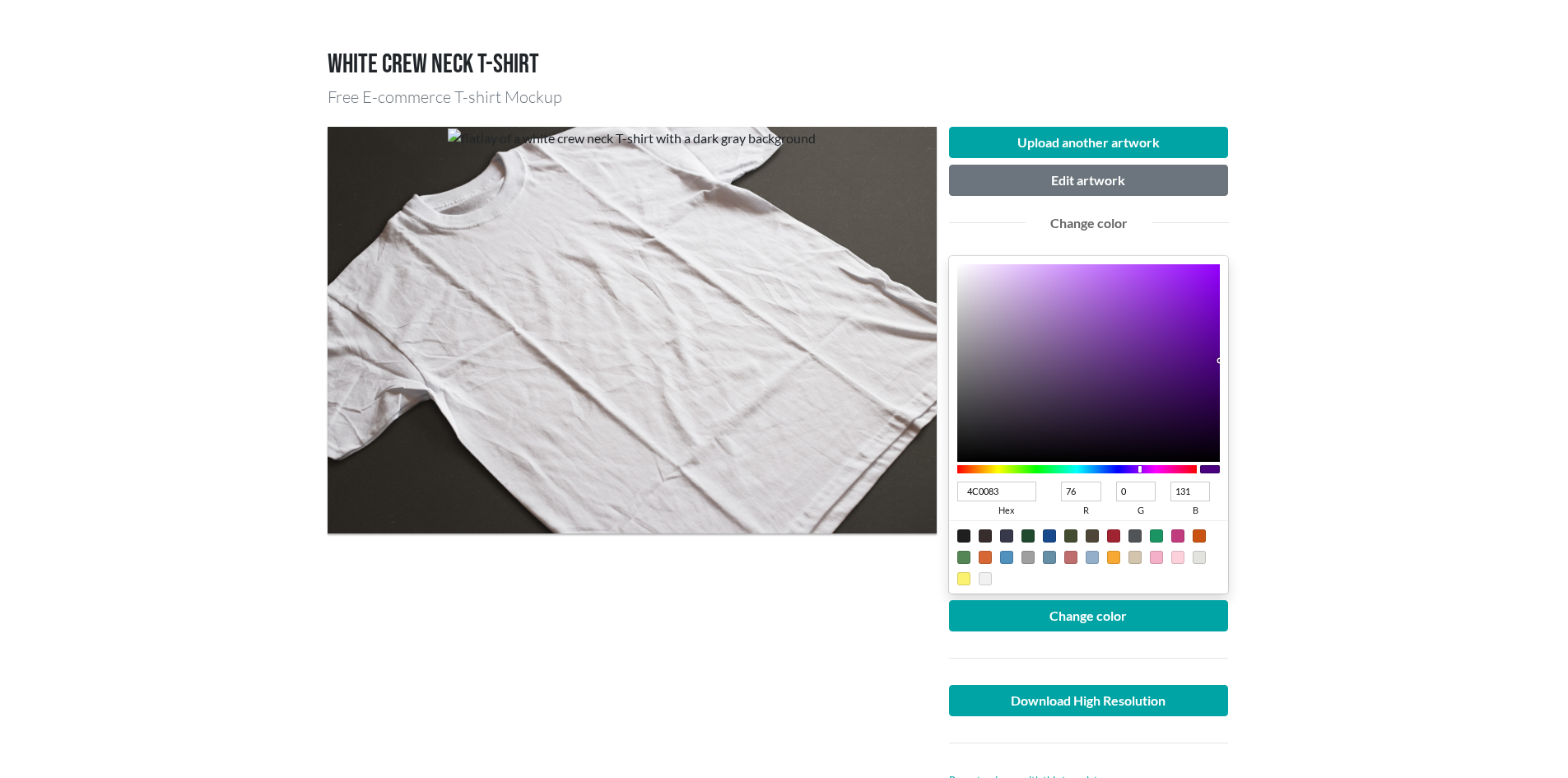
type input "500083"
type input "80"
type input "530083"
type input "83"
type input "560083"
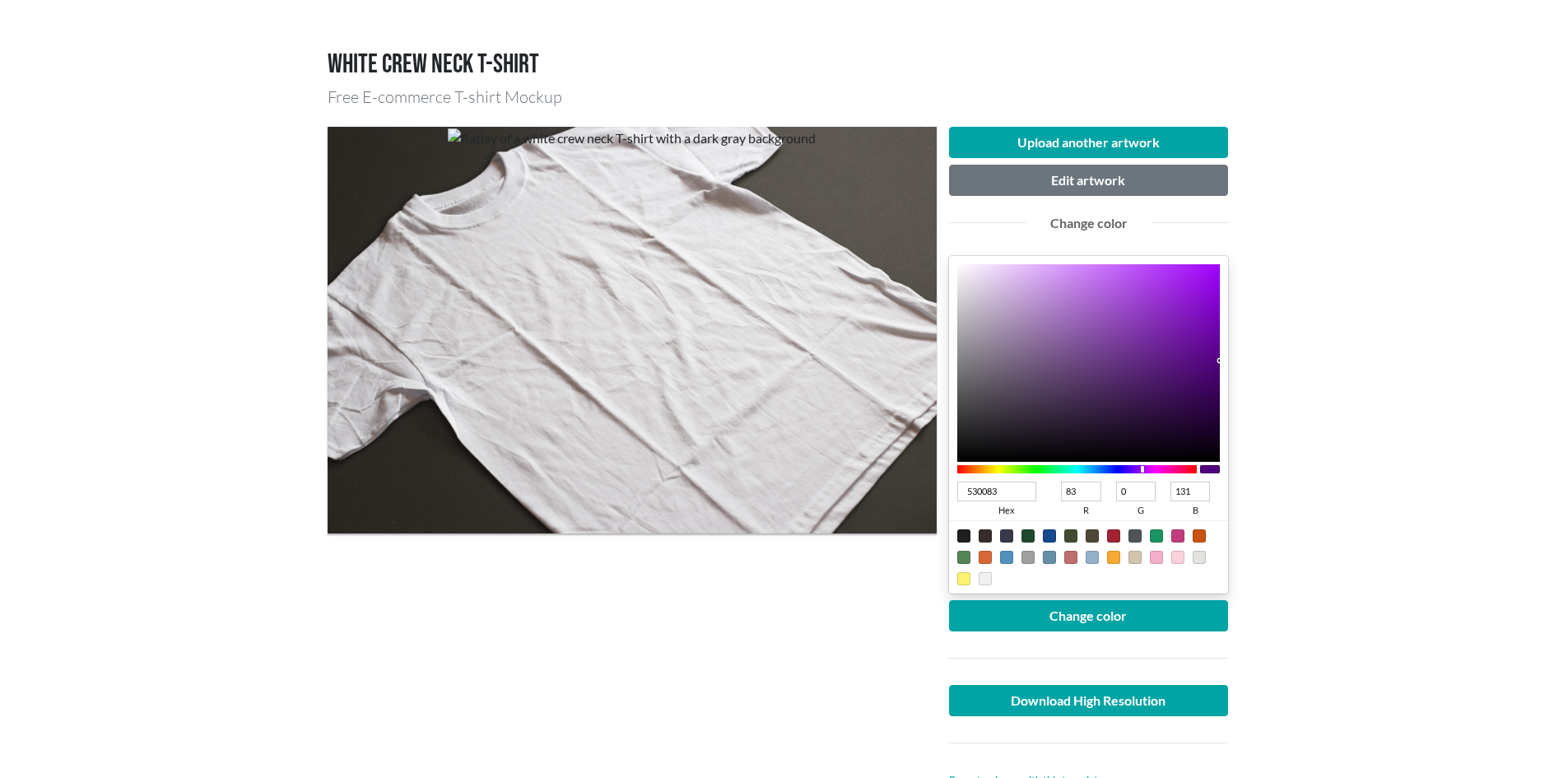
type input "86"
type input "580083"
type input "88"
click at [1144, 470] on div at bounding box center [1144, 469] width 4 height 6
type input "5C0487"
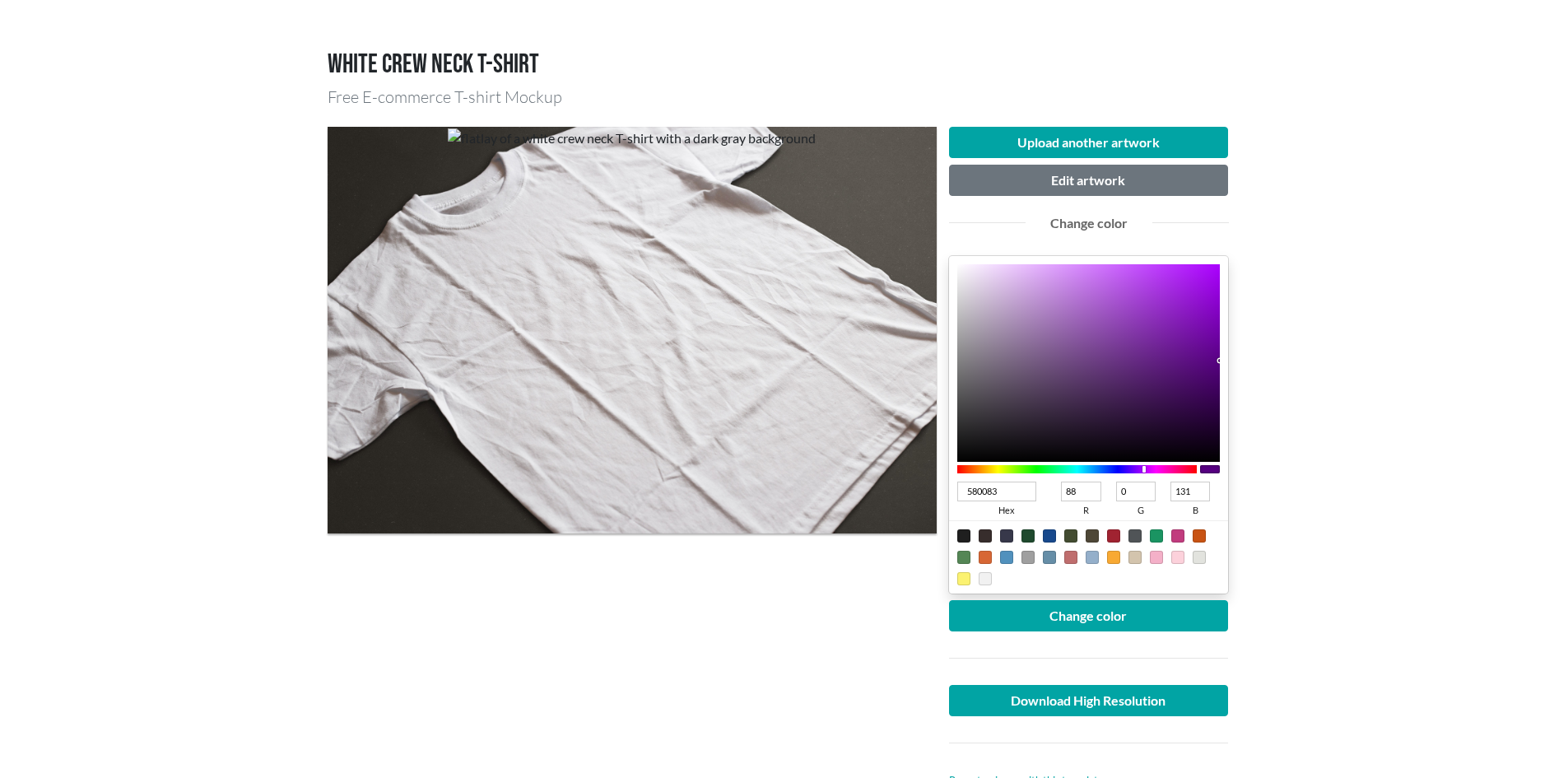
type input "92"
type input "4"
type input "135"
type input "5C0387"
type input "3"
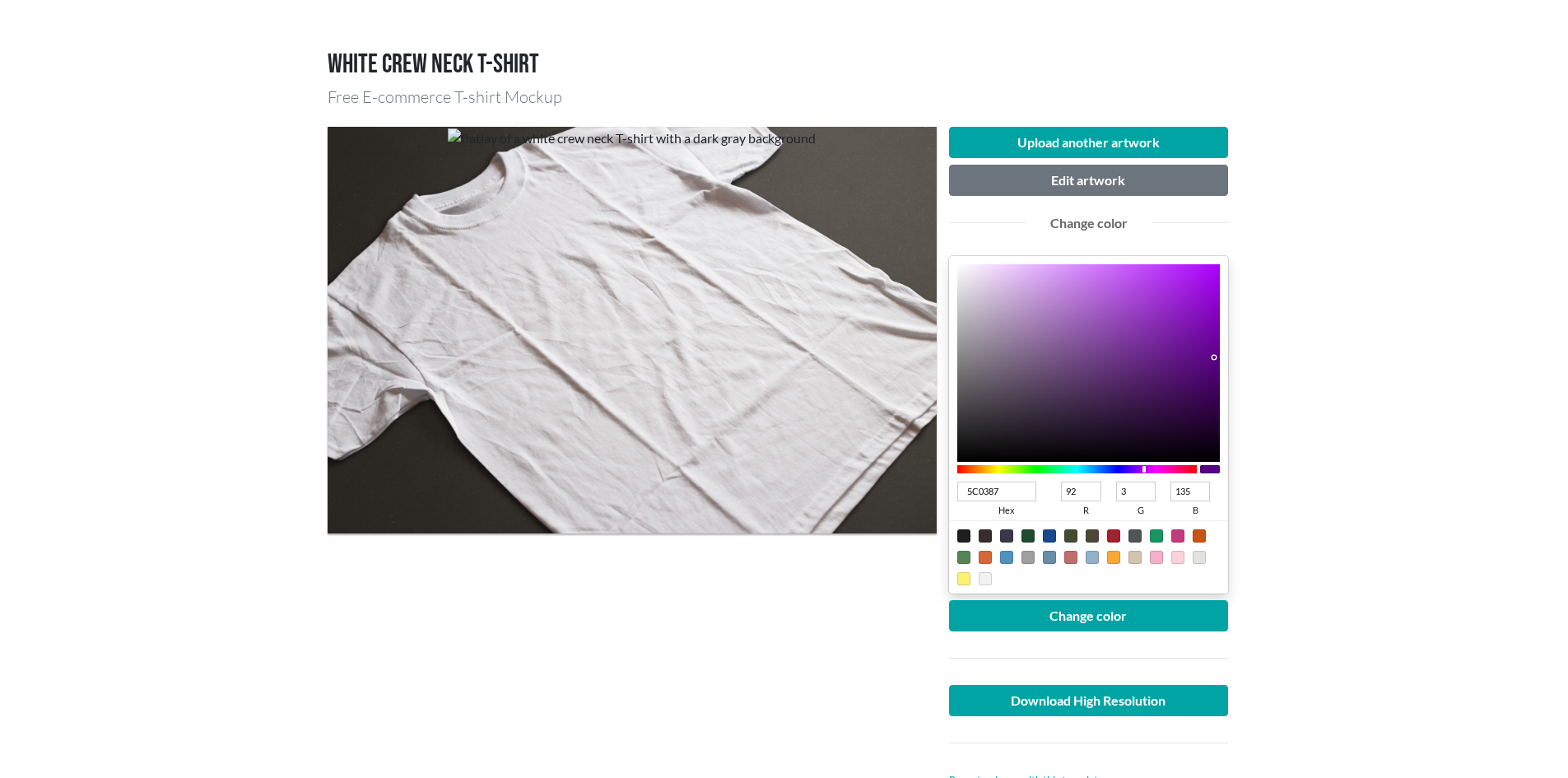
type input "5F008D"
type input "95"
type input "0"
type input "141"
type input "5F008E"
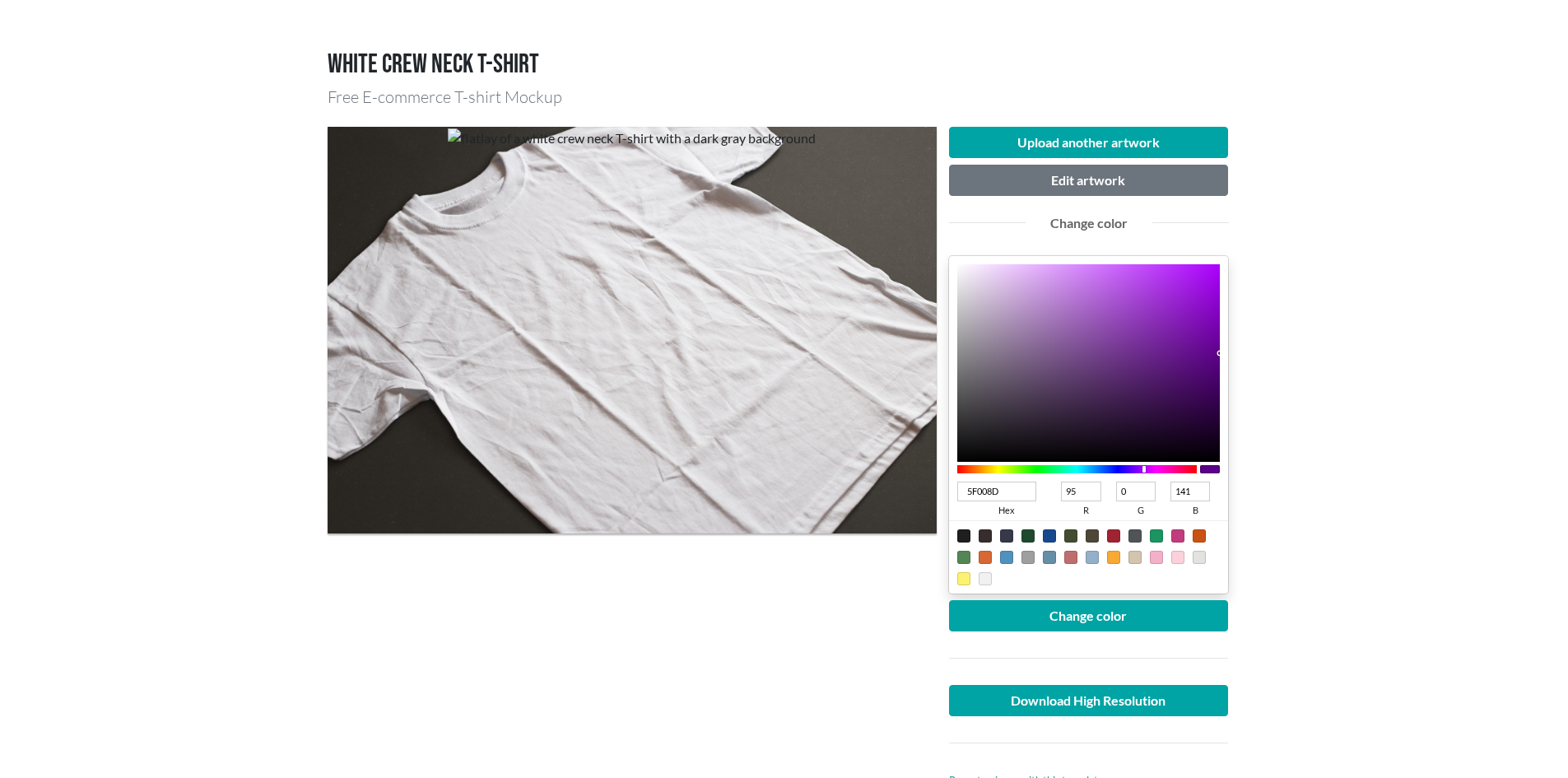
type input "142"
type input "640095"
type input "100"
type input "149"
type input "68009A"
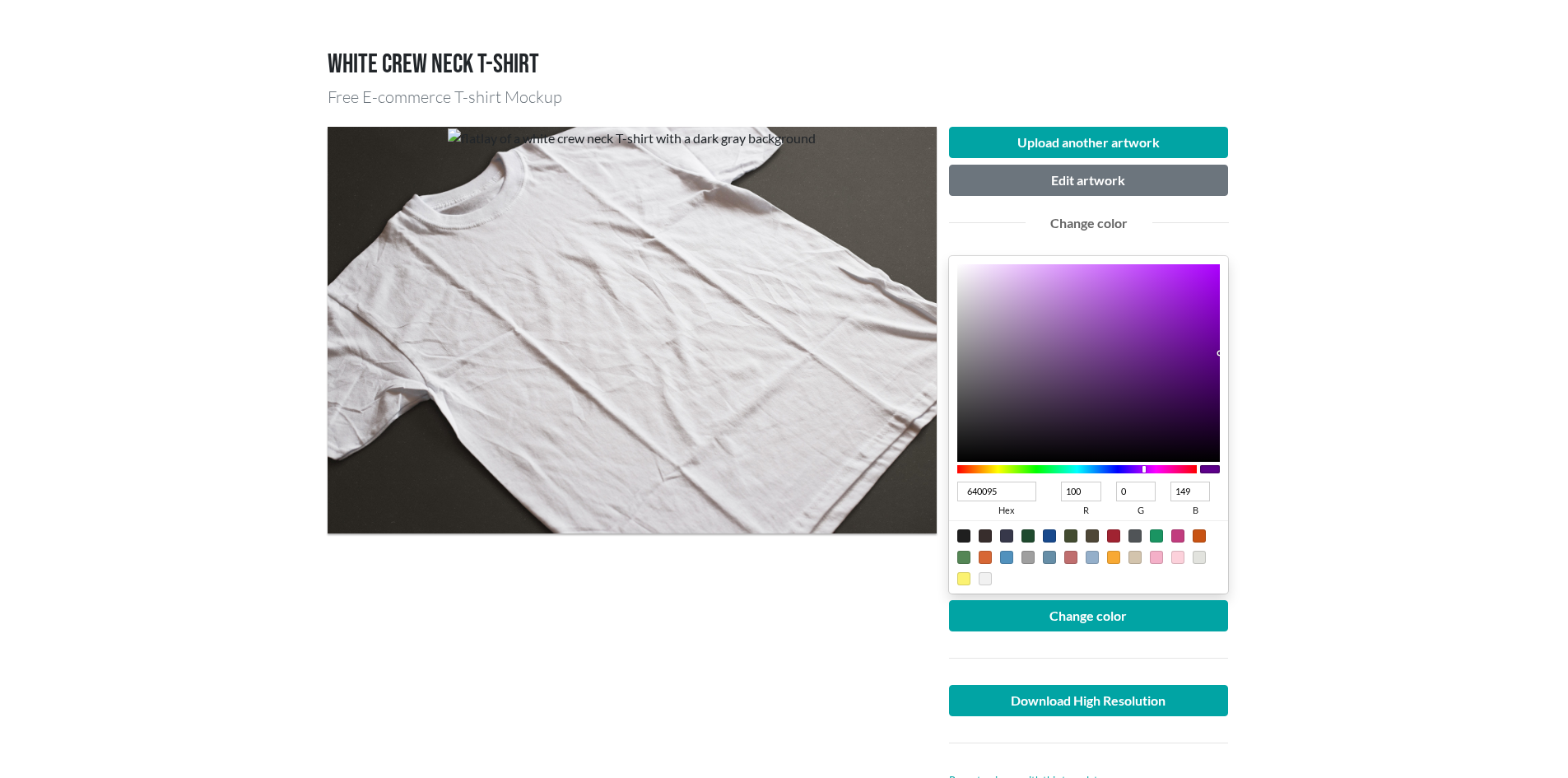
type input "104"
type input "154"
type input "670098"
type input "103"
type input "152"
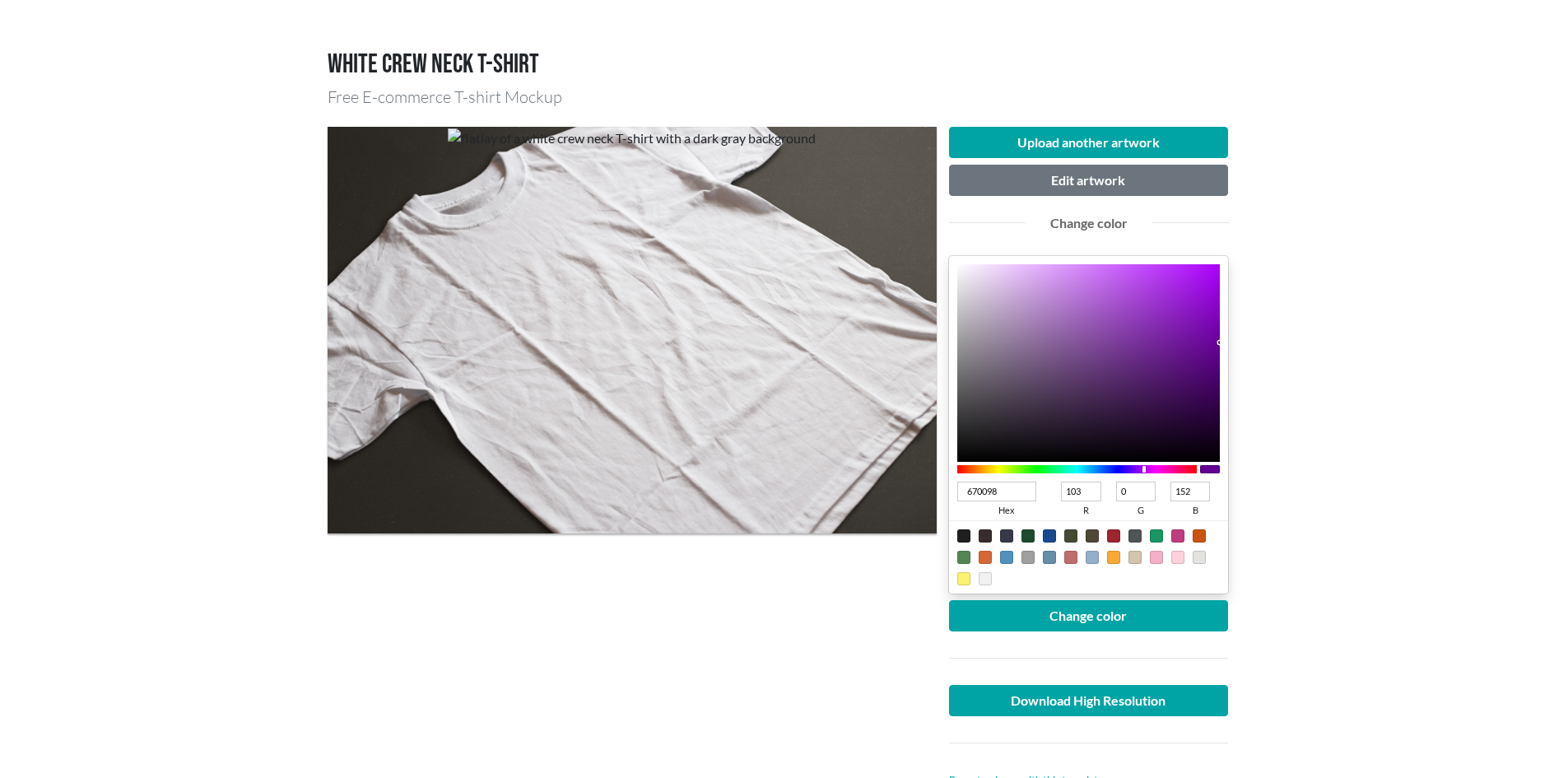
type input "650095"
type input "101"
type input "149"
type input "640094"
type input "100"
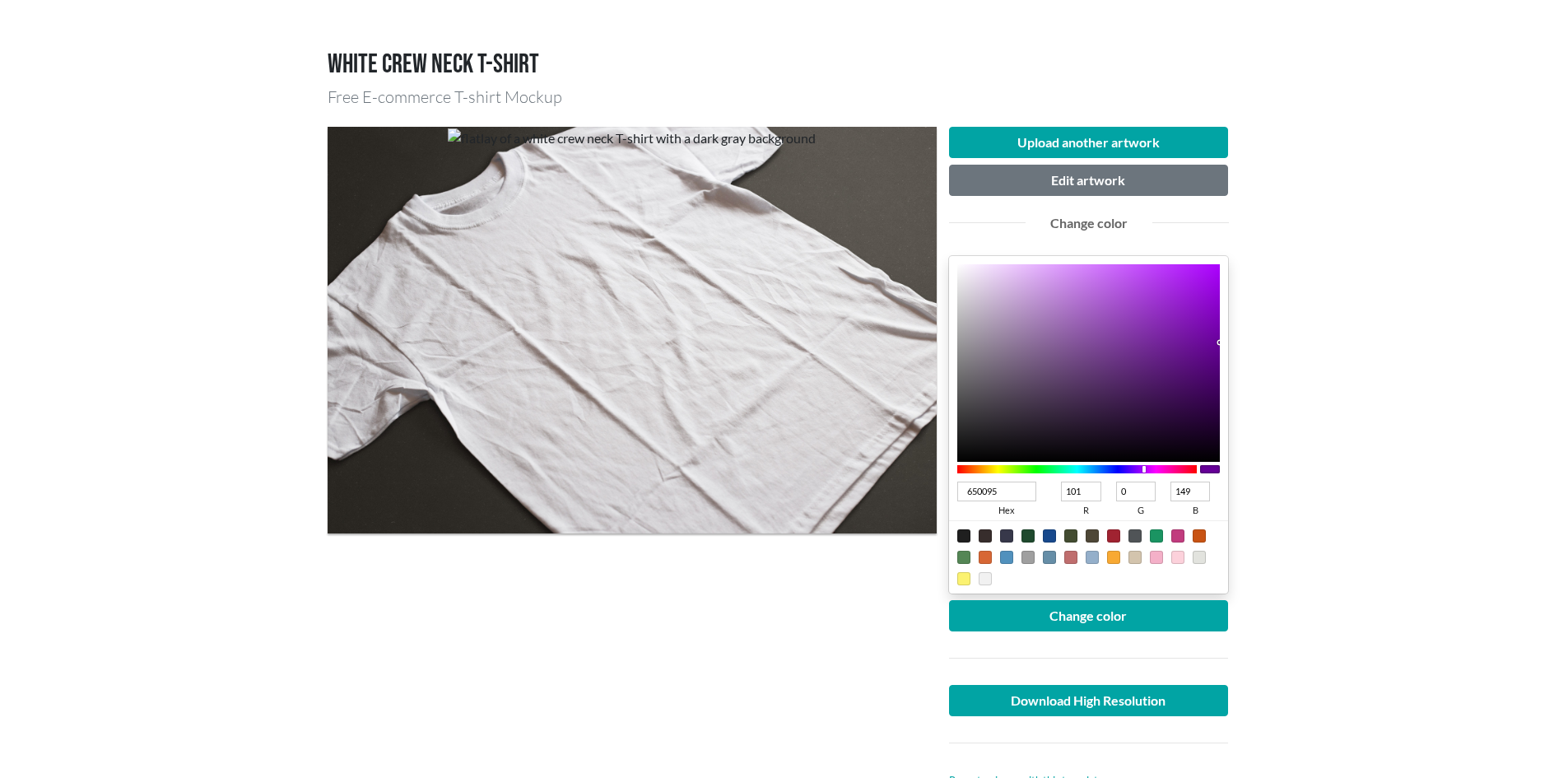
type input "148"
type input "630092"
type input "99"
type input "146"
type input "61008F"
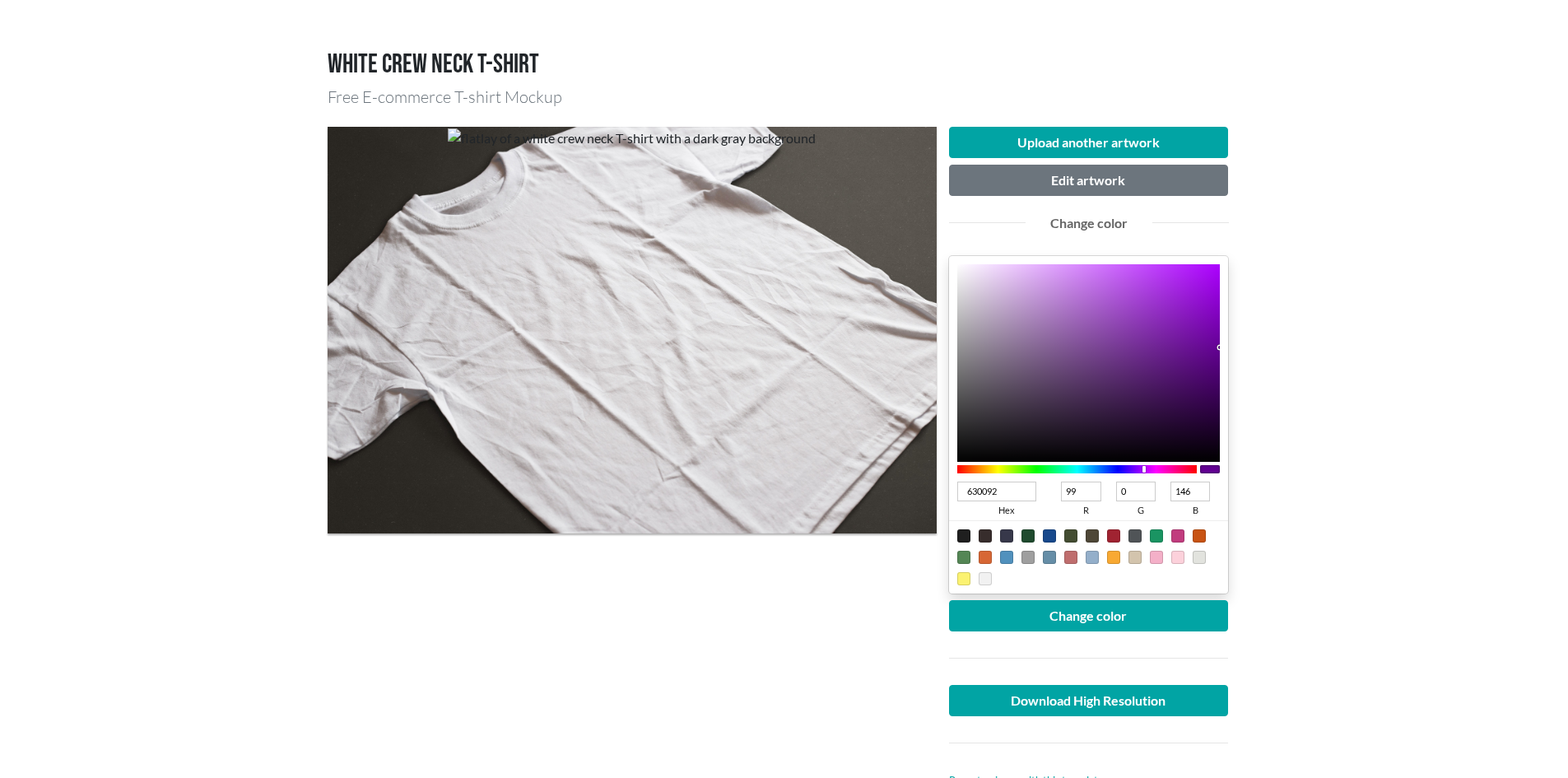
type input "97"
type input "143"
drag, startPoint x: 1213, startPoint y: 357, endPoint x: 1231, endPoint y: 352, distance: 18.7
click at [1231, 352] on div "Upload another artwork Edit artwork Change color 61008F hex 97 r 0 g 143 b 100 …" at bounding box center [1089, 458] width 305 height 663
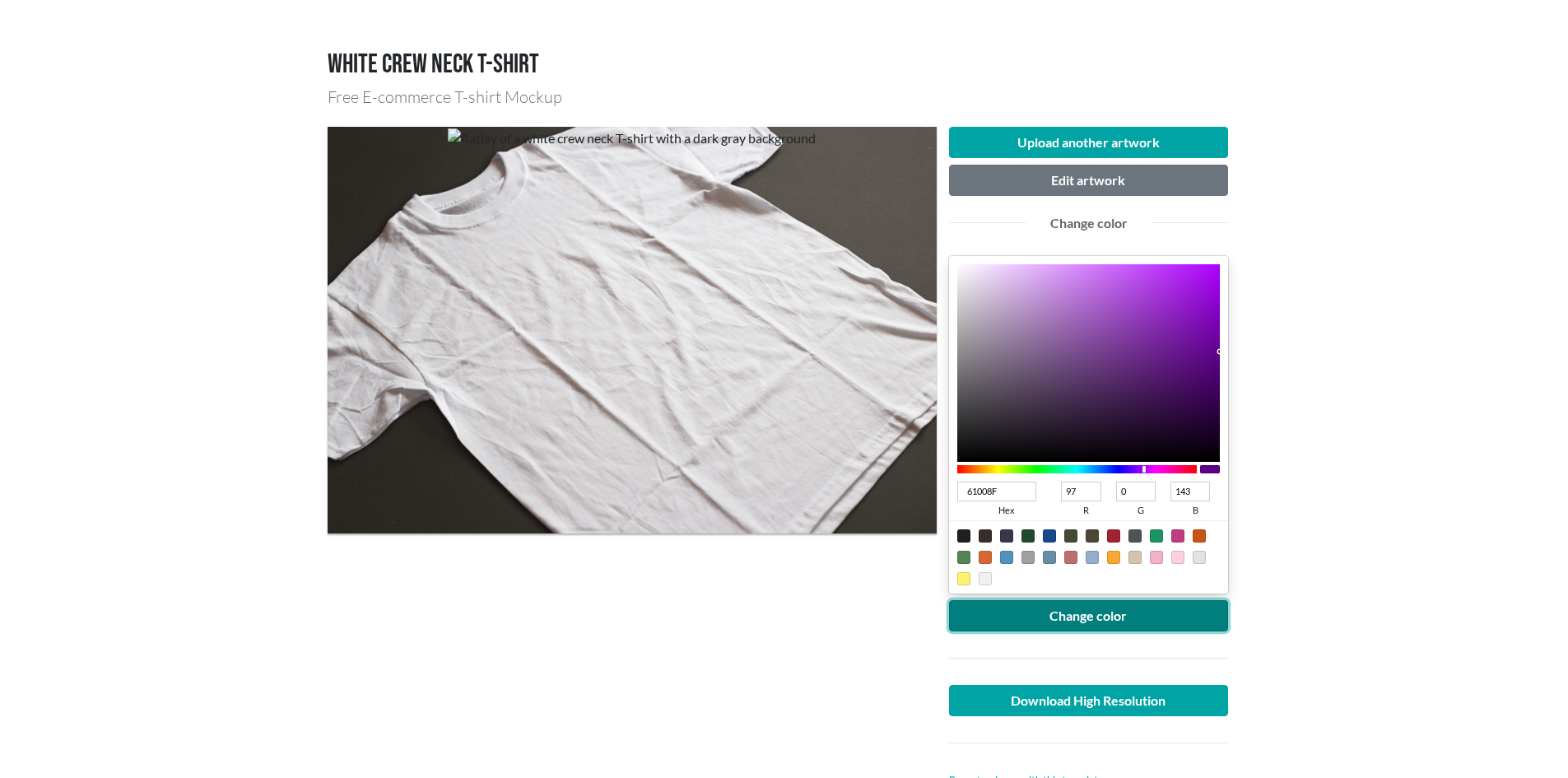
click at [1129, 618] on button "Change color" at bounding box center [1089, 616] width 280 height 32
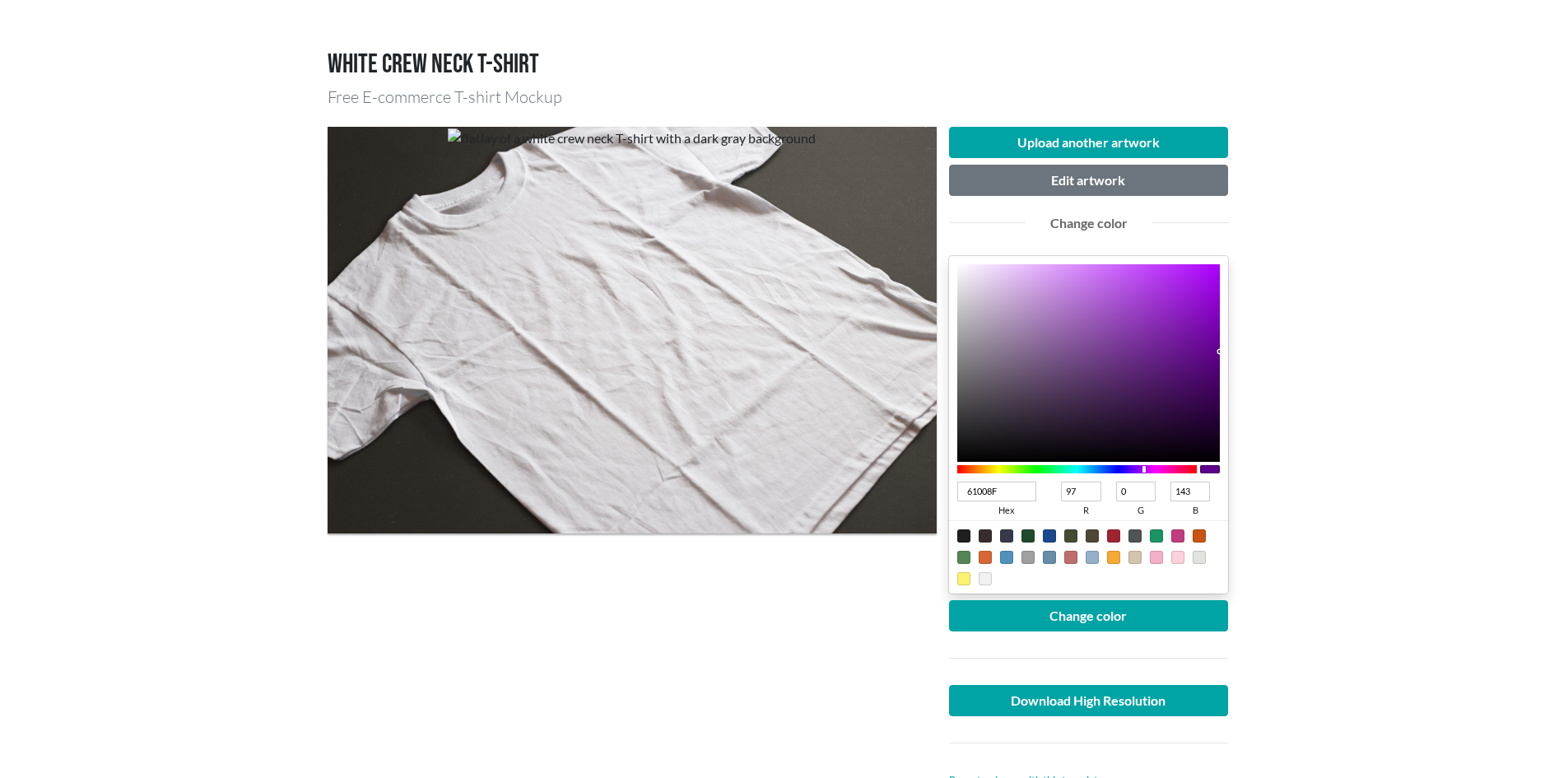
type input "63008F"
type input "99"
click at [1145, 469] on div at bounding box center [1145, 469] width 4 height 6
type input "64028F"
type input "100"
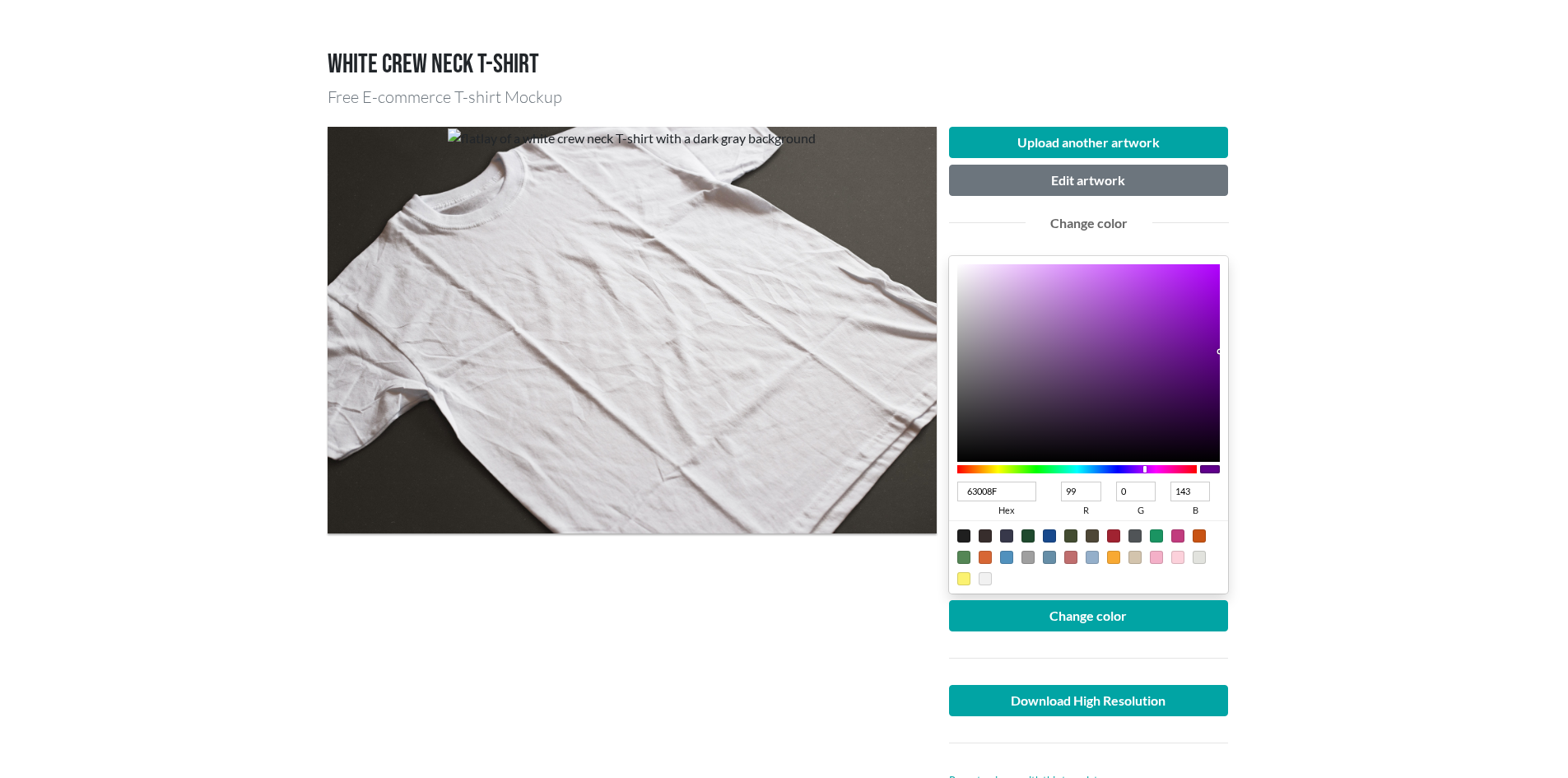
type input "2"
click at [1216, 352] on div at bounding box center [1089, 362] width 263 height 197
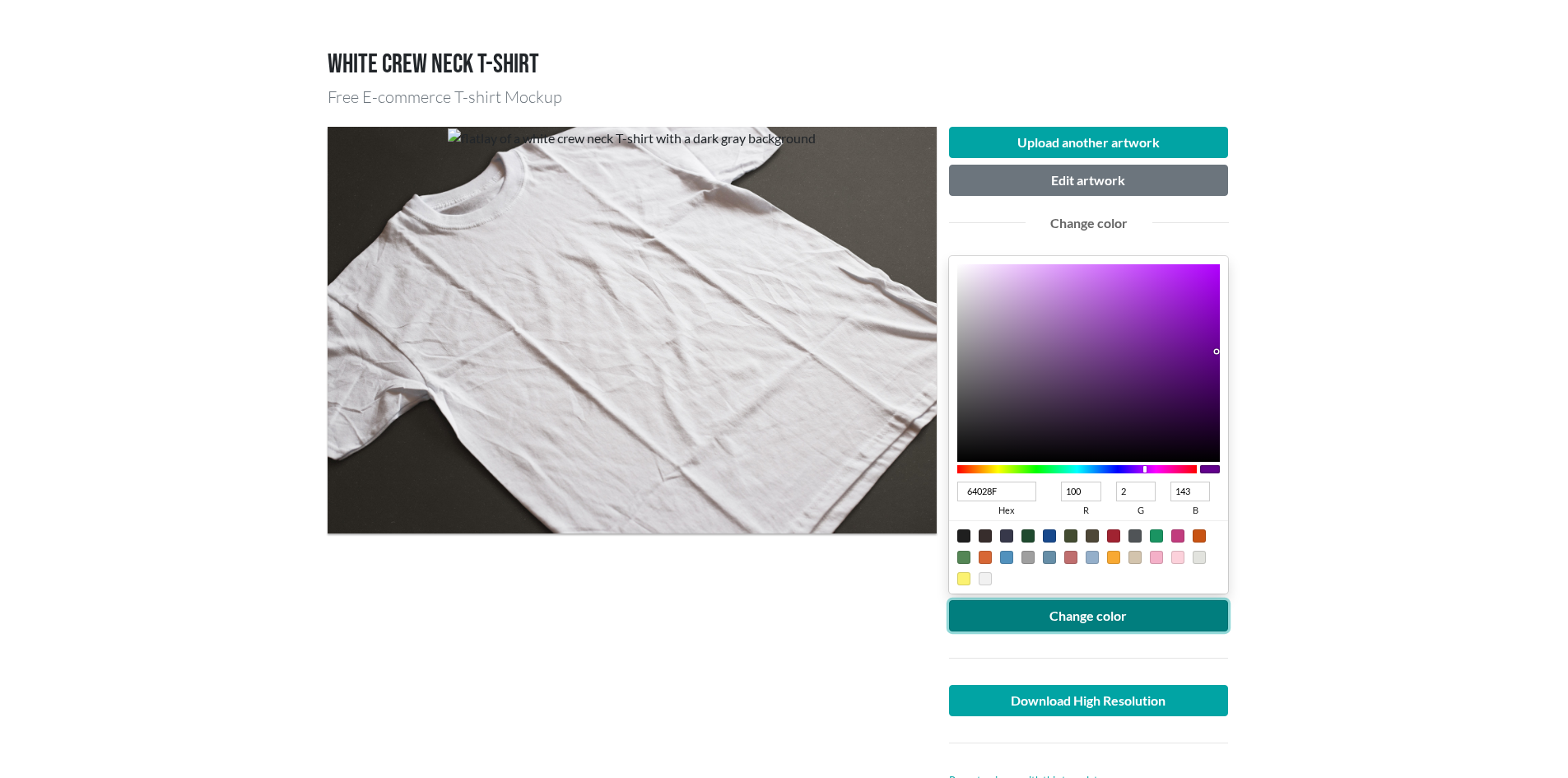
click at [1103, 623] on button "Change color" at bounding box center [1089, 616] width 280 height 32
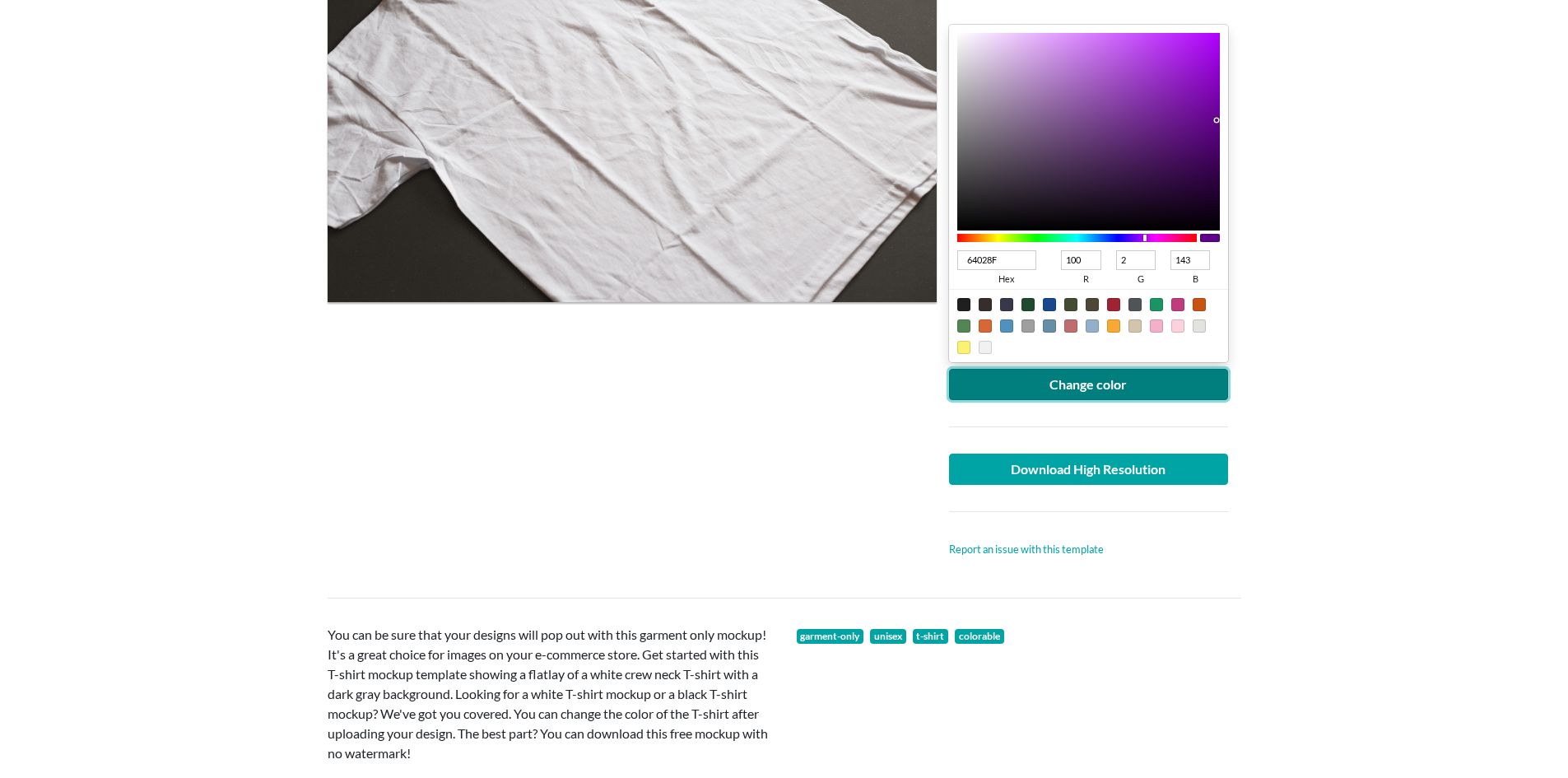
scroll to position [329, 0]
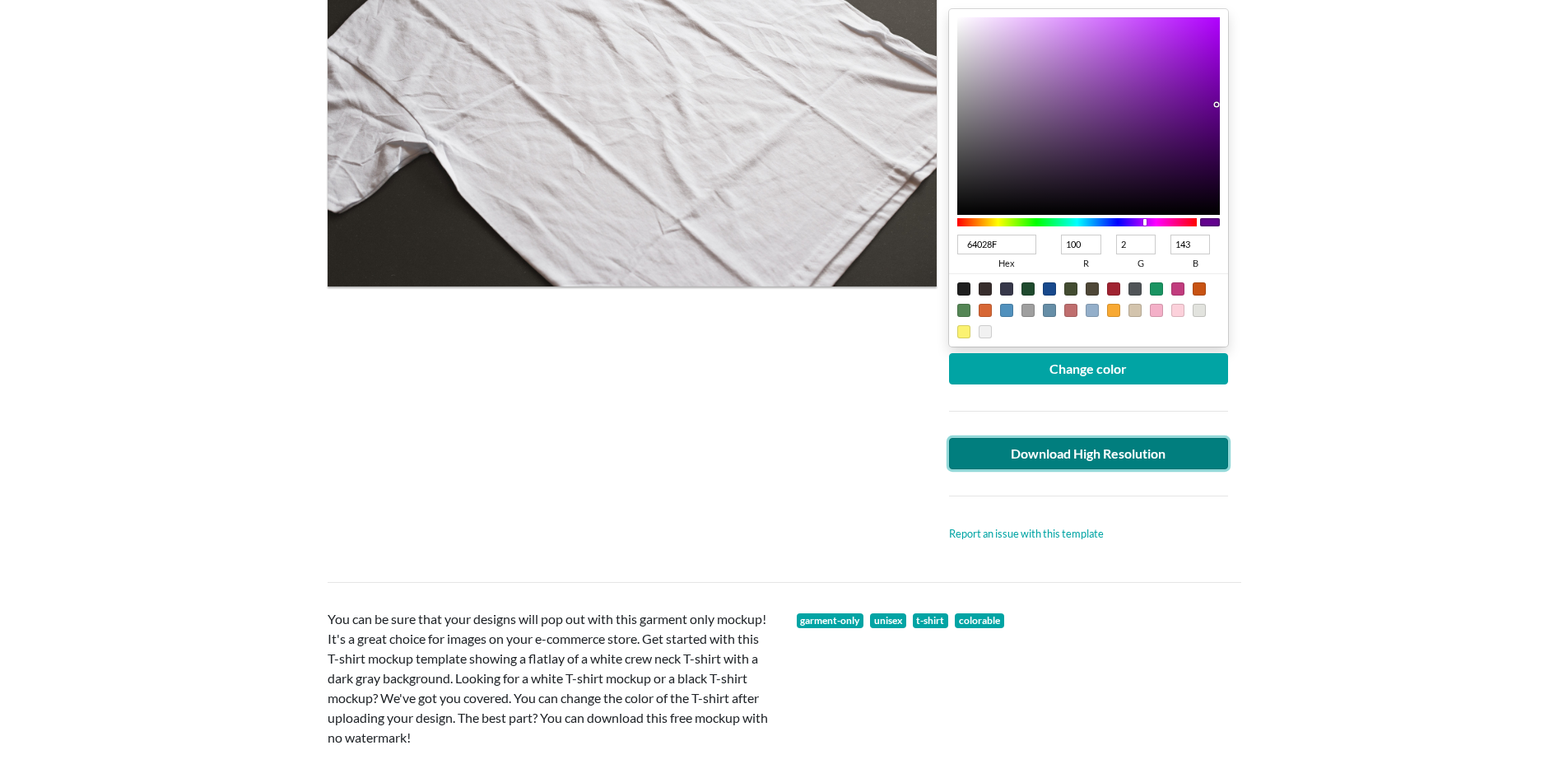
click at [1152, 454] on link "Download High Resolution" at bounding box center [1089, 453] width 280 height 32
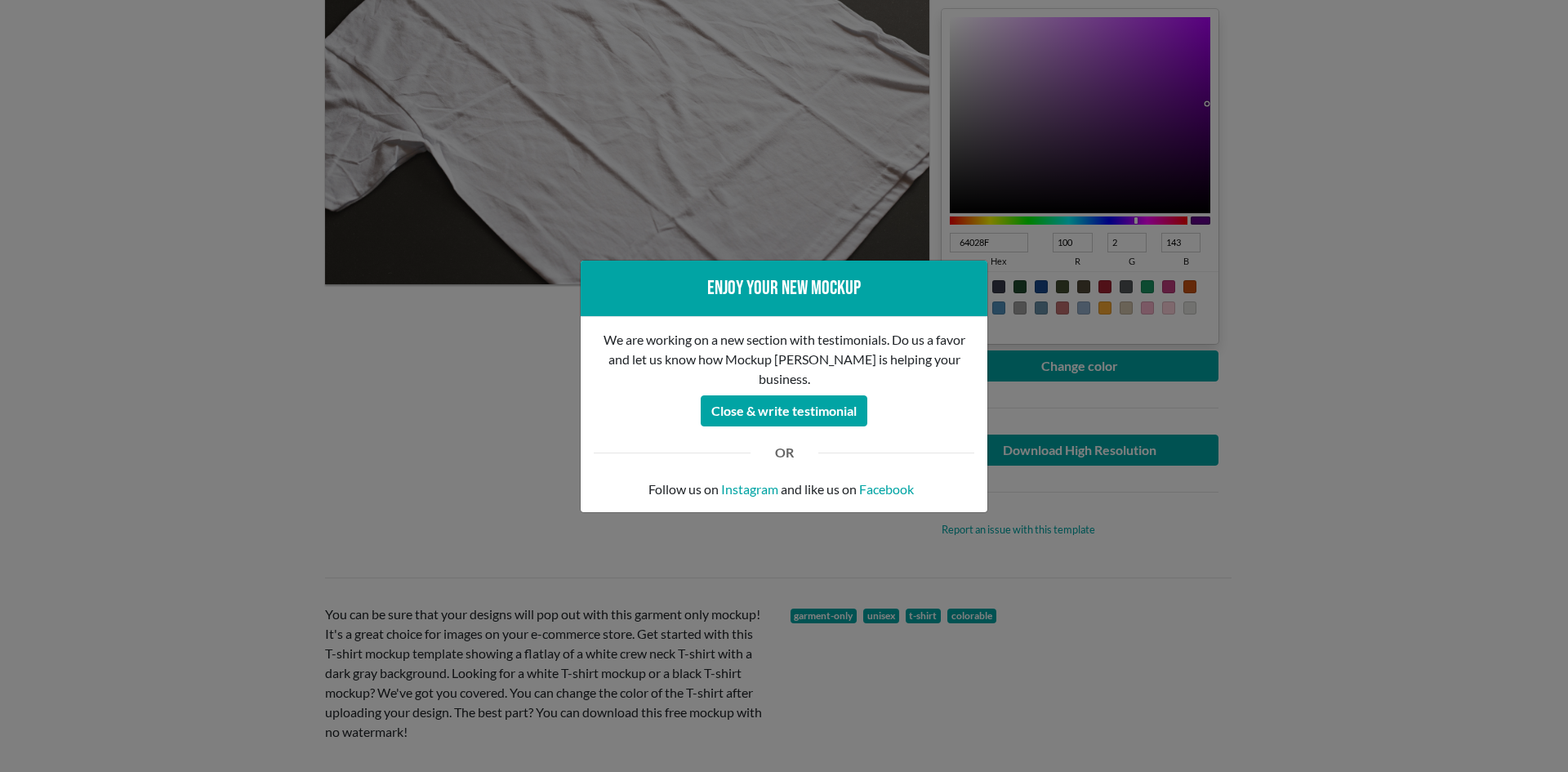
click at [251, 497] on div "Enjoy your new mockup We are working on a new section with testimonials. Do us …" at bounding box center [784, 386] width 1568 height 772
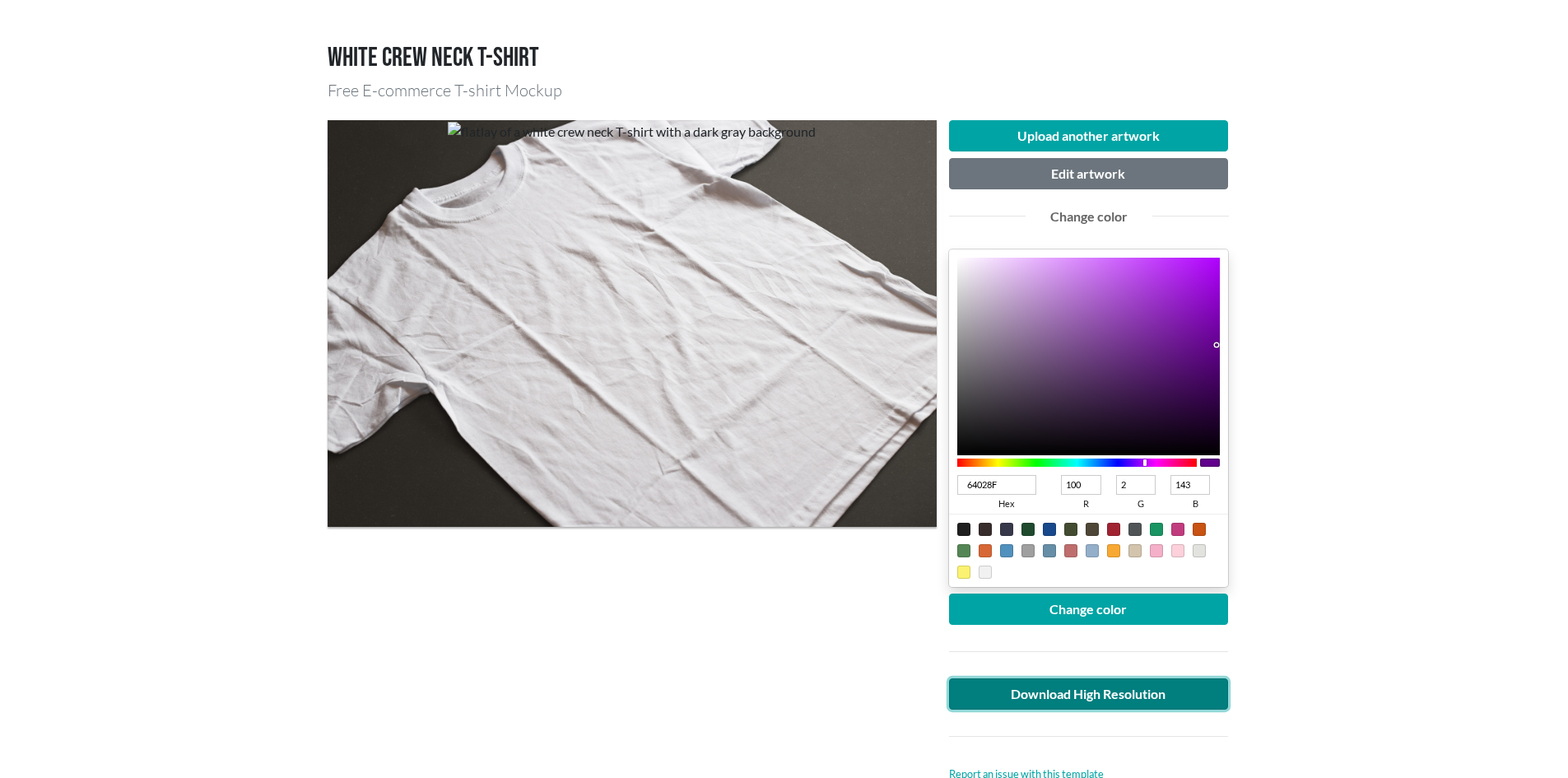
scroll to position [82, 0]
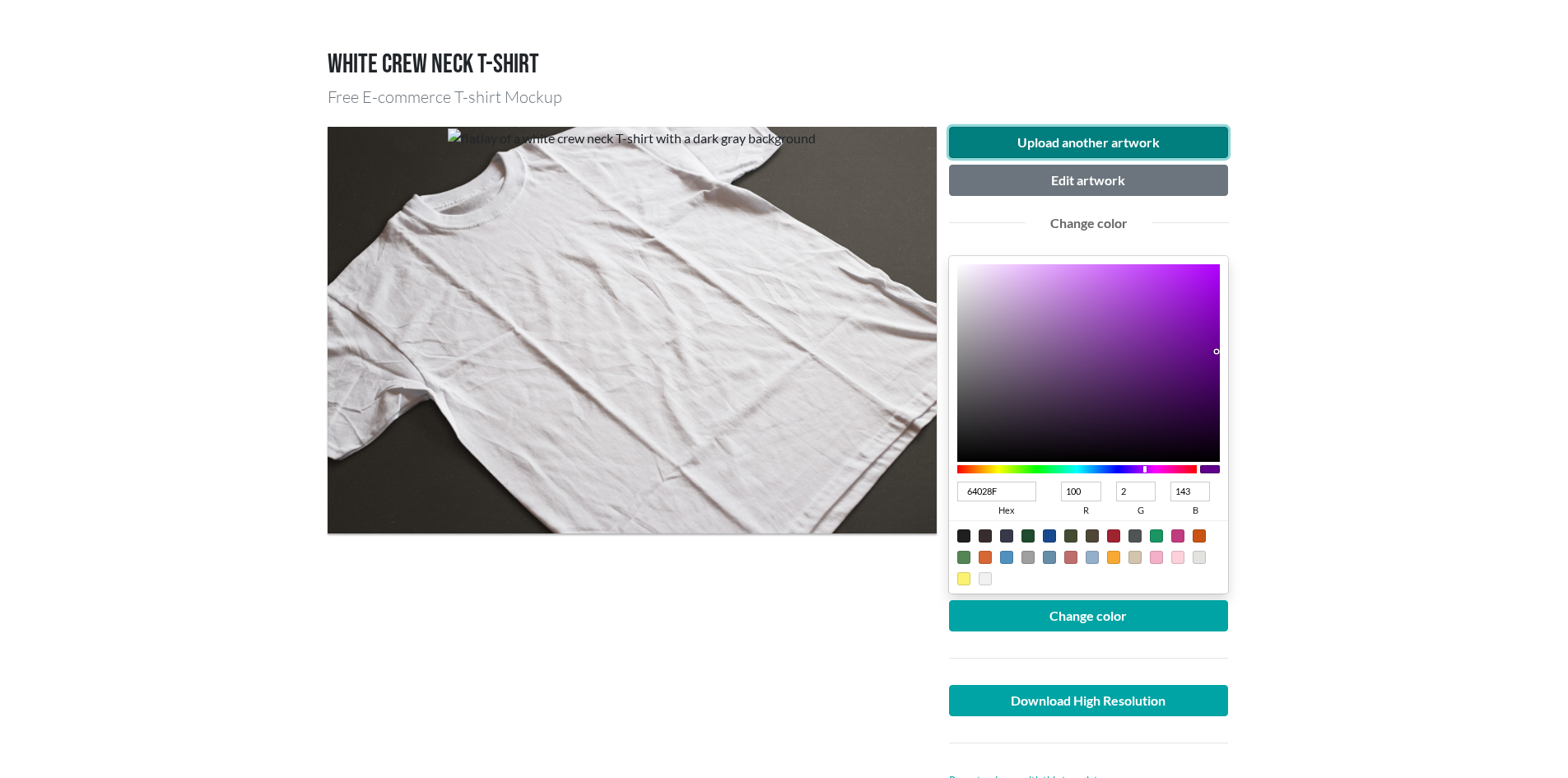
click at [1178, 131] on button "Upload another artwork" at bounding box center [1089, 142] width 280 height 32
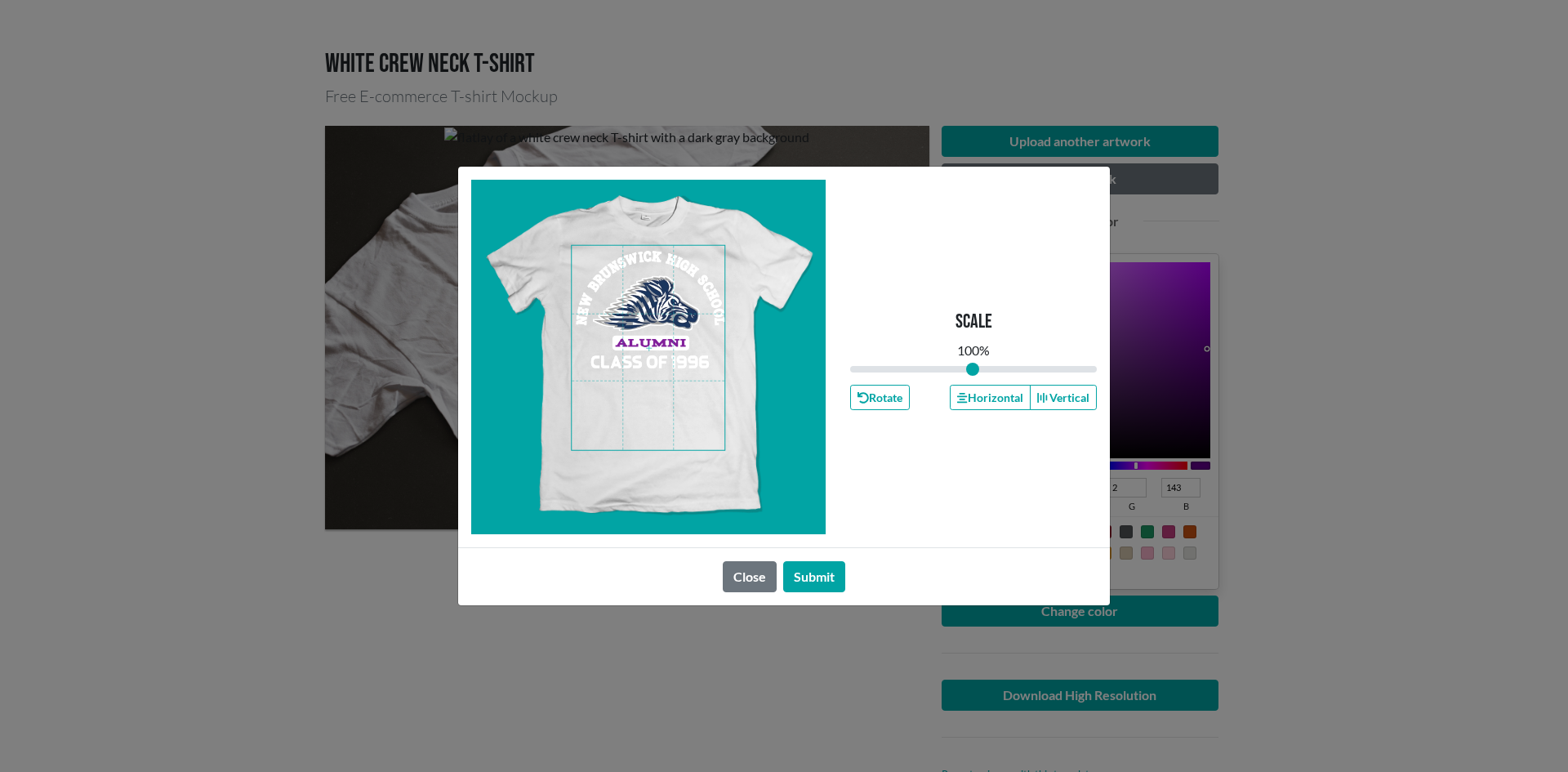
click at [648, 330] on span at bounding box center [648, 348] width 153 height 204
click at [1004, 394] on button "Horizontal" at bounding box center [989, 397] width 80 height 25
click at [827, 573] on button "Submit" at bounding box center [814, 576] width 62 height 31
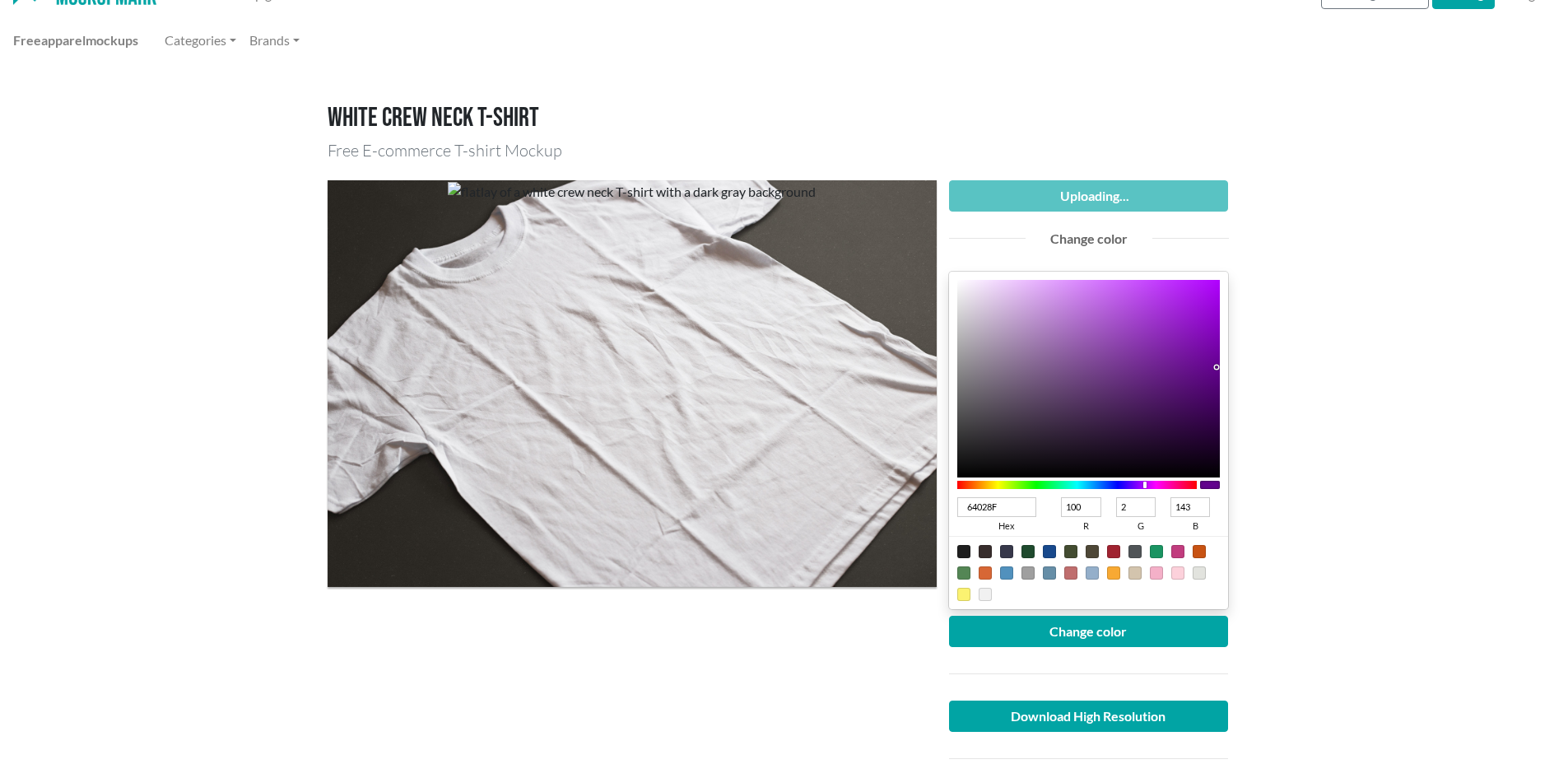
scroll to position [0, 0]
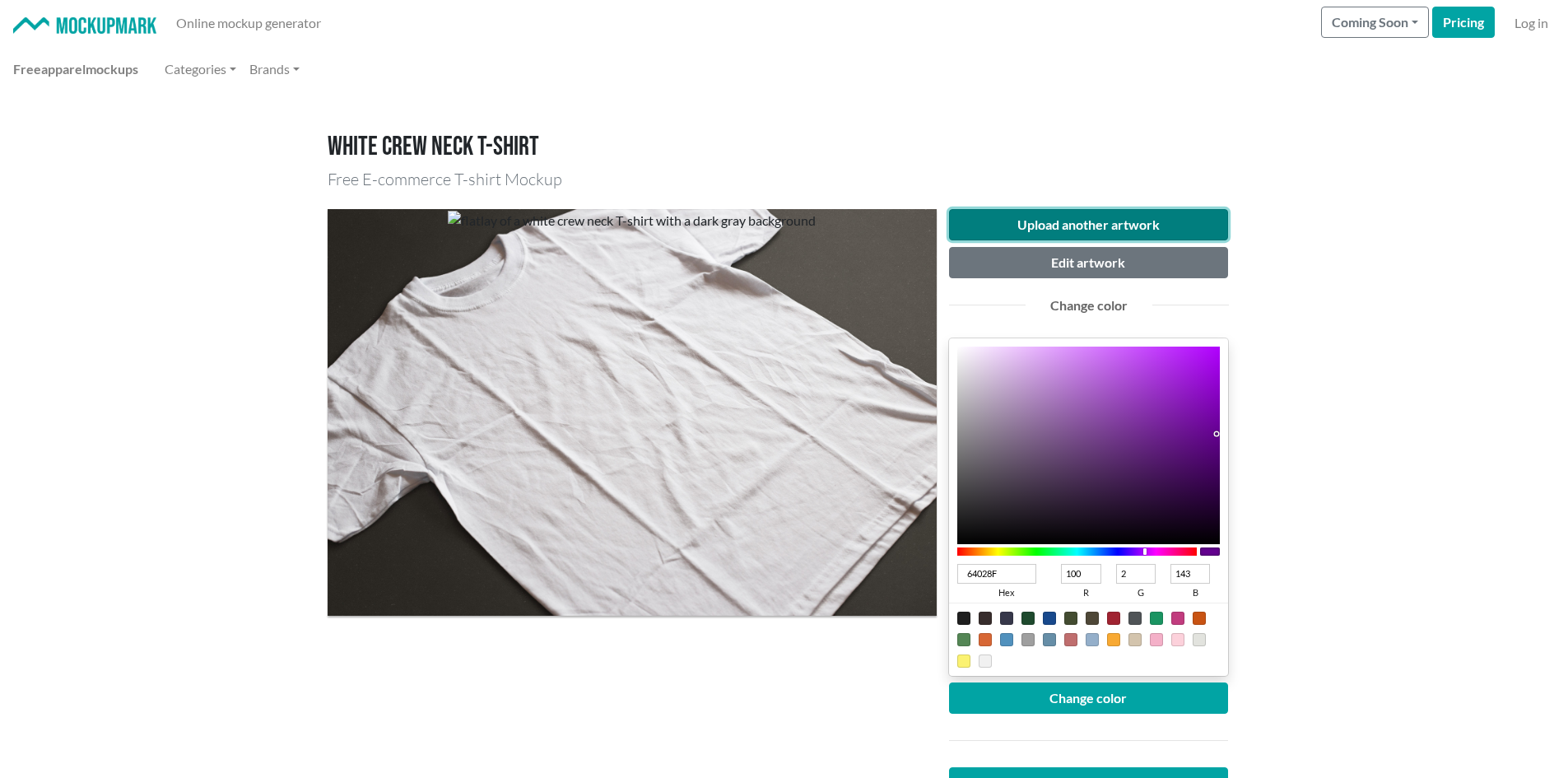
click at [984, 221] on button "Upload another artwork" at bounding box center [1089, 224] width 280 height 32
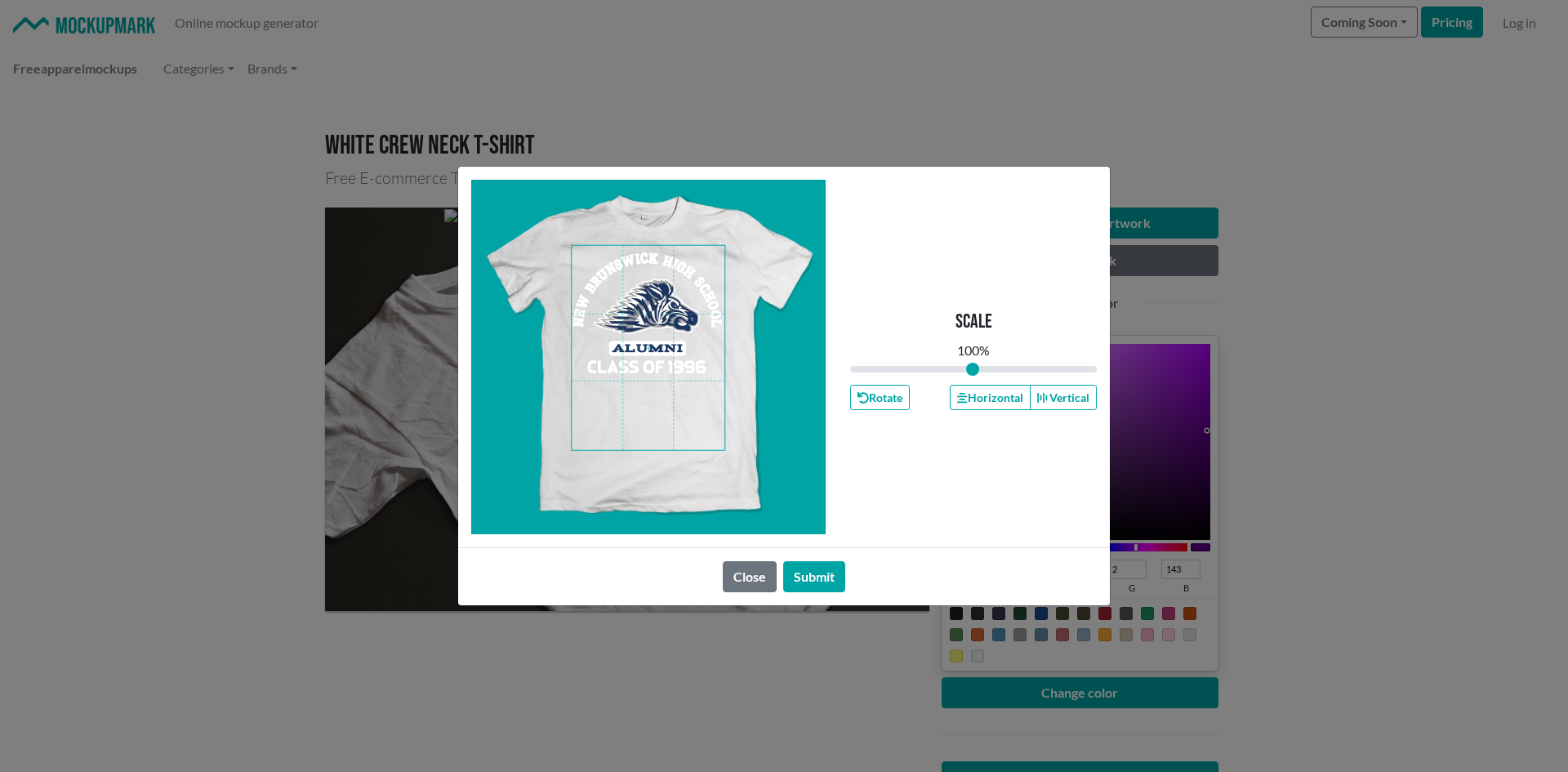
click at [660, 330] on span at bounding box center [648, 348] width 153 height 204
click at [987, 402] on button "Horizontal" at bounding box center [989, 397] width 80 height 25
click at [801, 575] on button "Submit" at bounding box center [814, 576] width 62 height 31
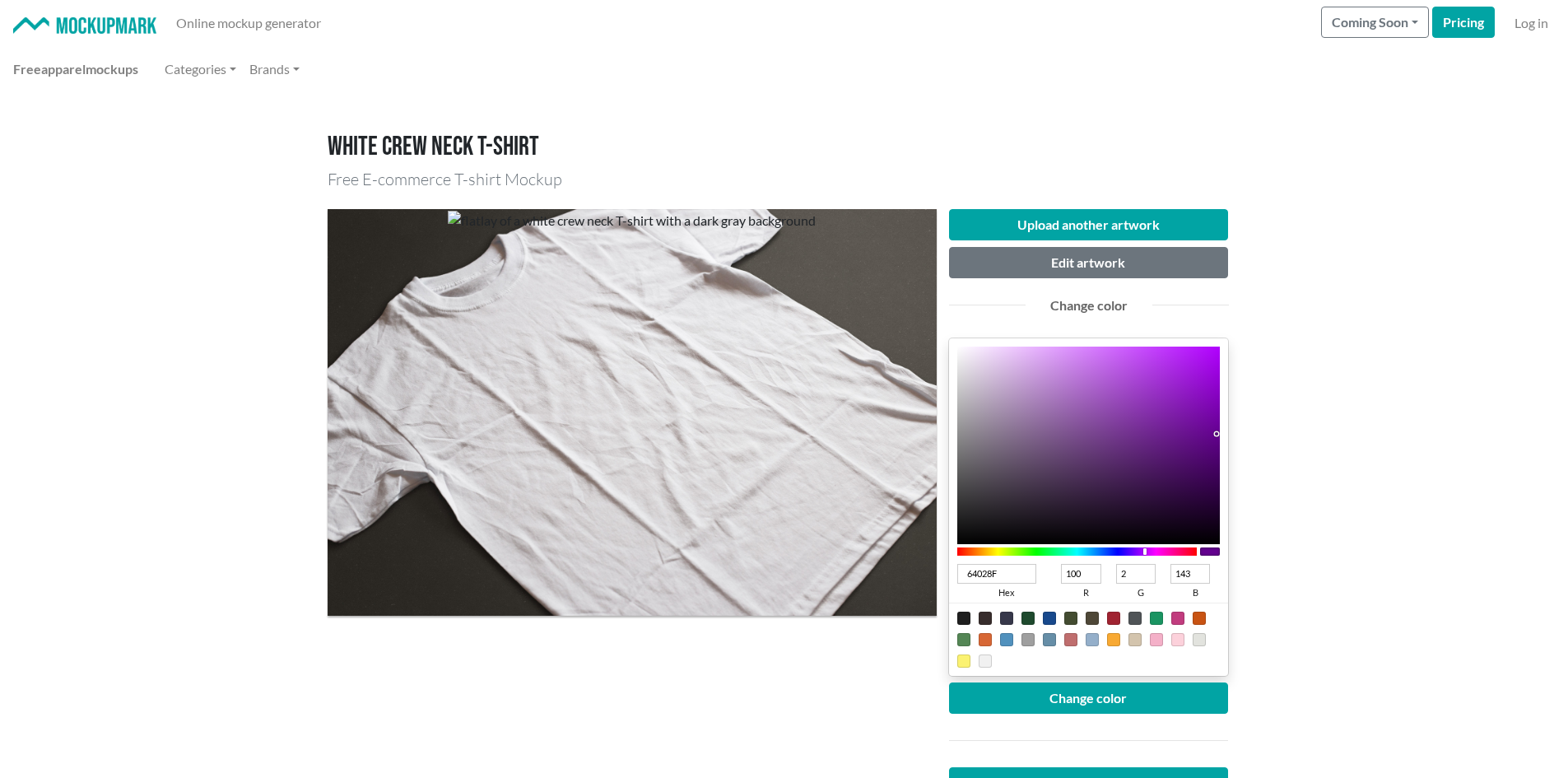
click at [1046, 618] on div at bounding box center [1050, 618] width 14 height 14
type input "18498C"
type input "24"
type input "73"
type input "140"
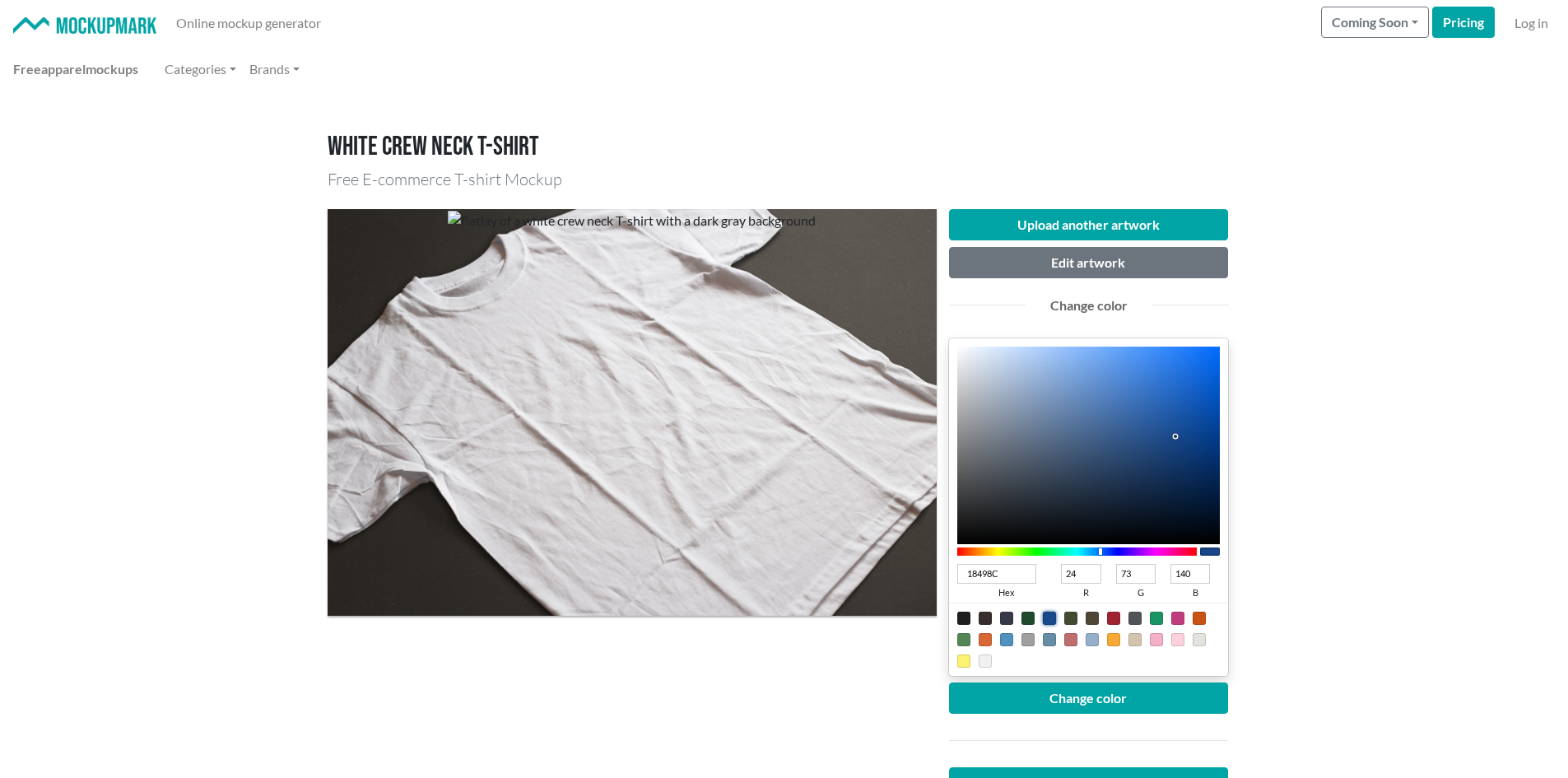
type input "022656"
type input "2"
type input "38"
type input "86"
type input "012656"
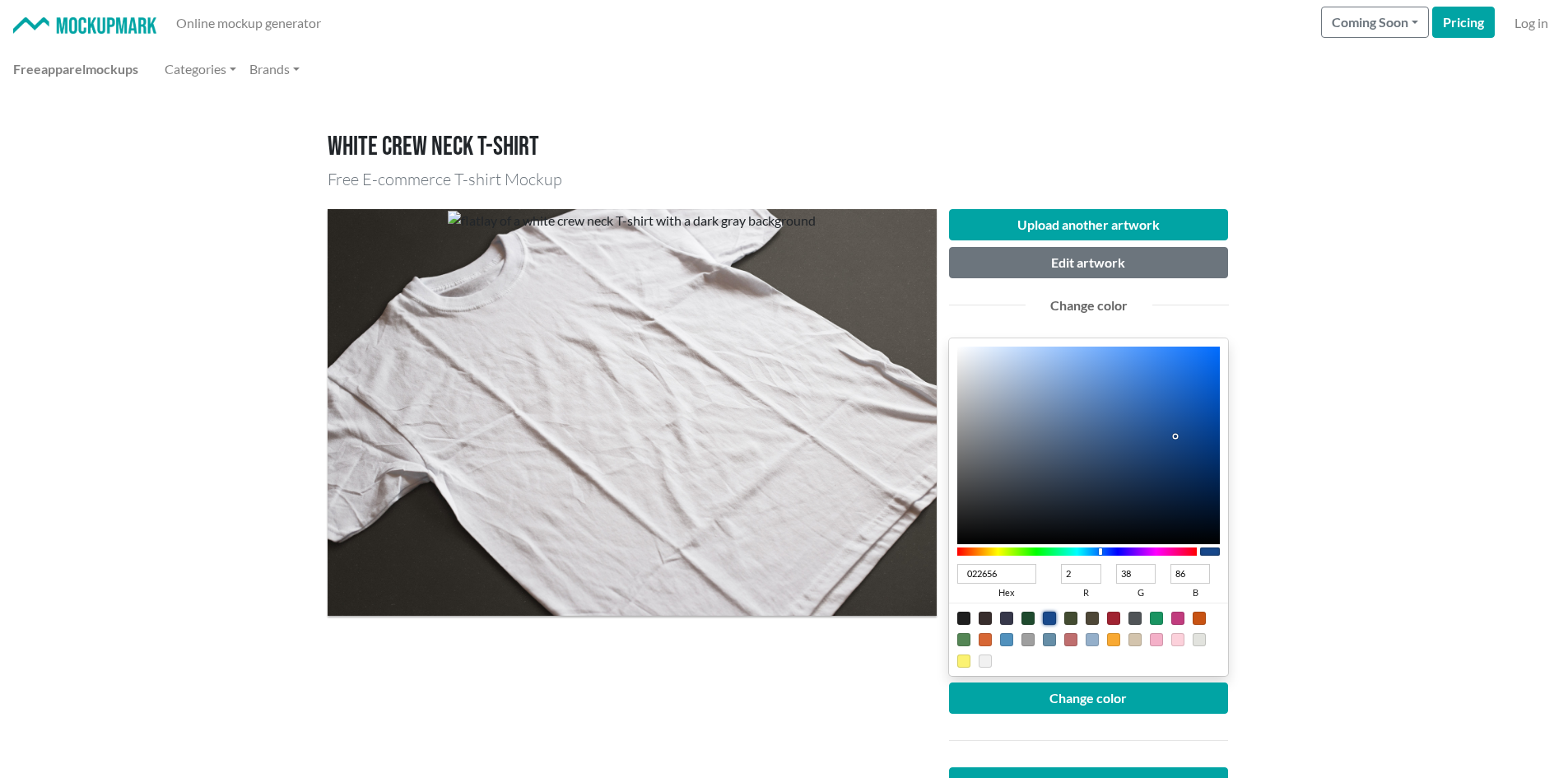
type input "1"
type input "00275A"
type input "0"
type input "39"
type input "90"
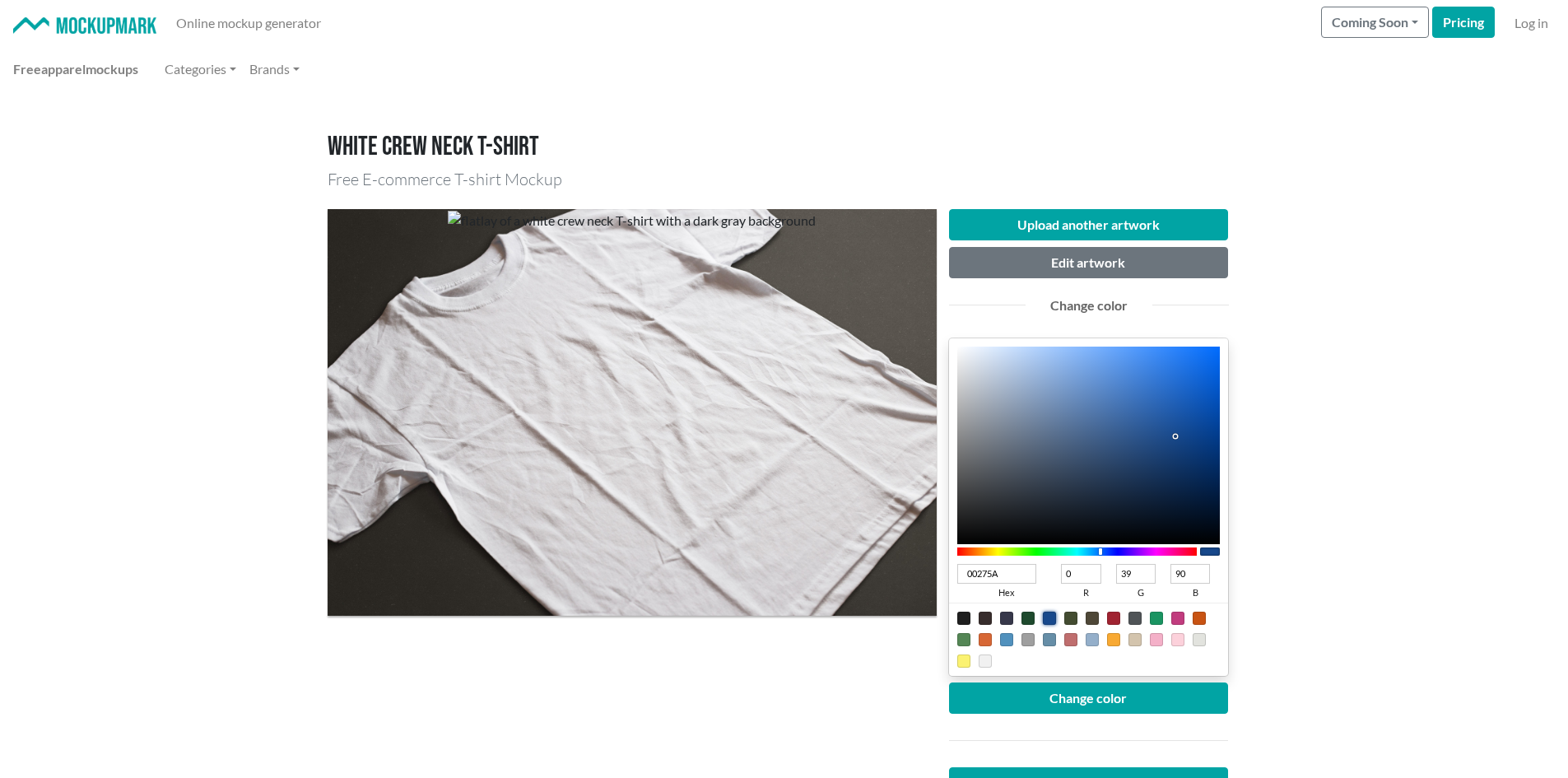
type input "00285C"
type input "40"
type input "92"
type input "002658"
type input "38"
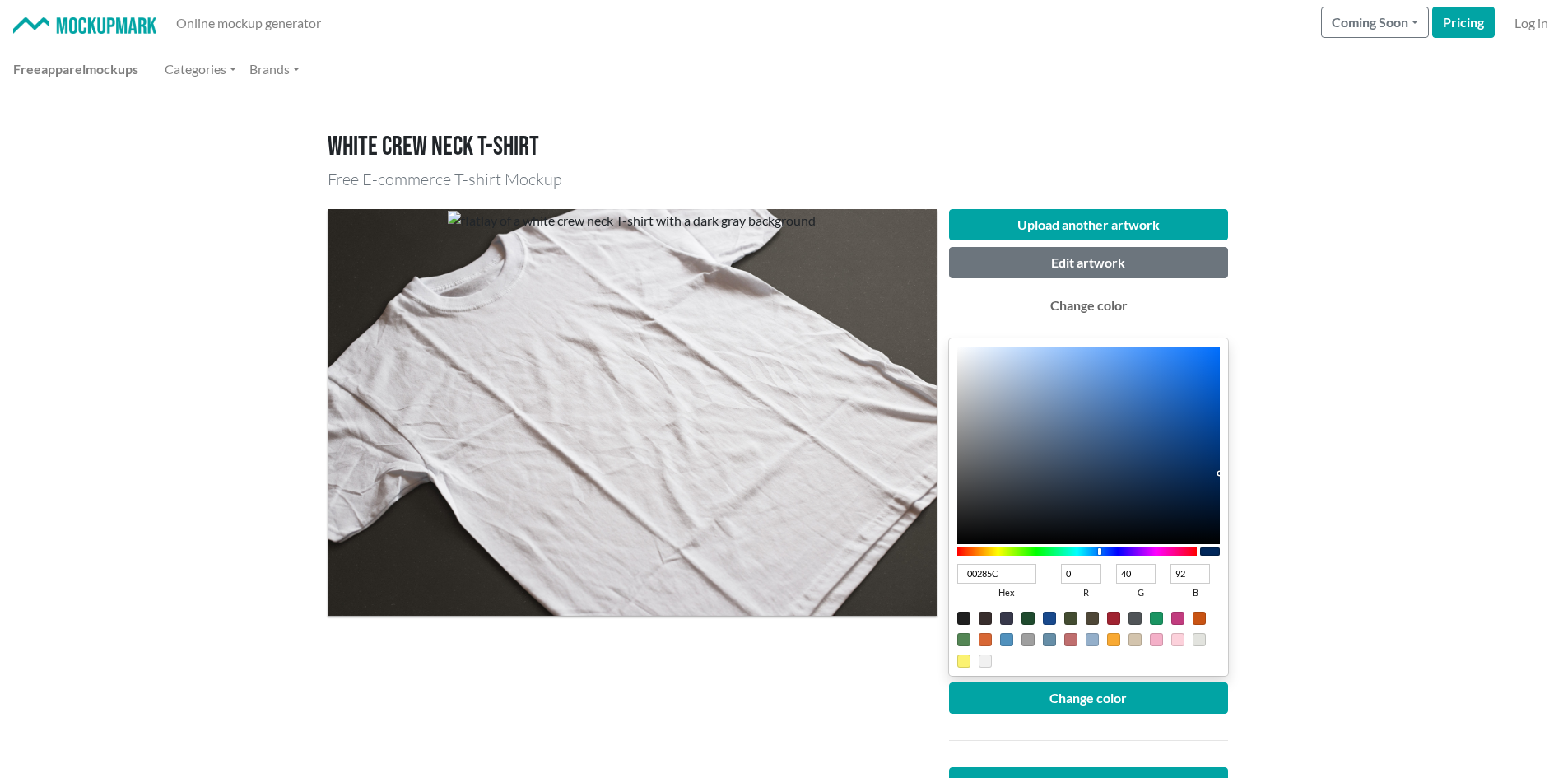
type input "88"
type input "002452"
type input "36"
type input "82"
drag, startPoint x: 1224, startPoint y: 475, endPoint x: 1230, endPoint y: 481, distance: 8.5
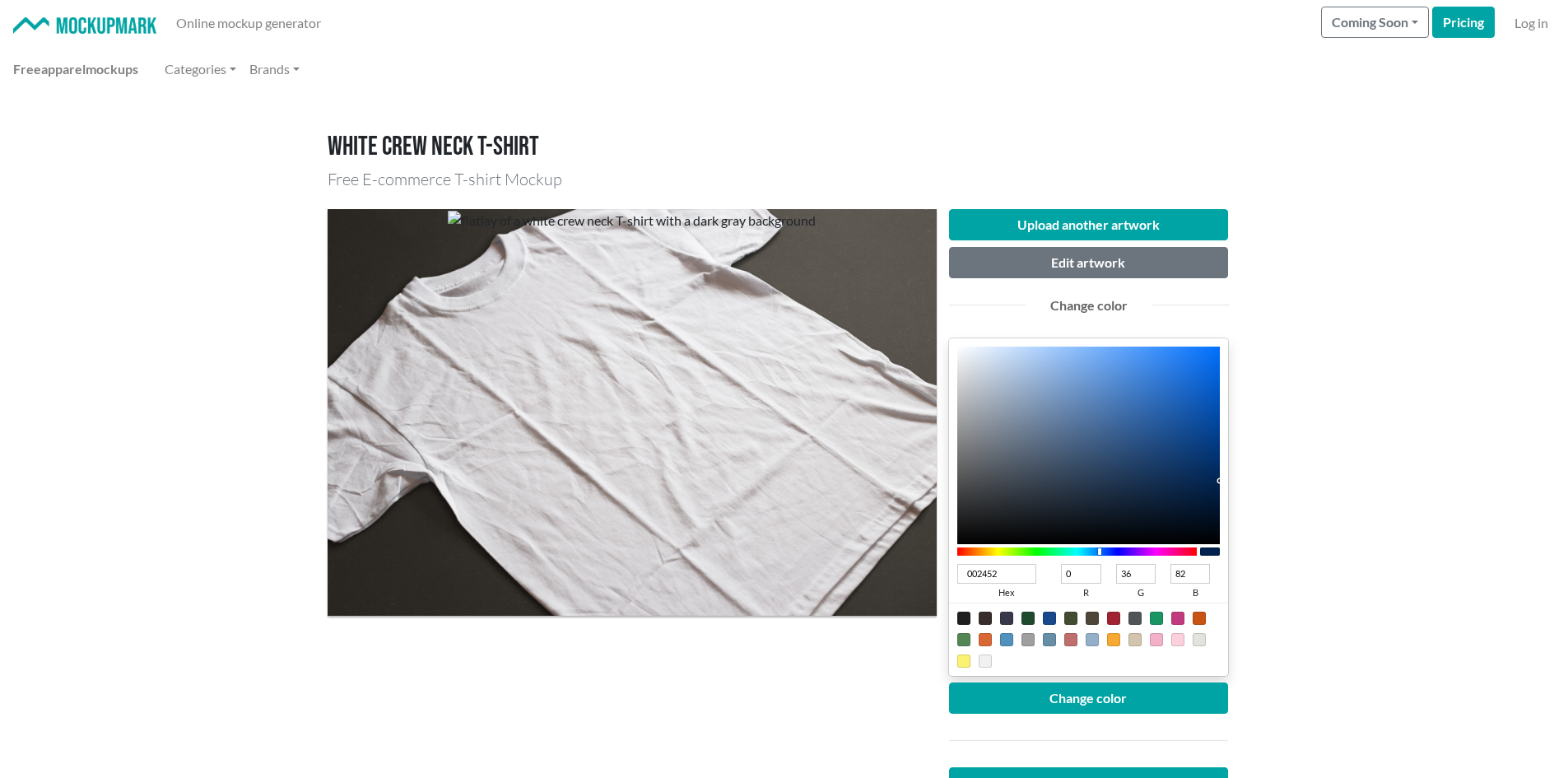
click at [1230, 481] on div "Upload another artwork Edit artwork Change color 002452 hex 0 r 36 g 82 b 100 a…" at bounding box center [1089, 540] width 305 height 663
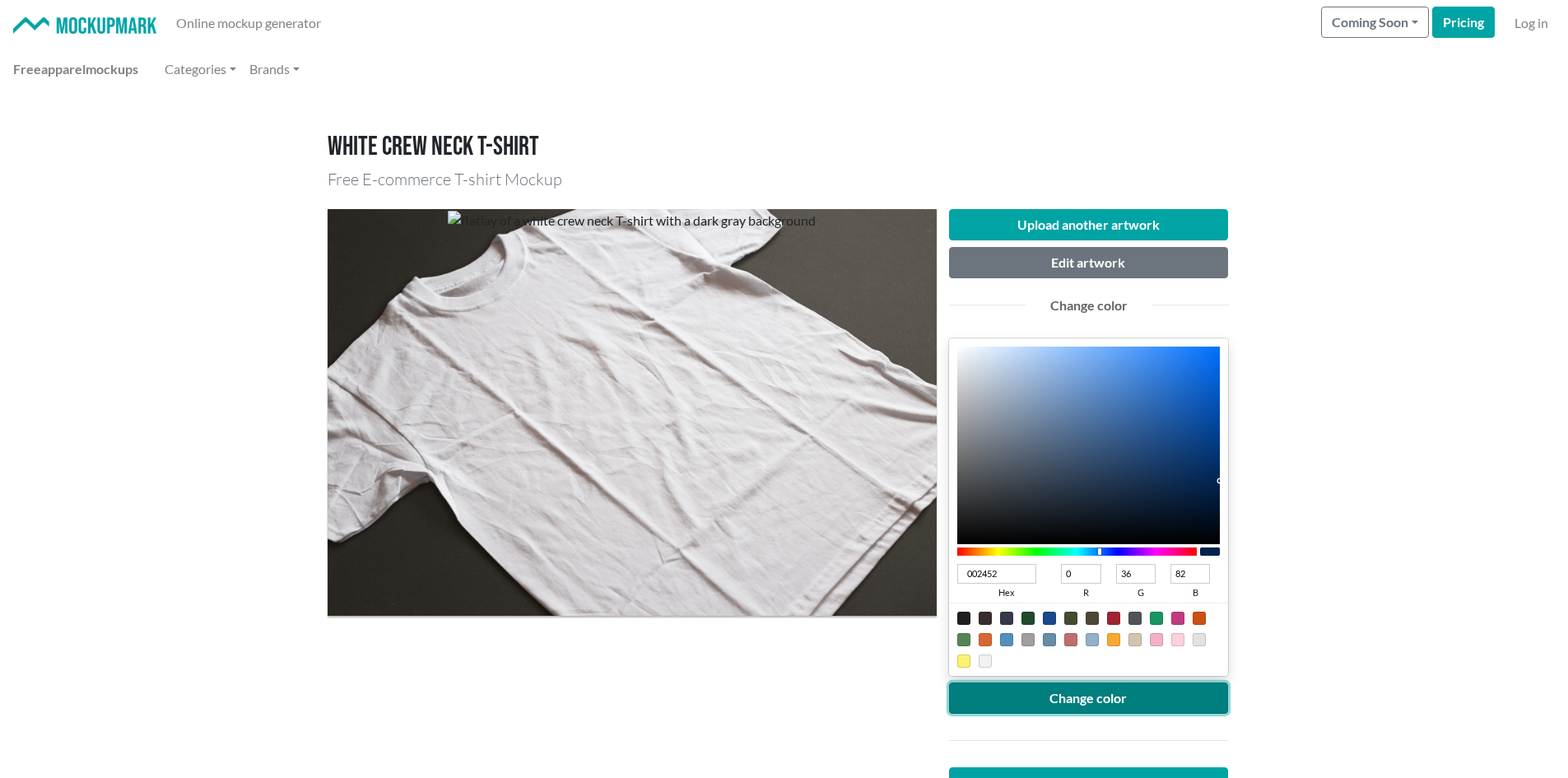
click at [1105, 700] on button "Change color" at bounding box center [1089, 698] width 280 height 32
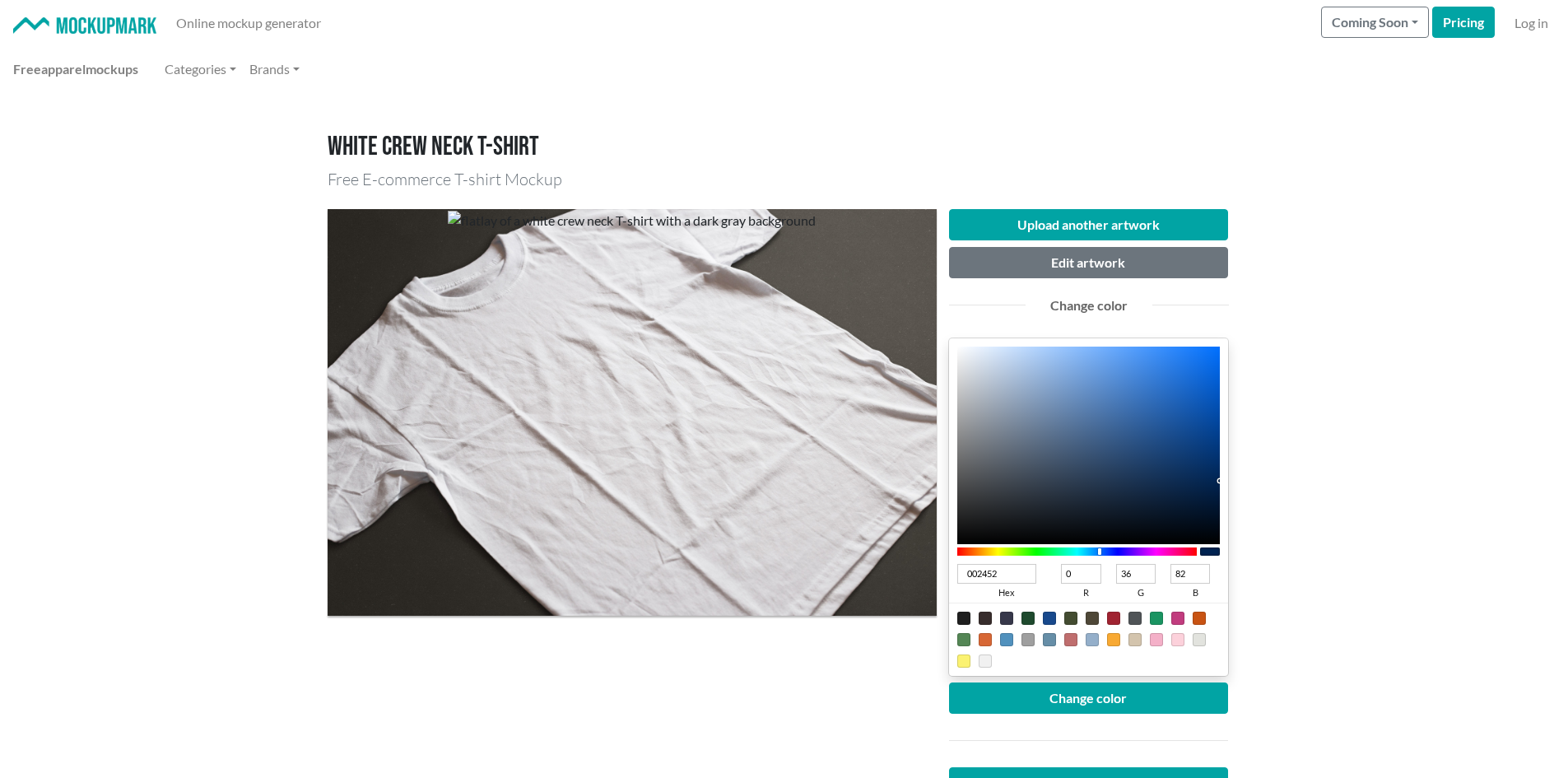
type input "01224C"
type input "1"
type input "34"
type input "76"
click at [1218, 486] on div at bounding box center [1089, 444] width 263 height 197
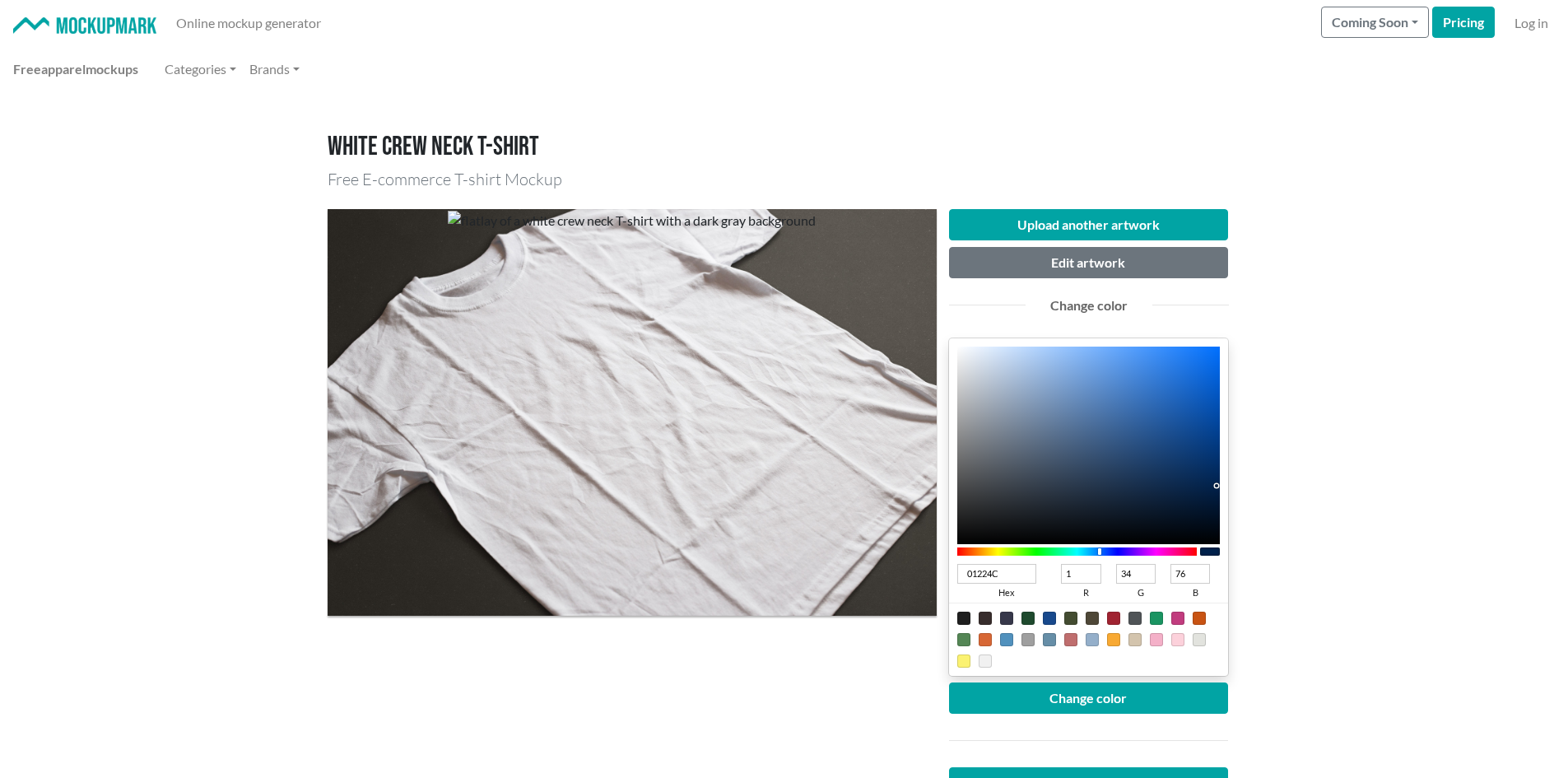
type input "01214B"
type input "33"
type input "75"
drag, startPoint x: 1218, startPoint y: 487, endPoint x: 1228, endPoint y: 488, distance: 10.0
click at [1223, 487] on div "00214B hex 0 r 33 g 75 b 100 a" at bounding box center [1089, 507] width 280 height 337
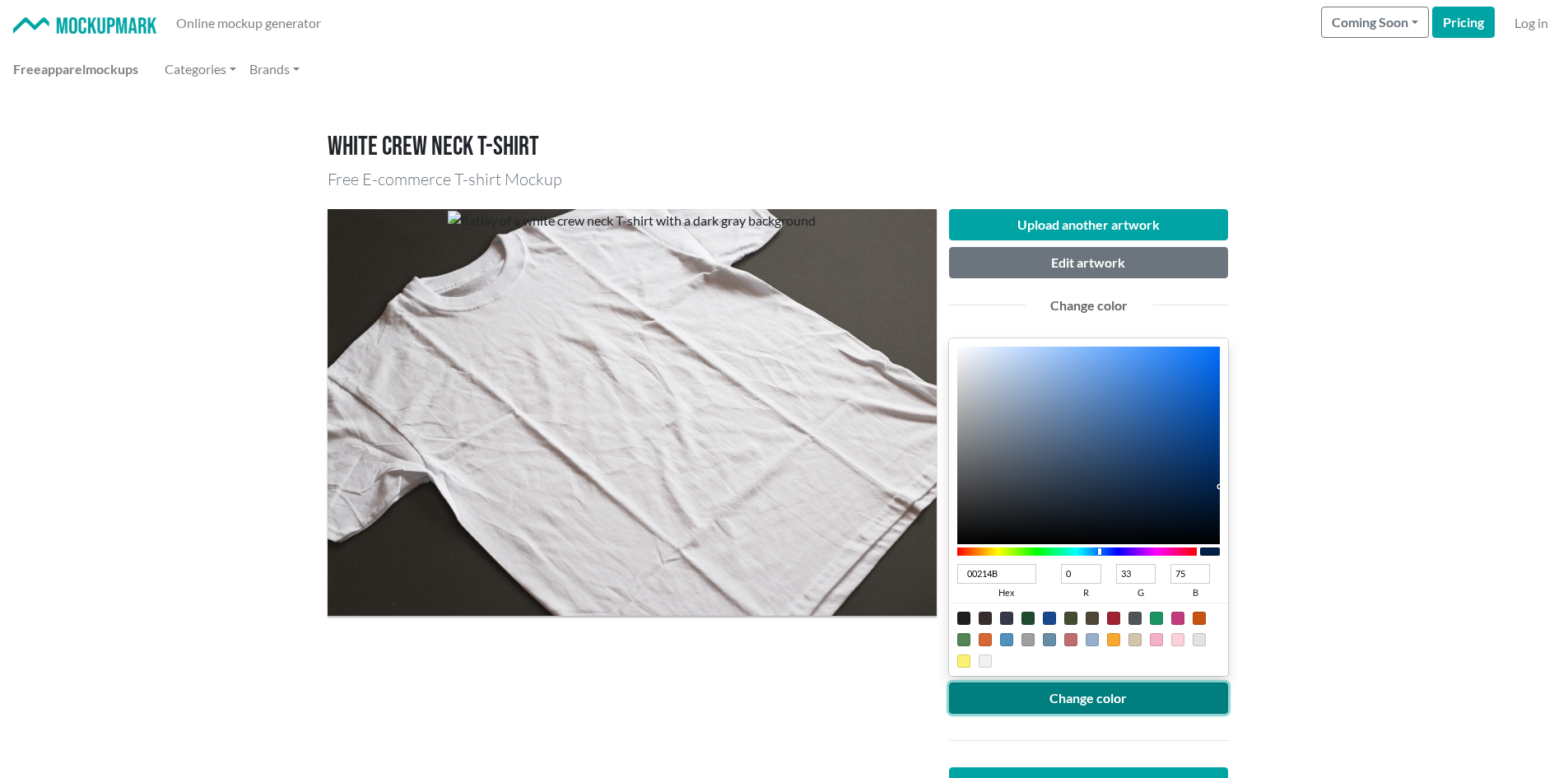
click at [1117, 697] on button "Change color" at bounding box center [1089, 698] width 280 height 32
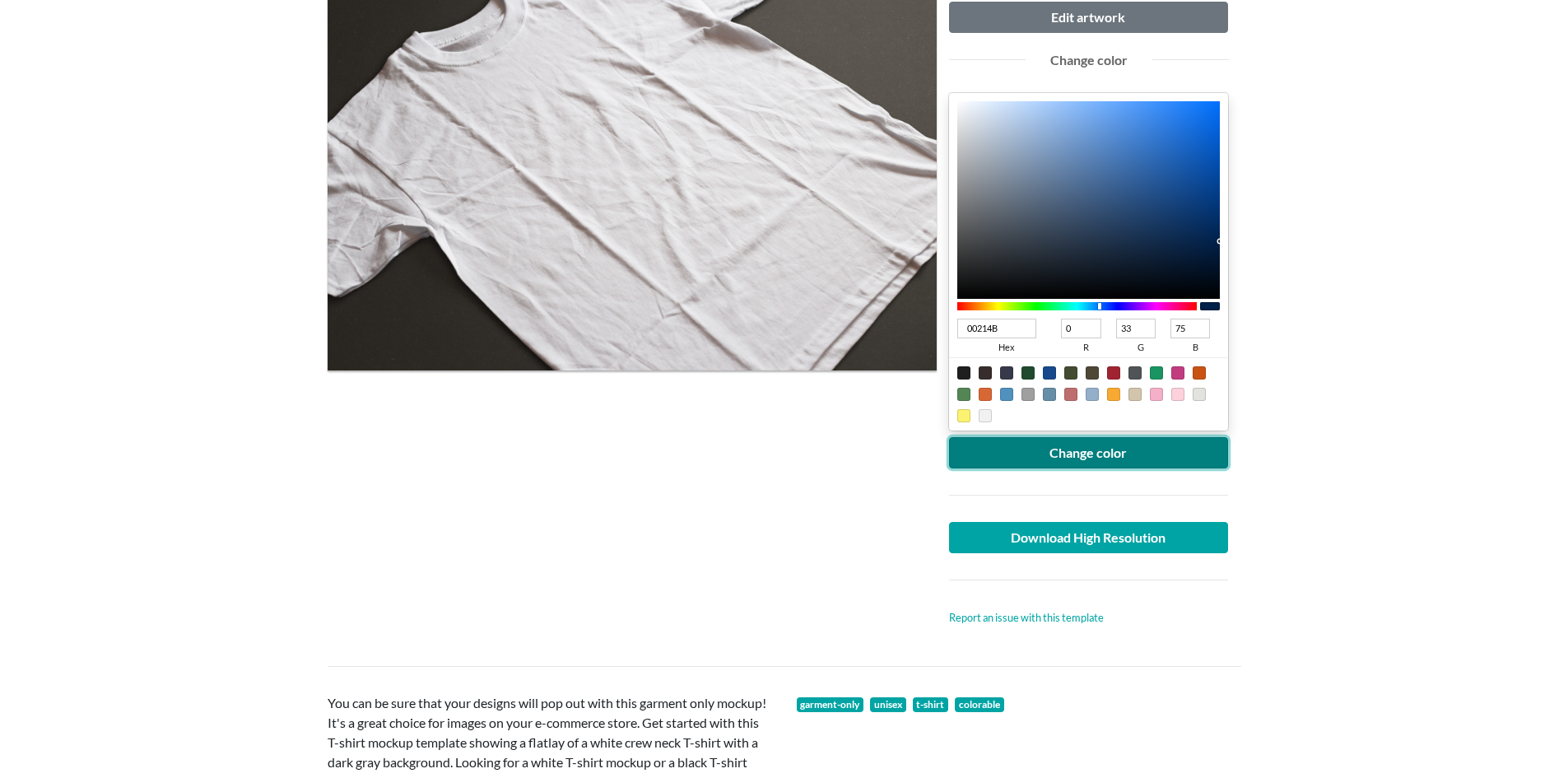
scroll to position [247, 0]
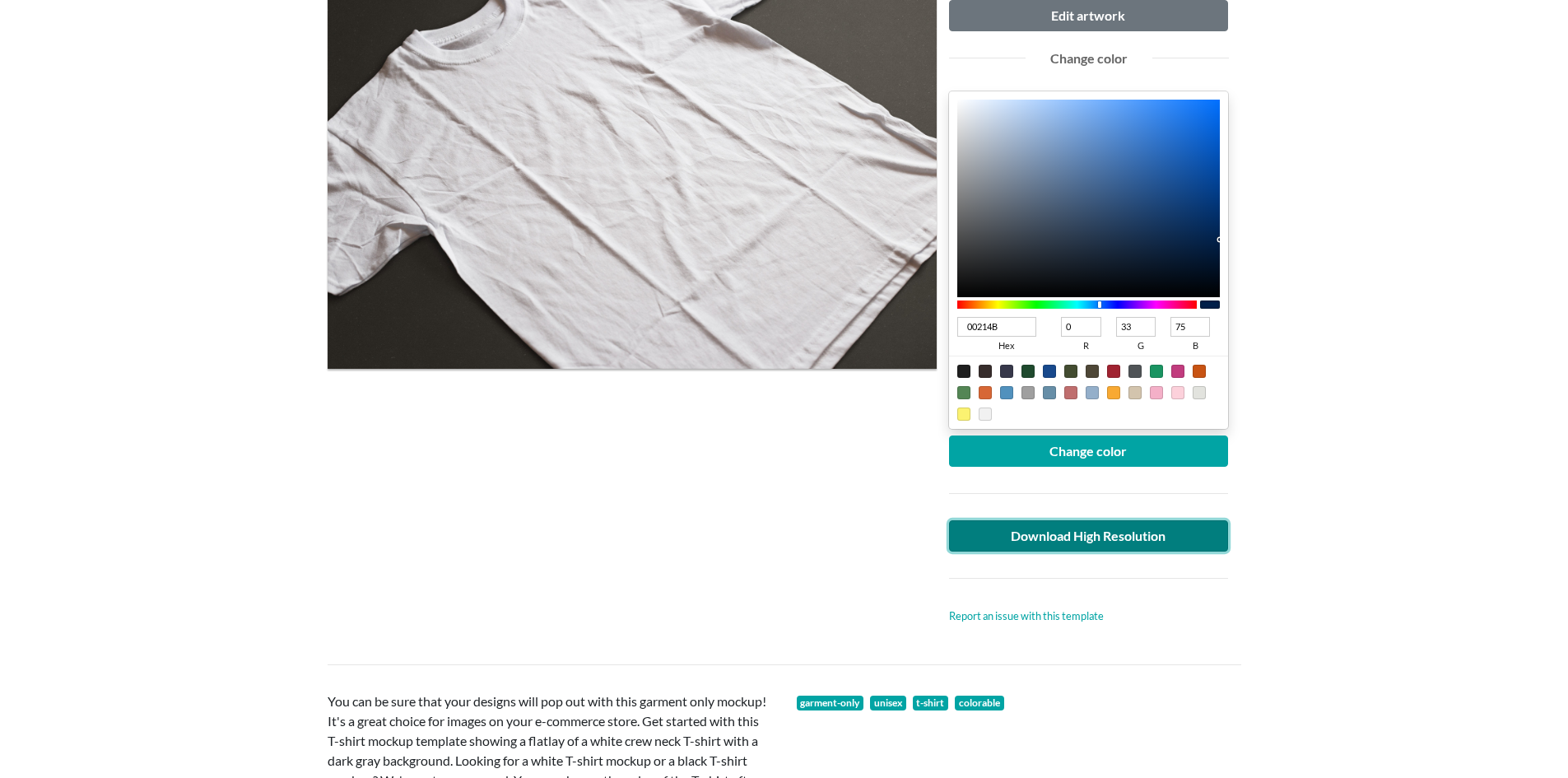
click at [1085, 550] on link "Download High Resolution" at bounding box center [1089, 535] width 280 height 32
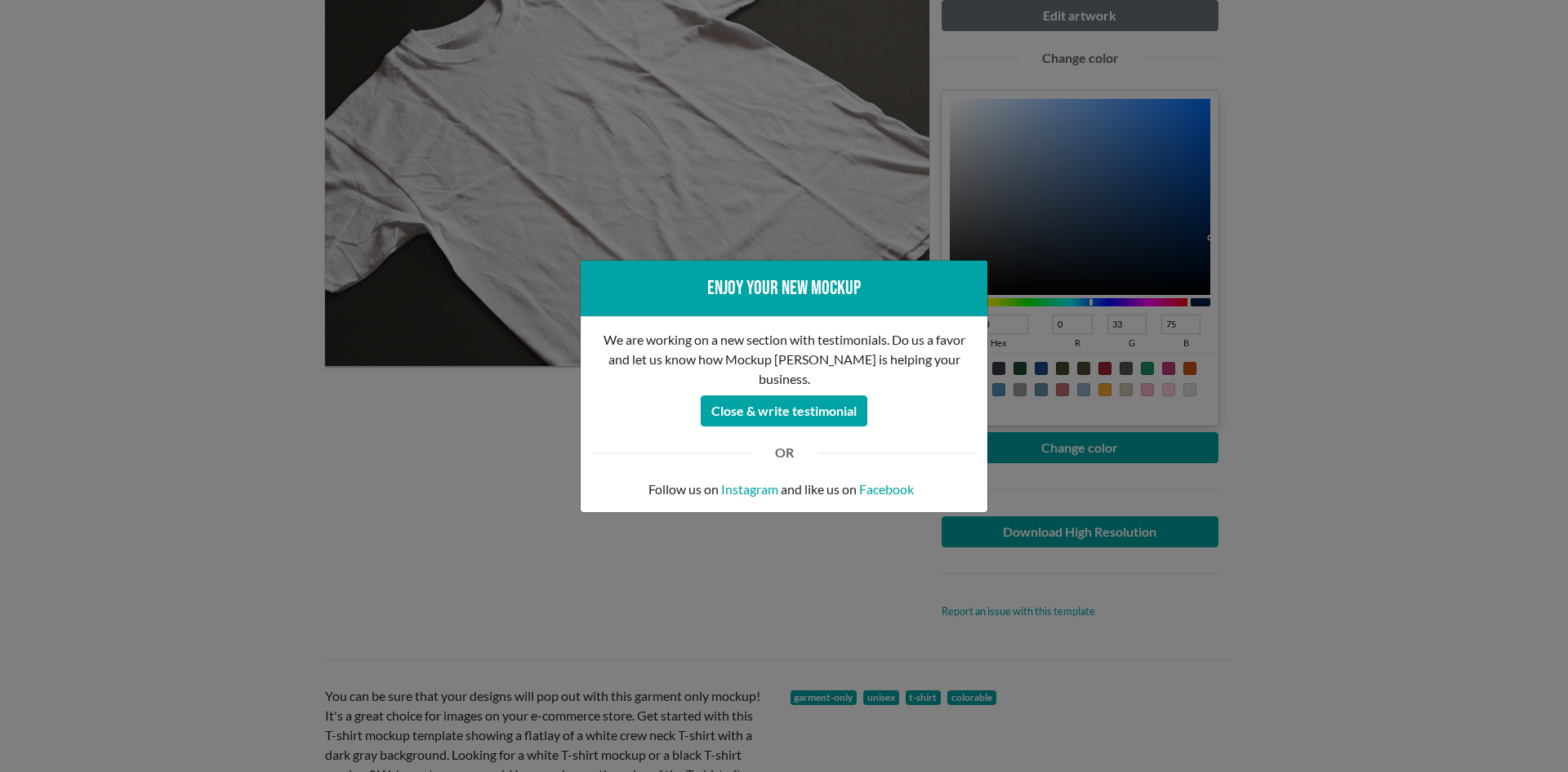
click at [455, 576] on div "Enjoy your new mockup We are working on a new section with testimonials. Do us …" at bounding box center [784, 386] width 1568 height 772
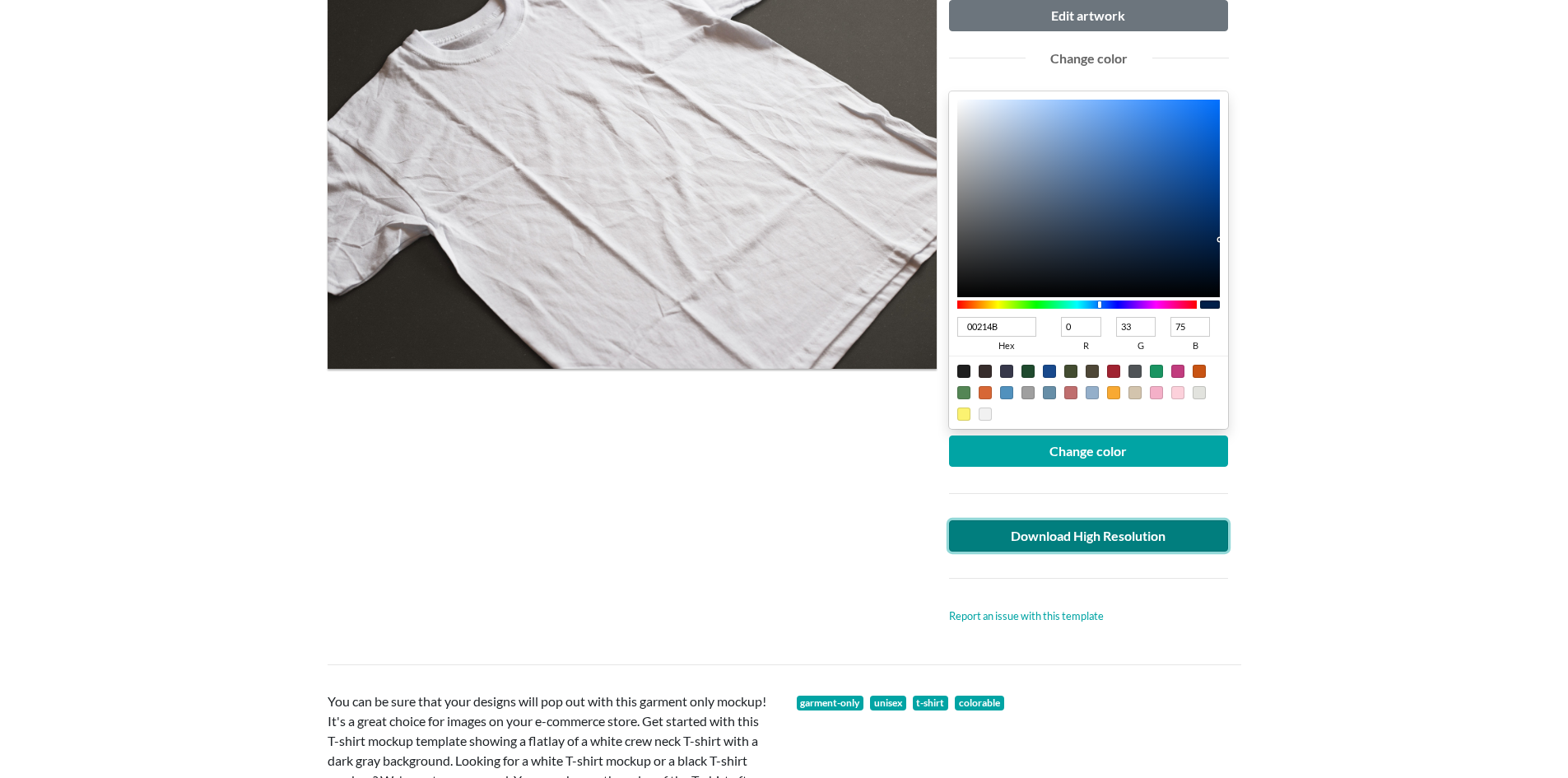
scroll to position [0, 0]
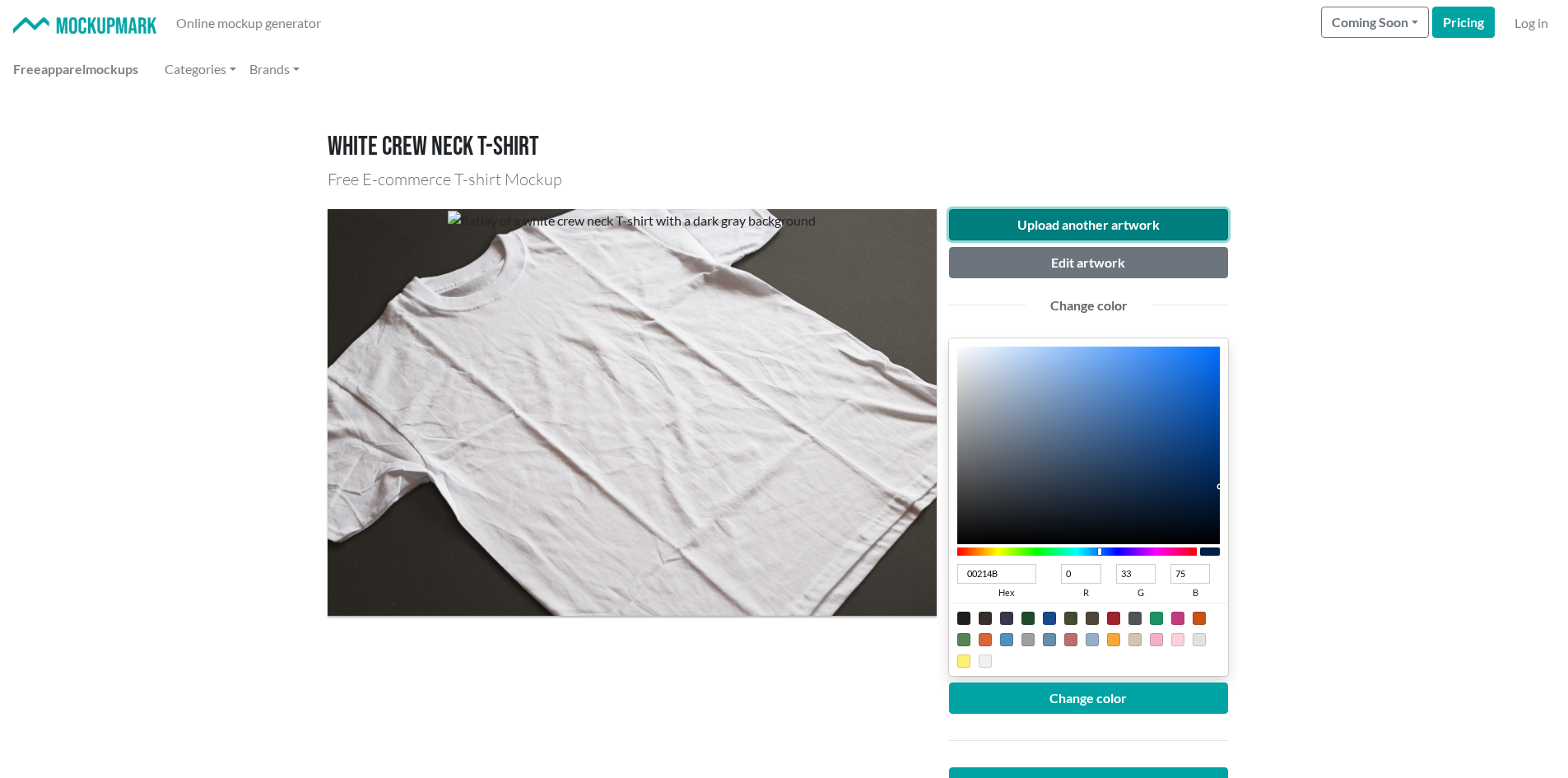
click at [992, 233] on button "Upload another artwork" at bounding box center [1089, 224] width 280 height 32
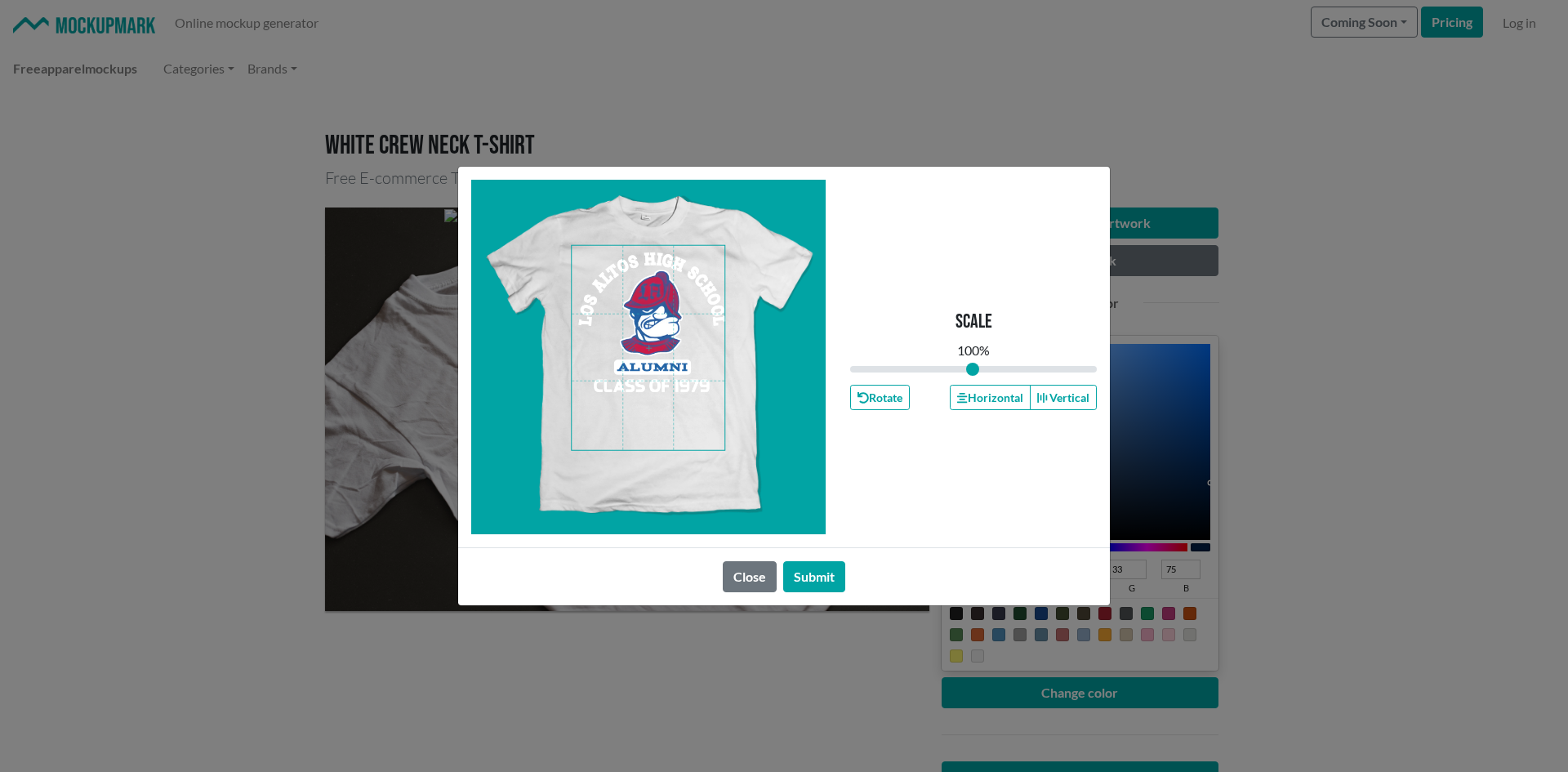
click at [651, 344] on span at bounding box center [648, 348] width 153 height 204
click at [965, 390] on button "Horizontal" at bounding box center [989, 397] width 80 height 25
click at [831, 572] on button "Submit" at bounding box center [814, 576] width 62 height 31
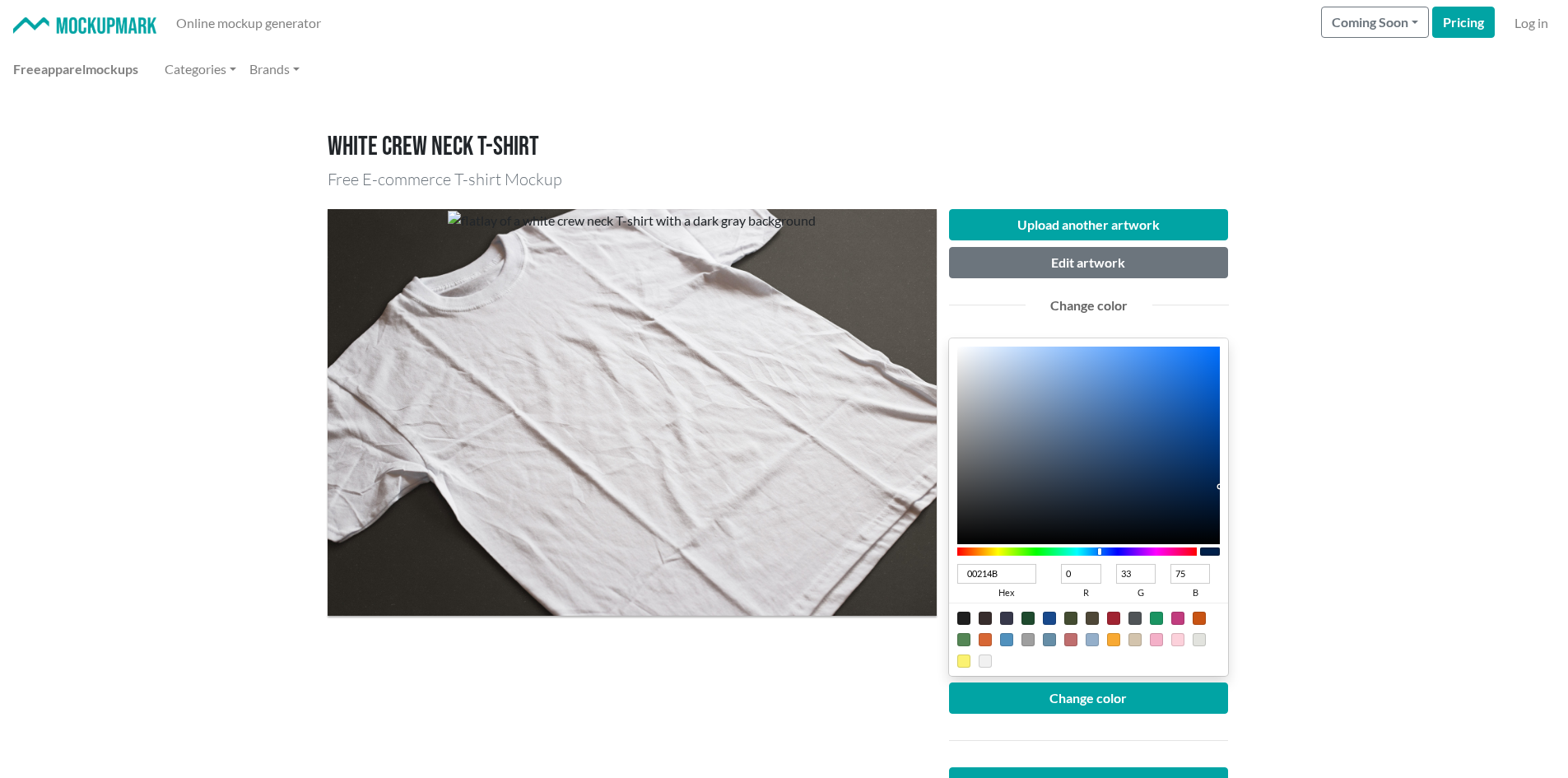
click at [1050, 618] on div at bounding box center [1050, 618] width 14 height 14
drag, startPoint x: 1215, startPoint y: 438, endPoint x: 1228, endPoint y: 434, distance: 13.6
click at [1228, 434] on div "003E8F hex 0 r 62 g 143 b 100 a" at bounding box center [1089, 507] width 280 height 337
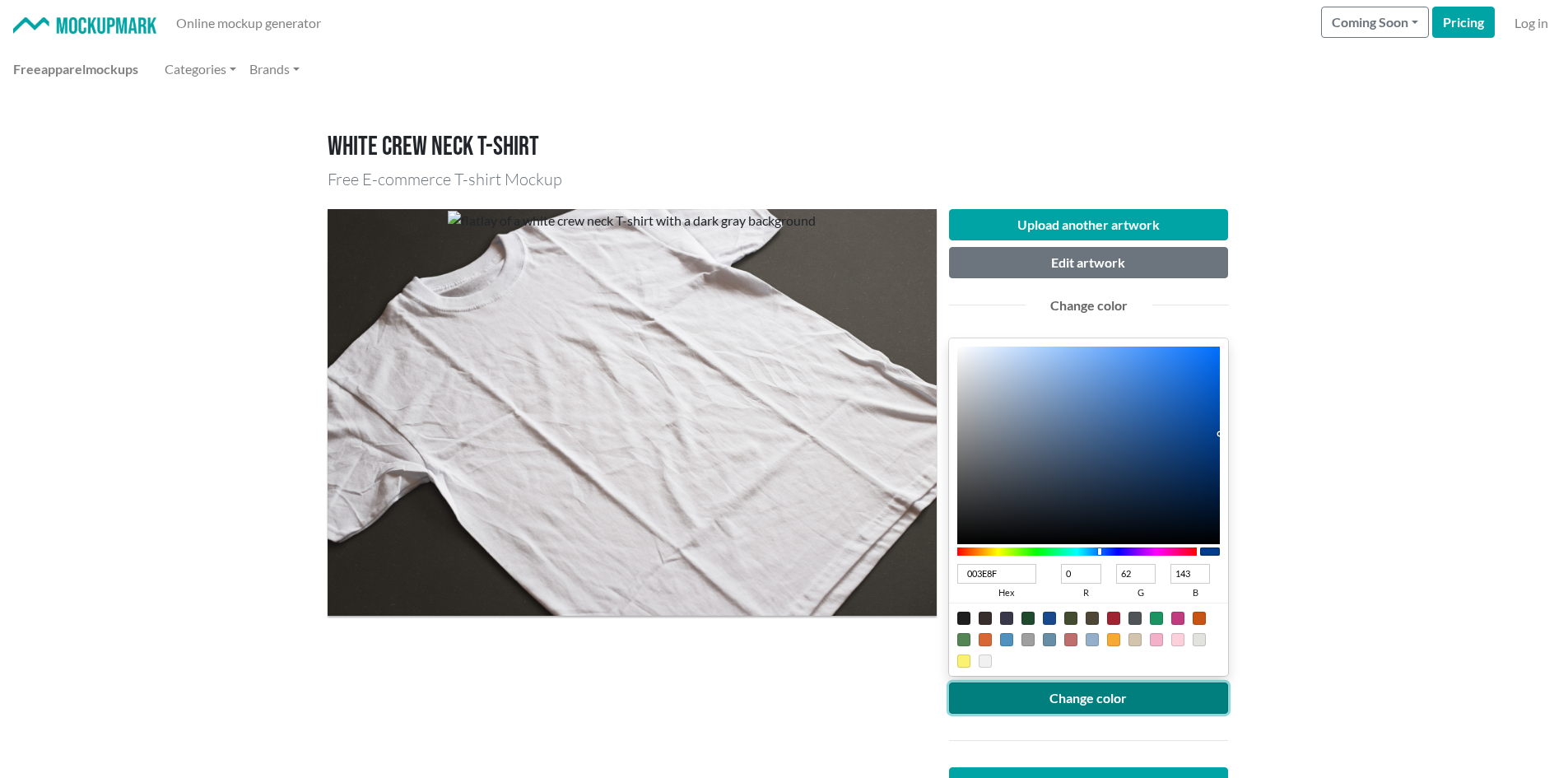
click at [1094, 703] on button "Change color" at bounding box center [1089, 698] width 280 height 32
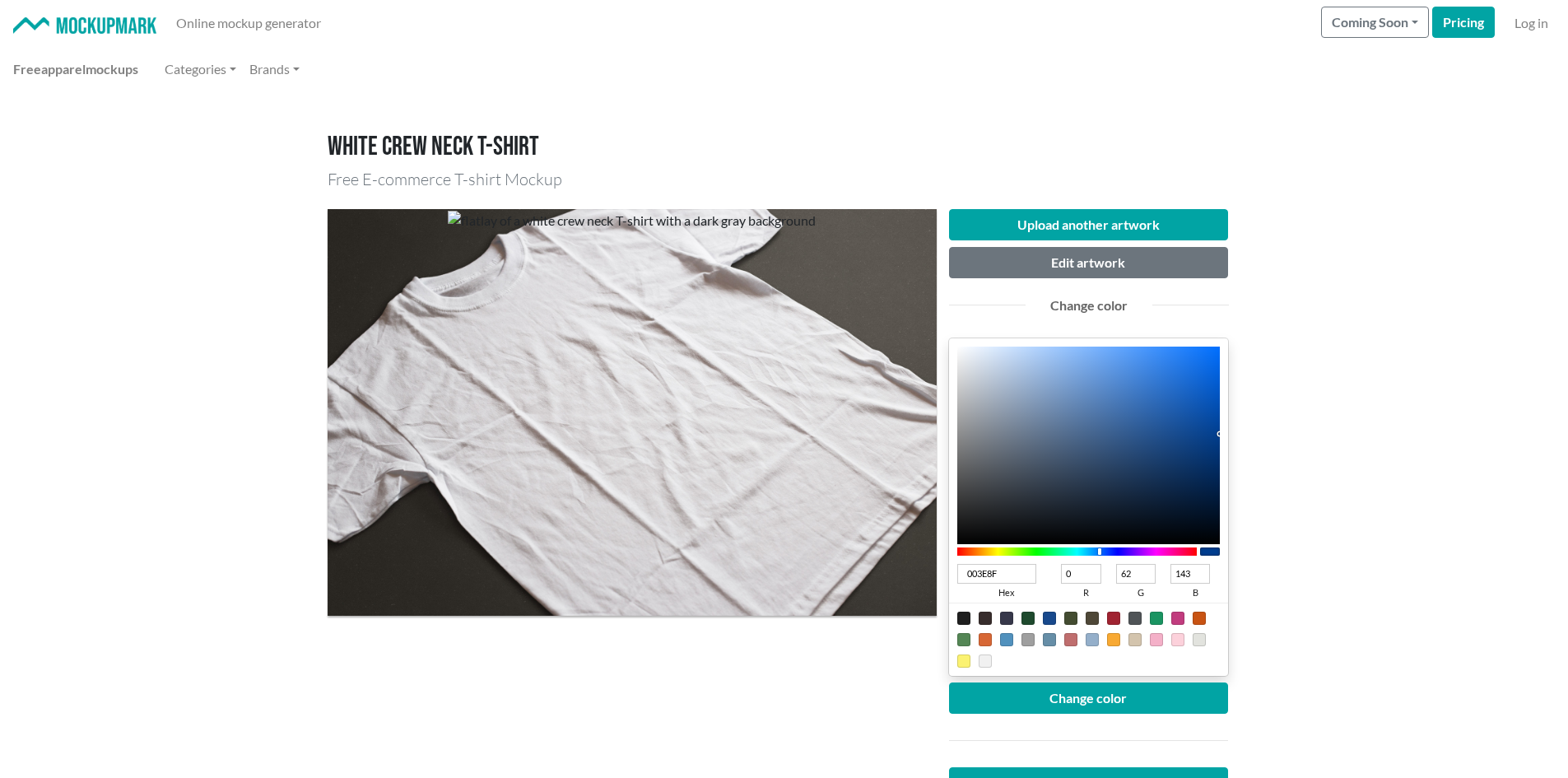
click at [1221, 440] on div "003E8F hex 0 r 62 g 143 b 100 a" at bounding box center [1089, 507] width 280 height 337
click at [1218, 439] on div at bounding box center [1089, 444] width 263 height 197
click at [1221, 444] on div "003B82 hex 0 r 59 g 130 b 100 a" at bounding box center [1089, 507] width 280 height 337
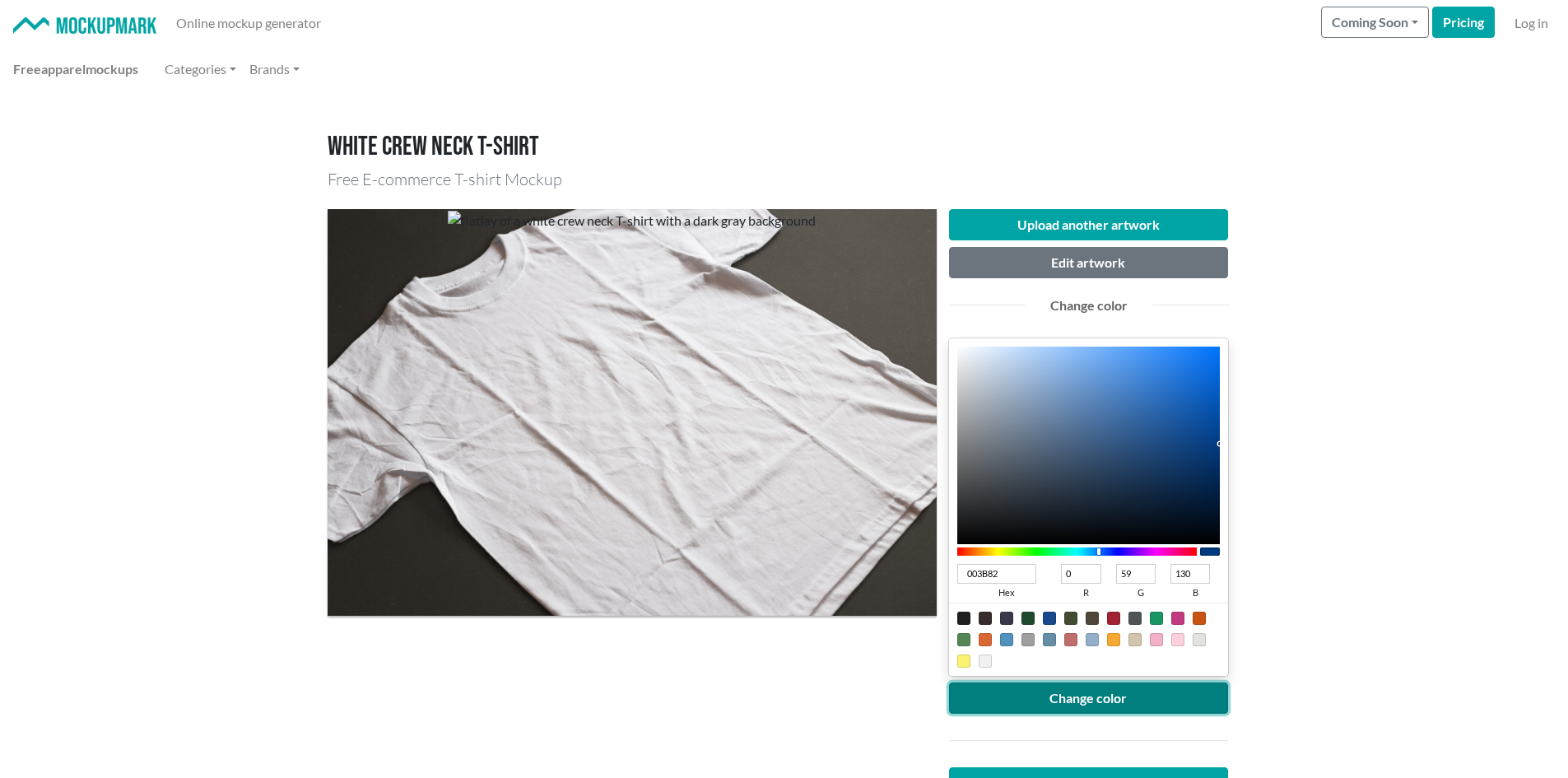
click at [1162, 684] on button "Change color" at bounding box center [1089, 698] width 280 height 32
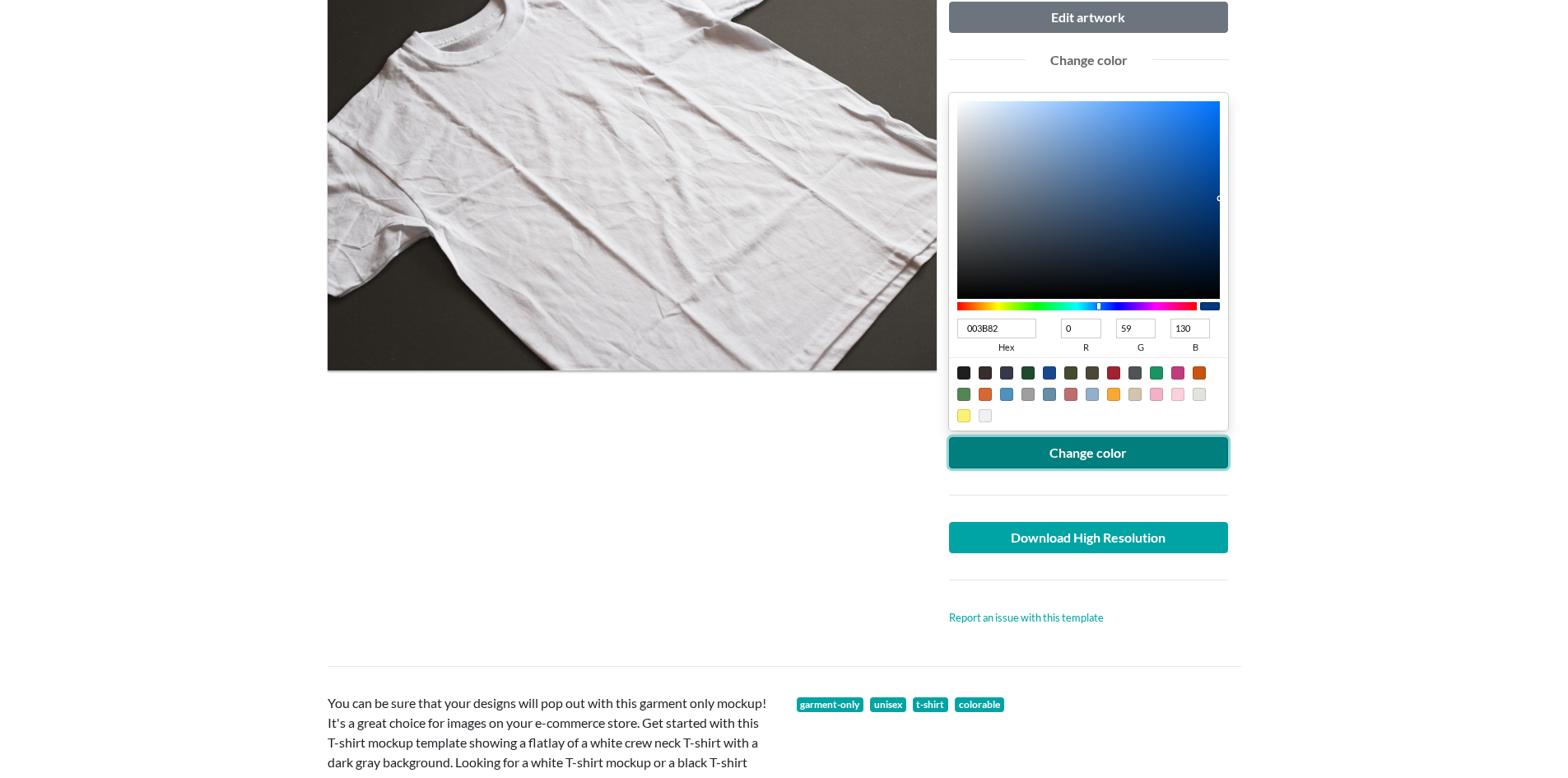
scroll to position [247, 0]
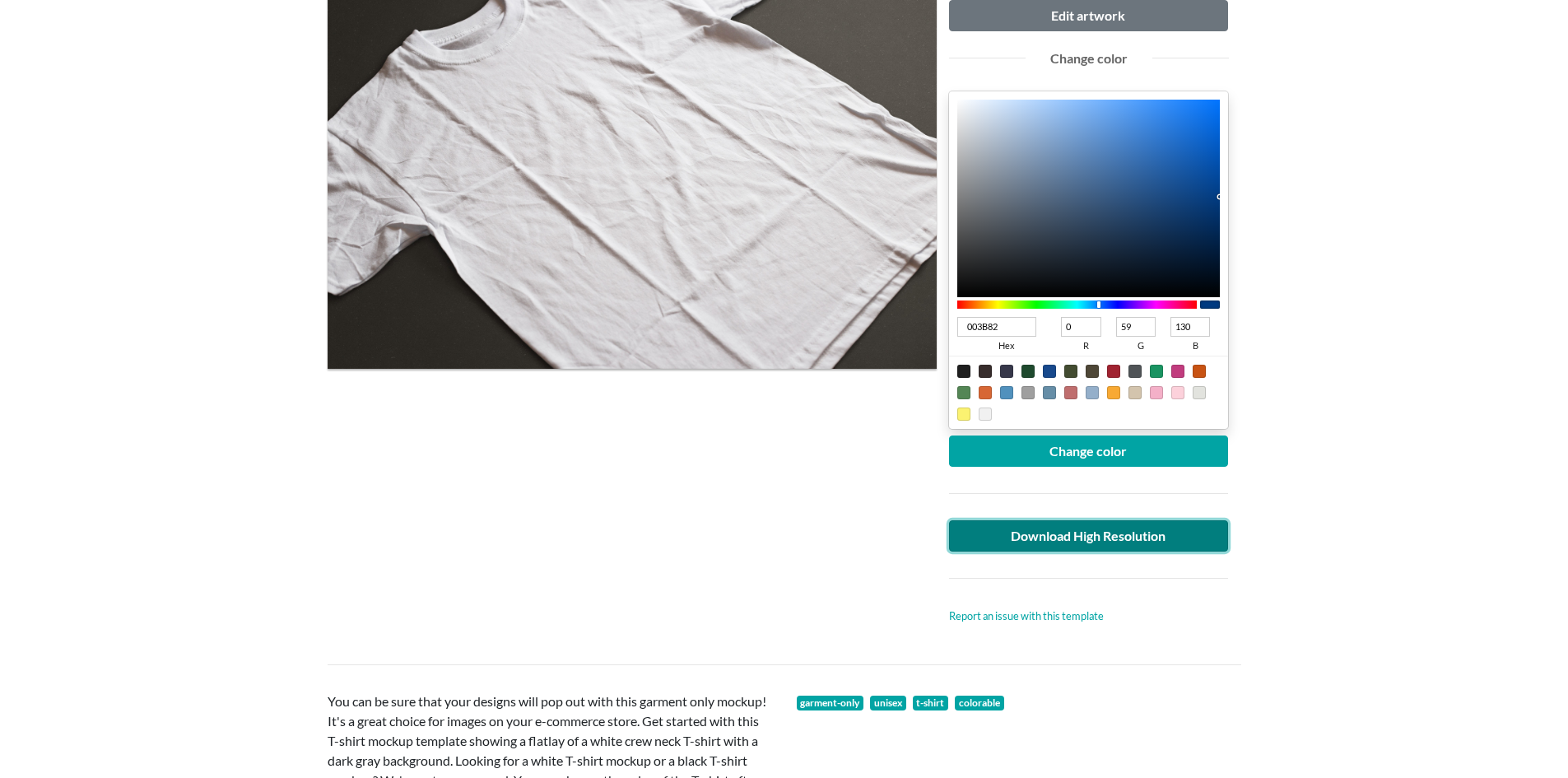
click at [1069, 534] on link "Download High Resolution" at bounding box center [1089, 535] width 280 height 32
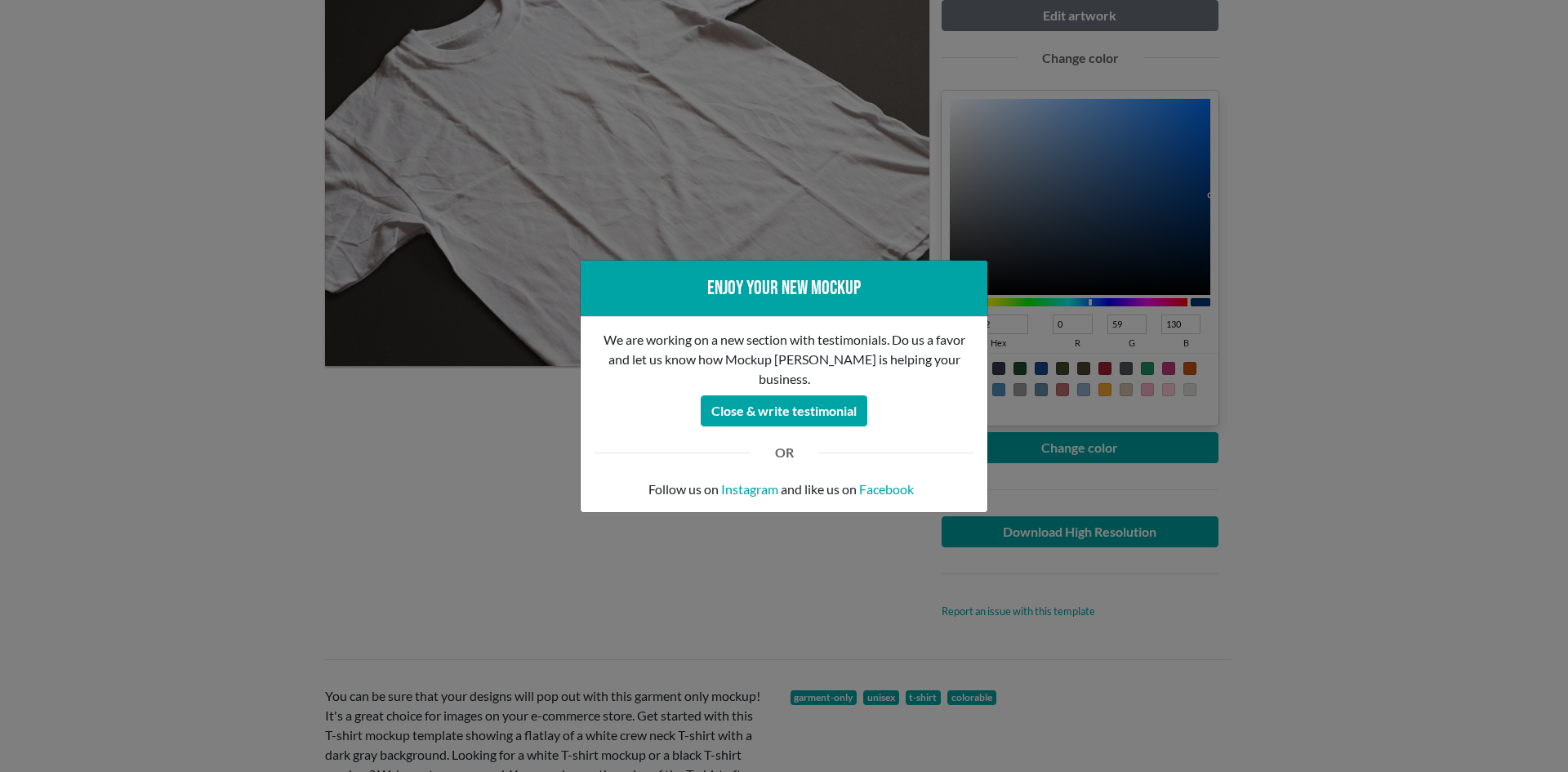
click at [580, 503] on div "Enjoy your new mockup We are working on a new section with testimonials. Do us …" at bounding box center [784, 386] width 1568 height 772
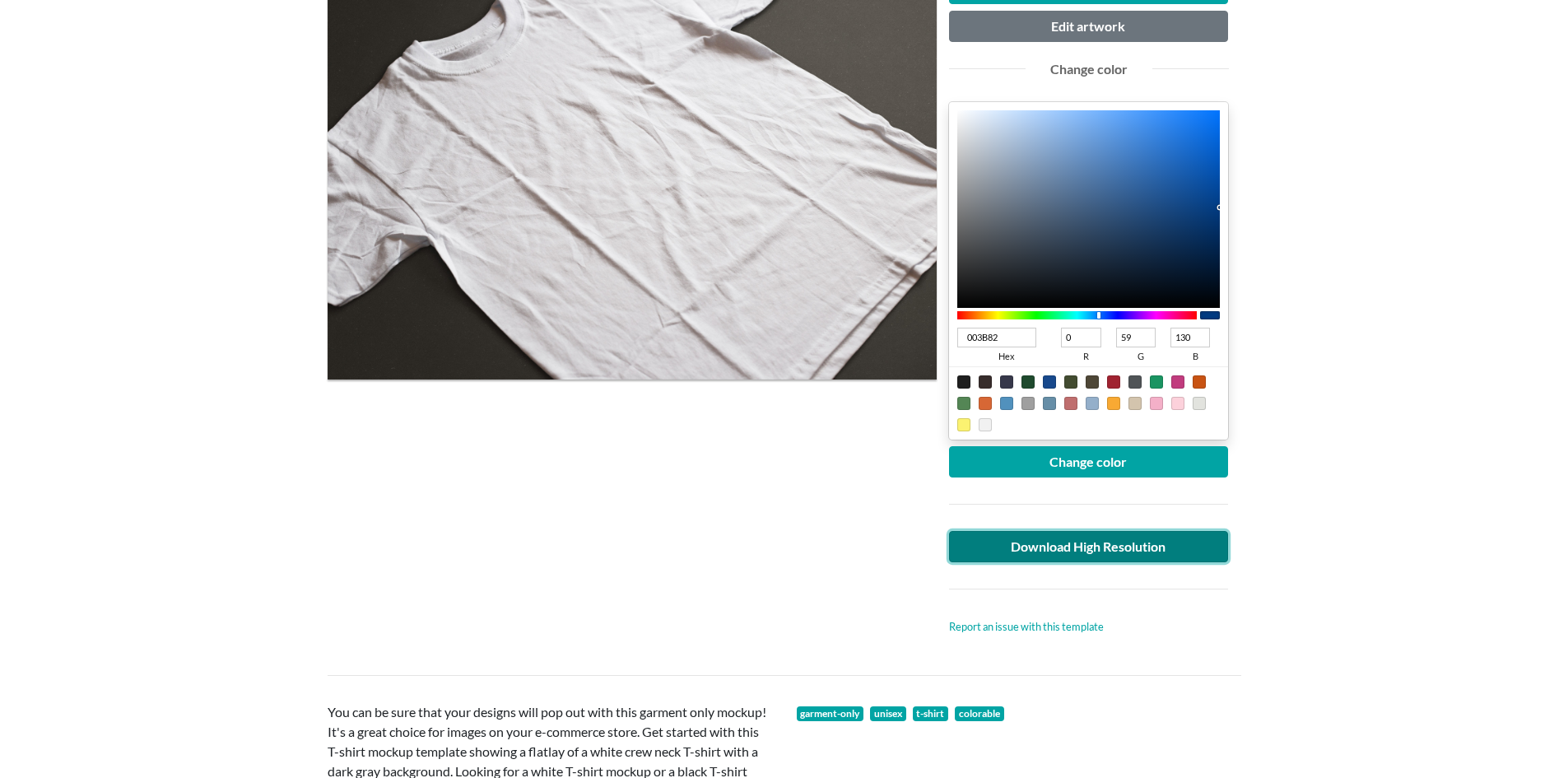
scroll to position [0, 0]
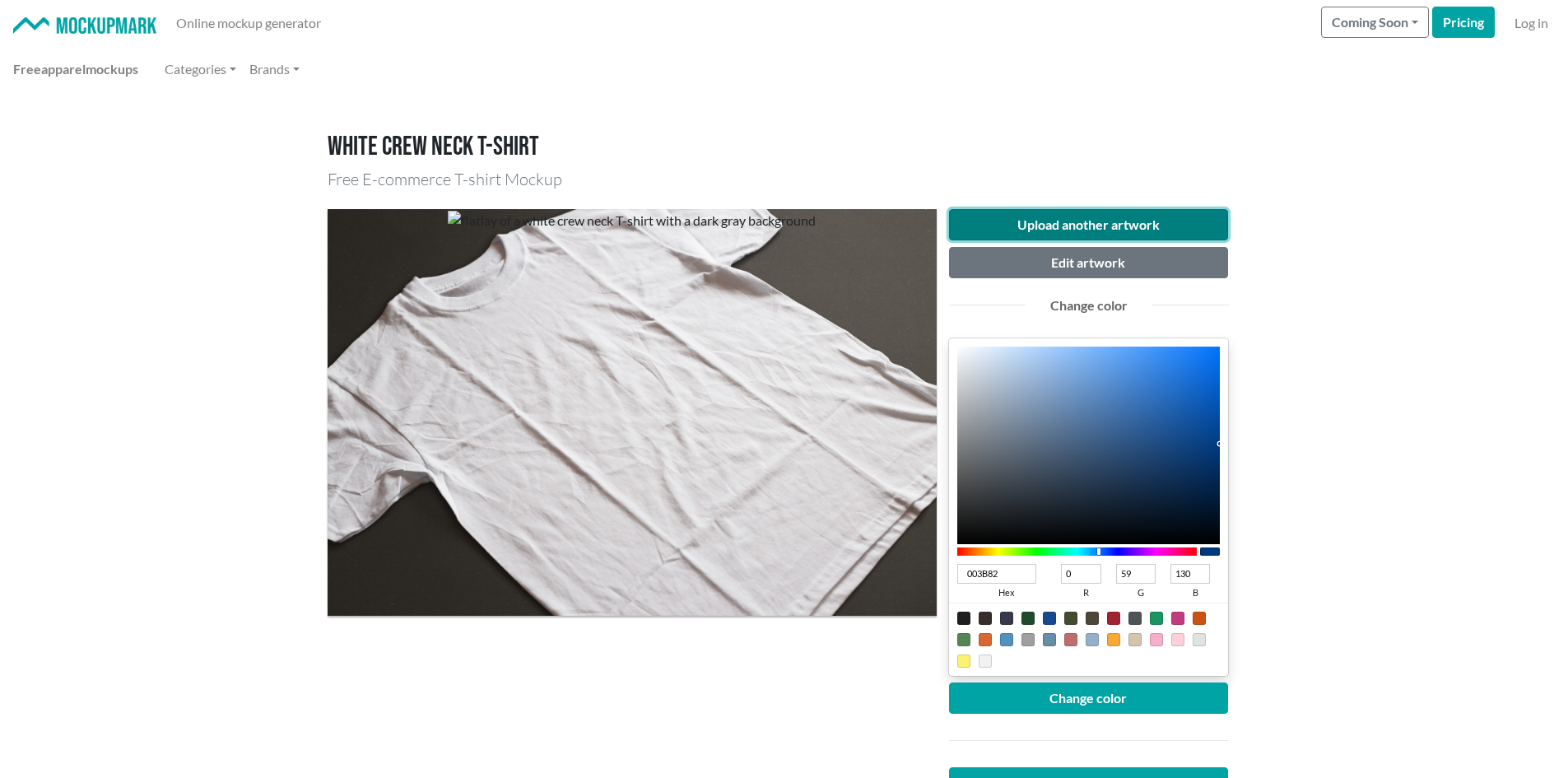
click at [1106, 228] on button "Upload another artwork" at bounding box center [1089, 224] width 280 height 32
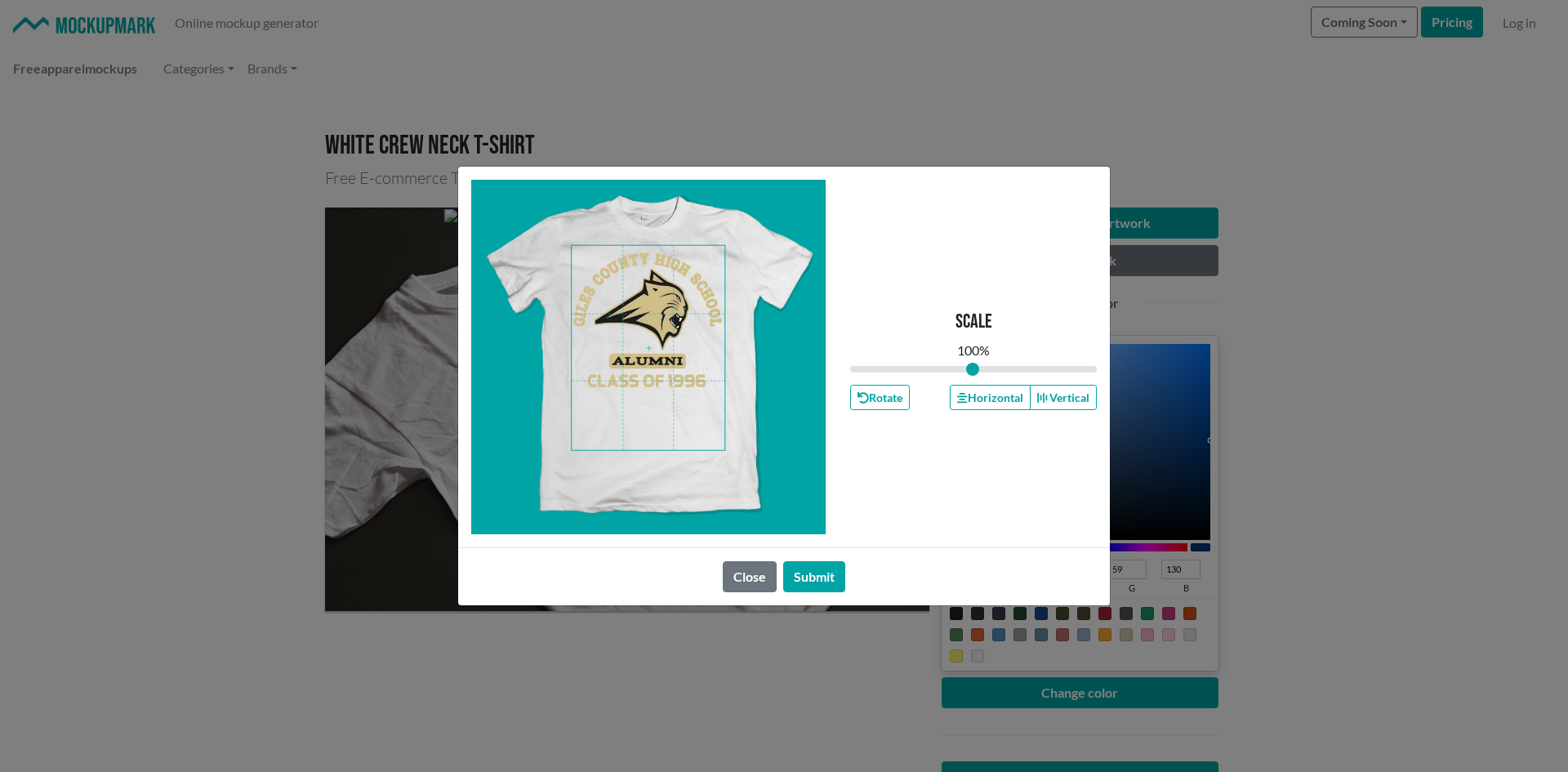
click at [661, 341] on span at bounding box center [648, 348] width 153 height 204
click at [987, 408] on button "Horizontal" at bounding box center [989, 397] width 80 height 25
click at [817, 586] on button "Submit" at bounding box center [814, 576] width 62 height 31
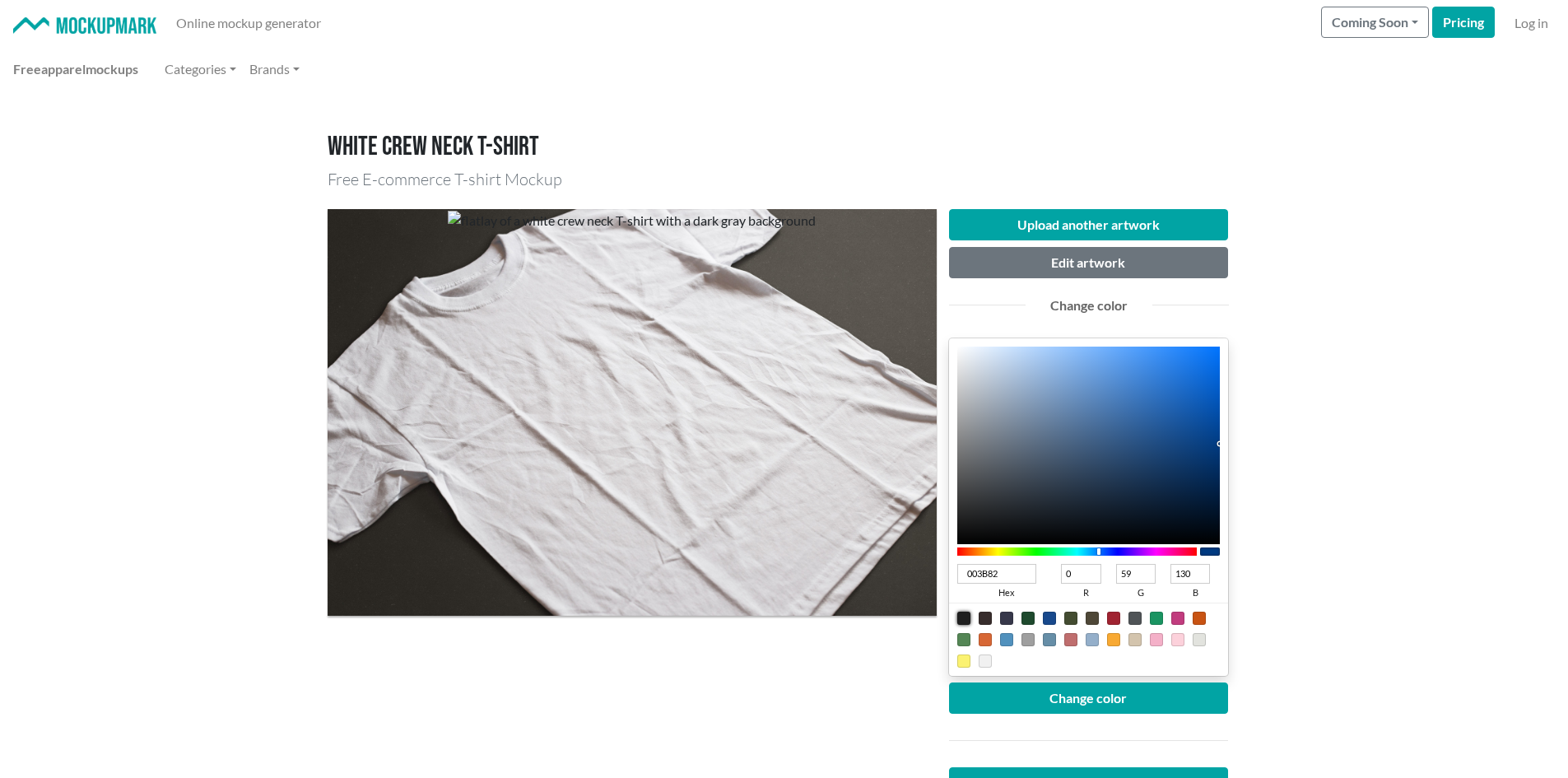
click at [967, 615] on div at bounding box center [964, 618] width 14 height 14
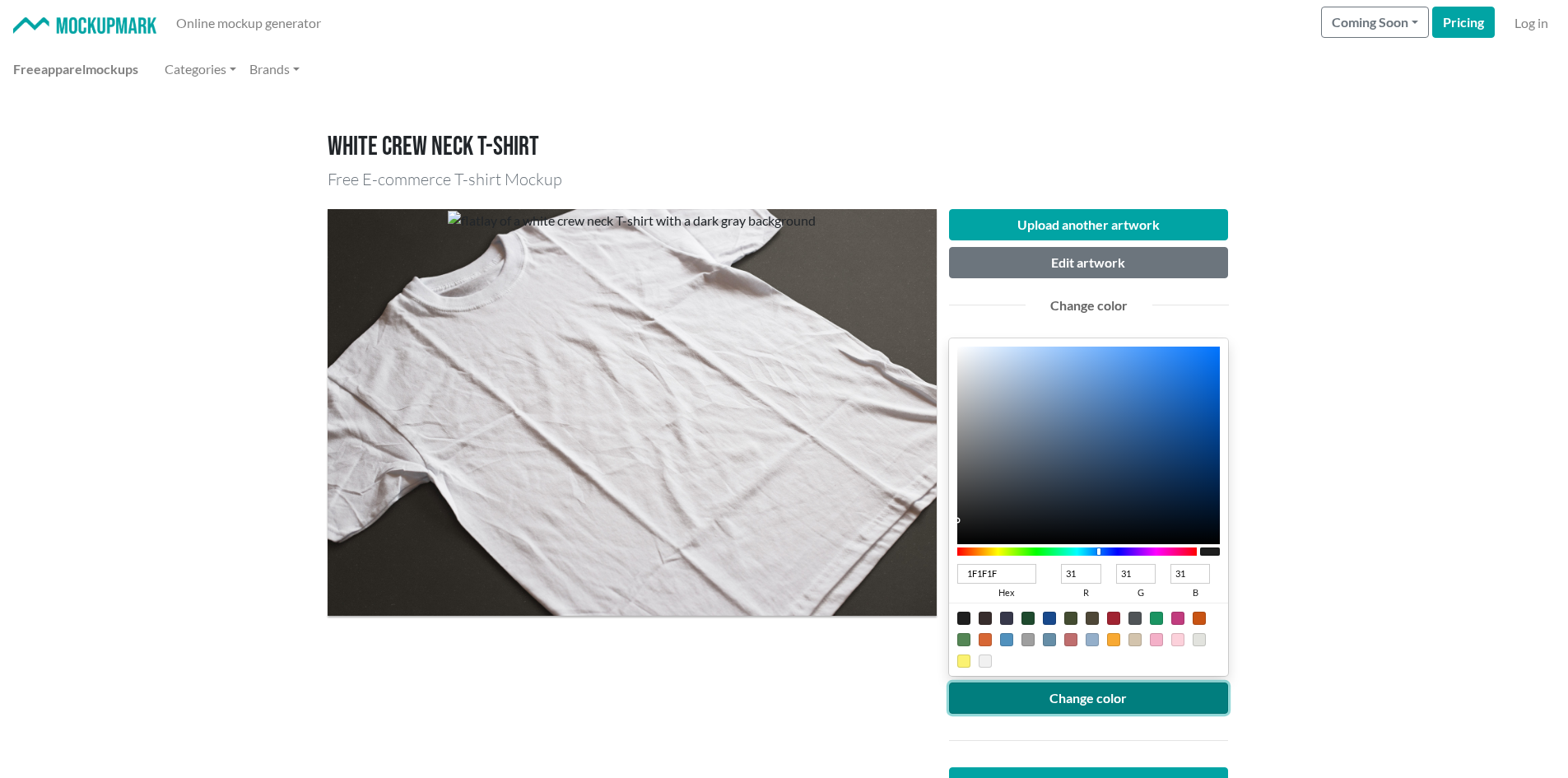
click at [1068, 705] on button "Change color" at bounding box center [1089, 698] width 280 height 32
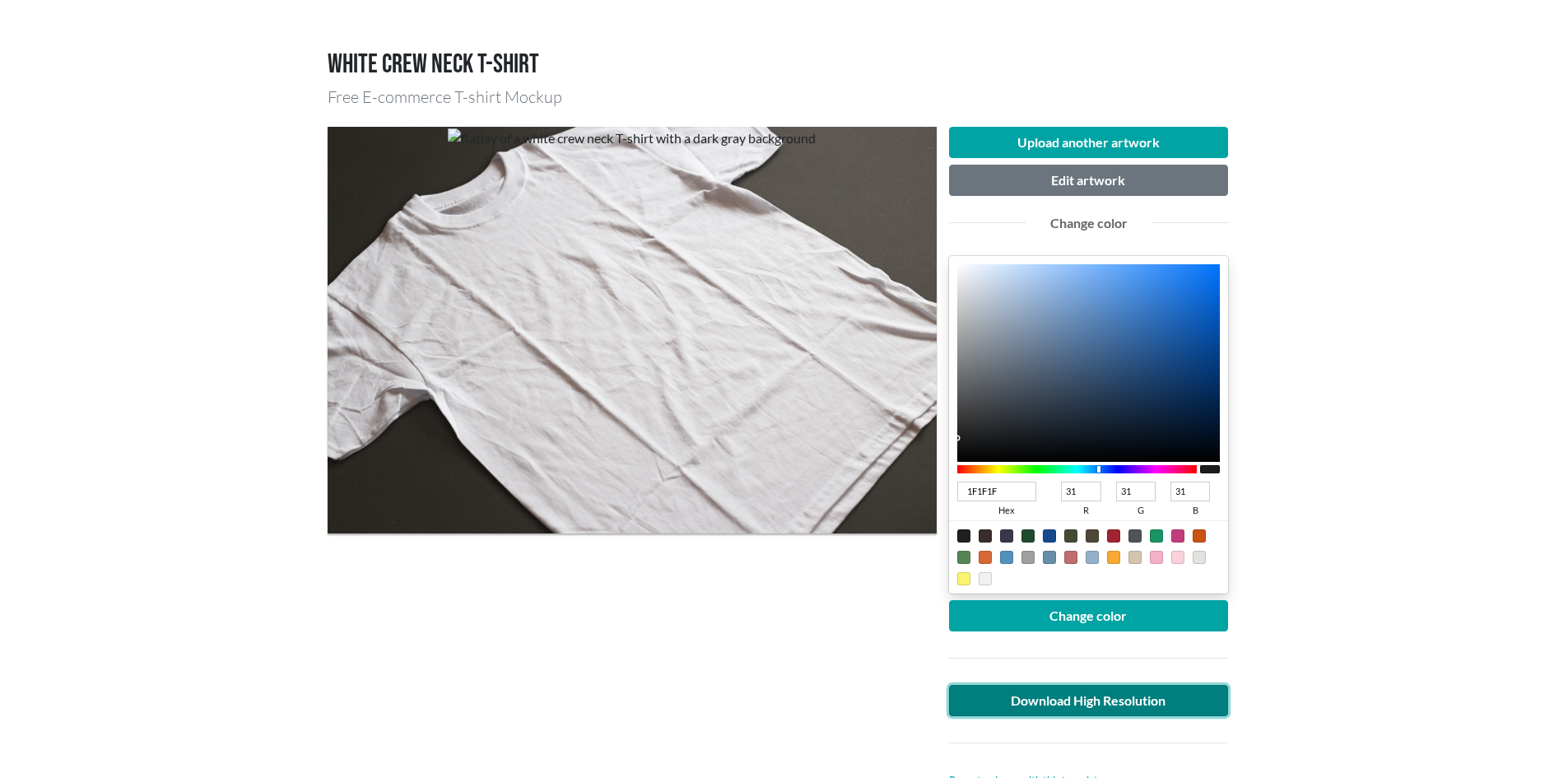
click at [1080, 698] on link "Download High Resolution" at bounding box center [1089, 700] width 280 height 32
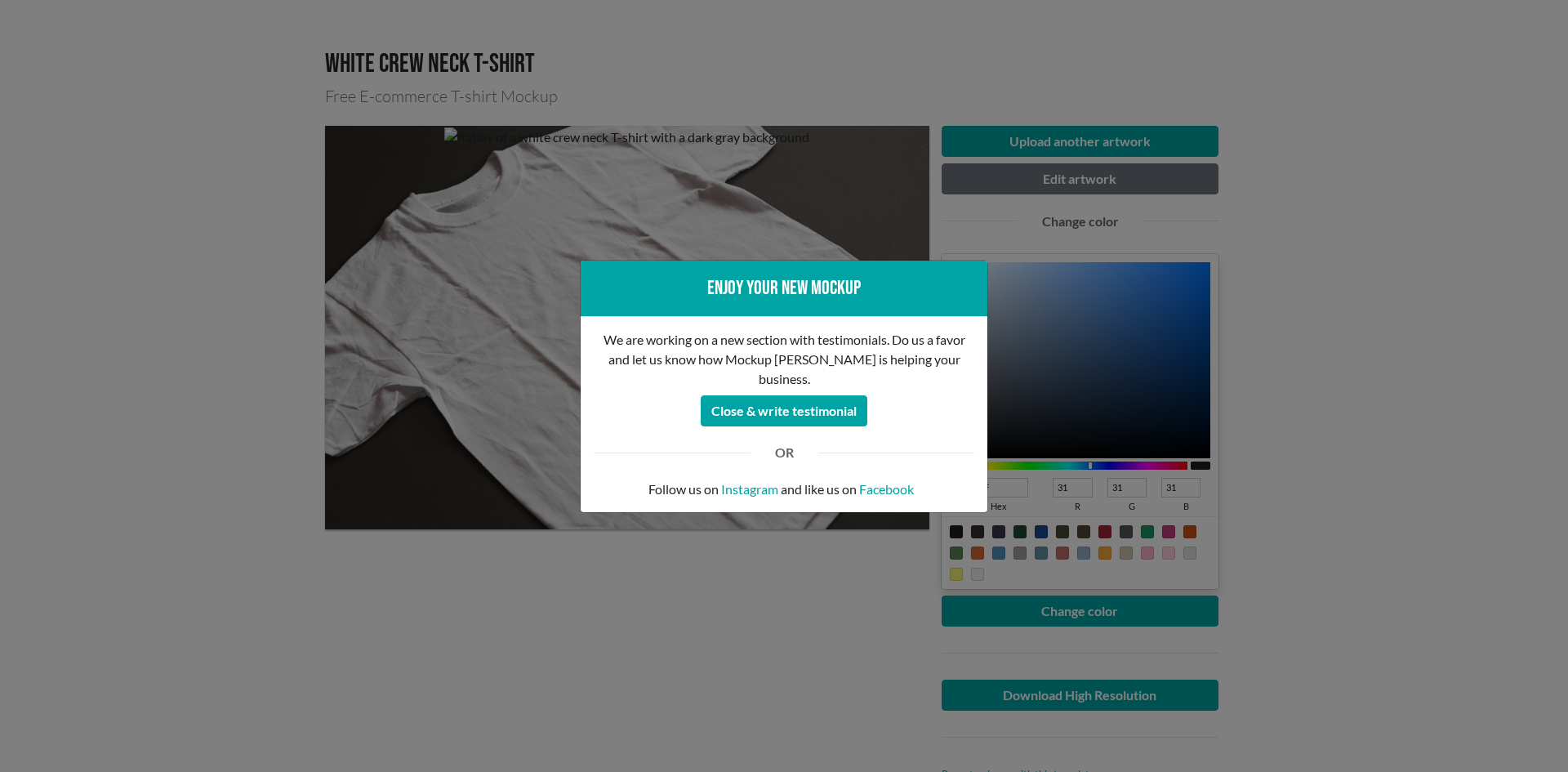
click at [721, 649] on div "Enjoy your new mockup We are working on a new section with testimonials. Do us …" at bounding box center [784, 386] width 1568 height 772
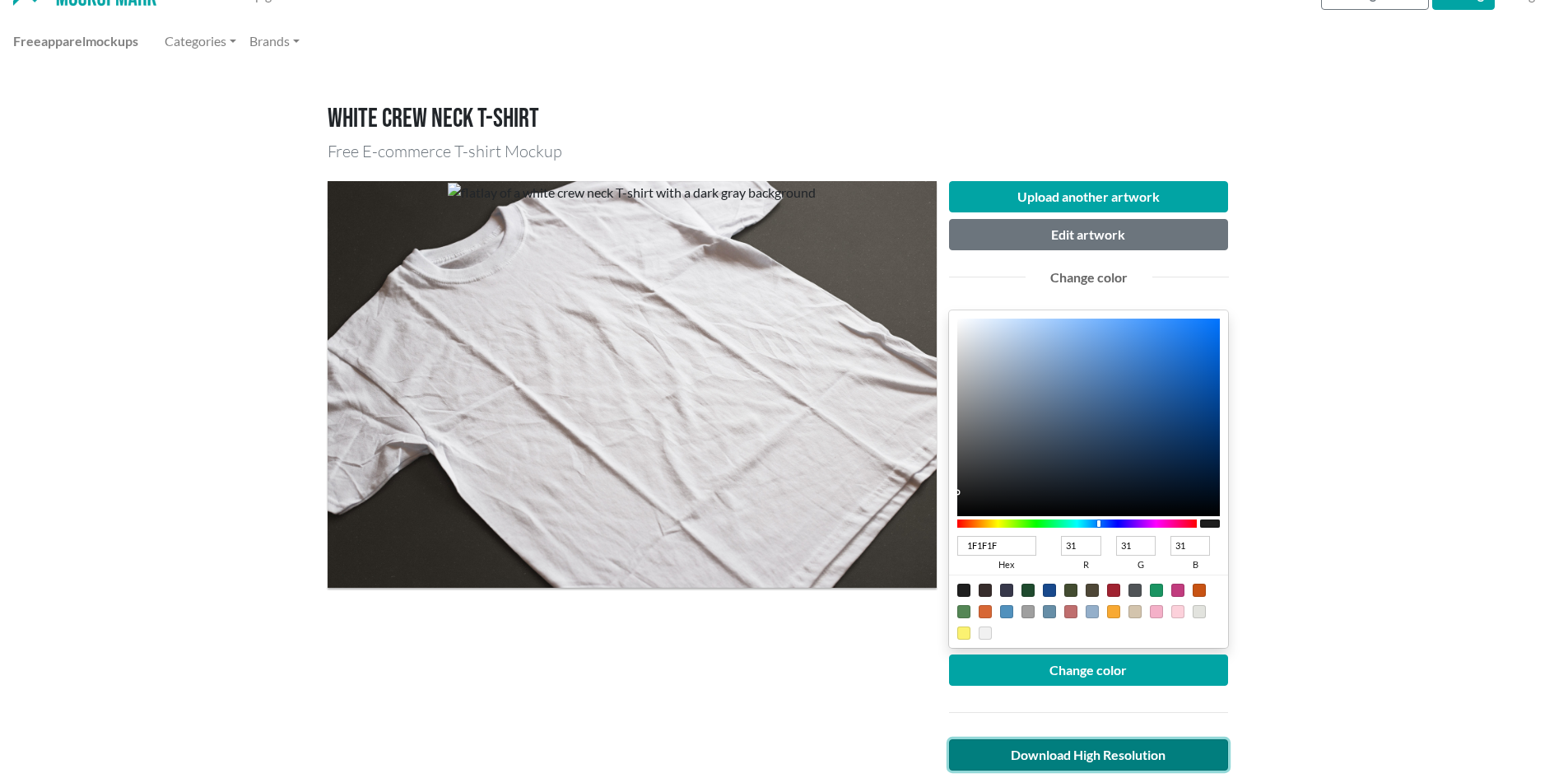
scroll to position [0, 0]
